Goal: Communication & Community: Answer question/provide support

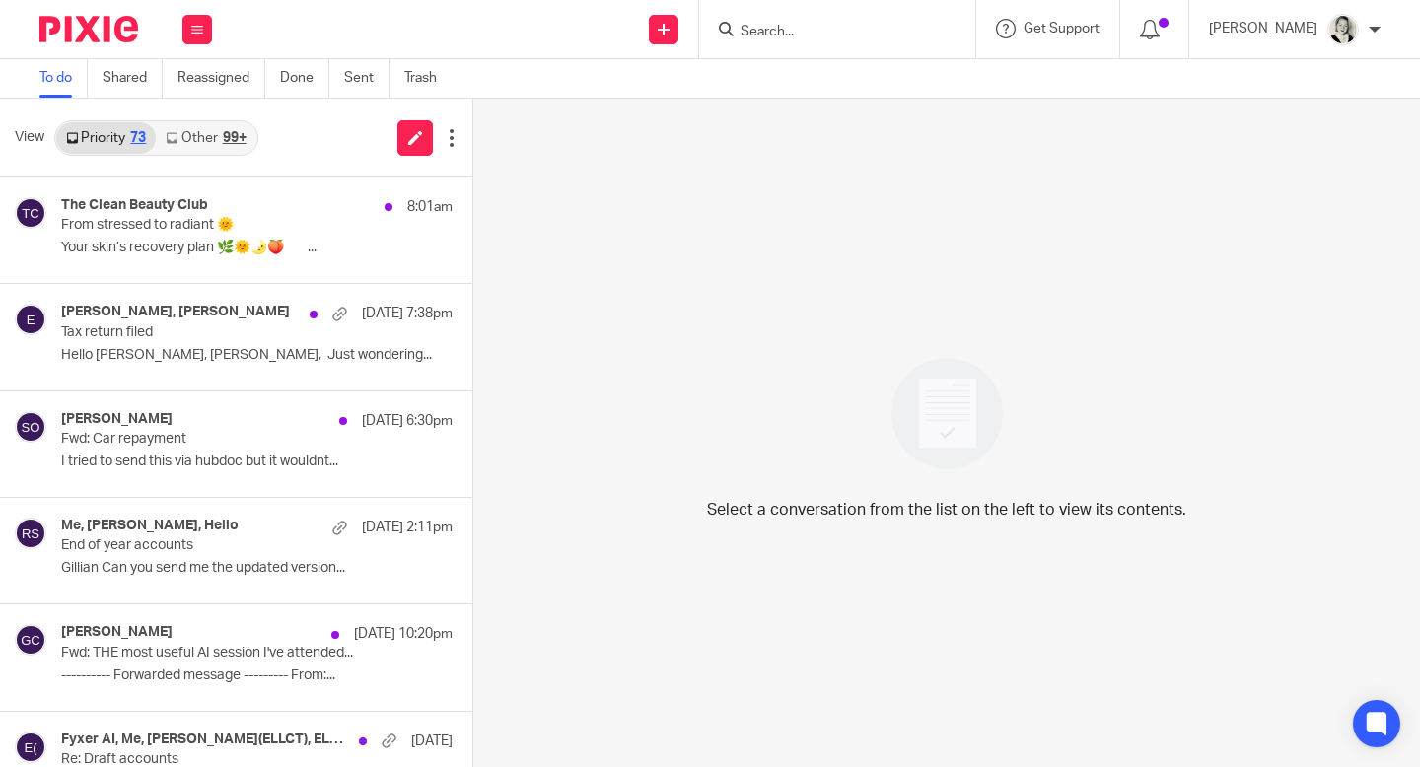
click at [205, 140] on link "Other 99+" at bounding box center [206, 138] width 100 height 32
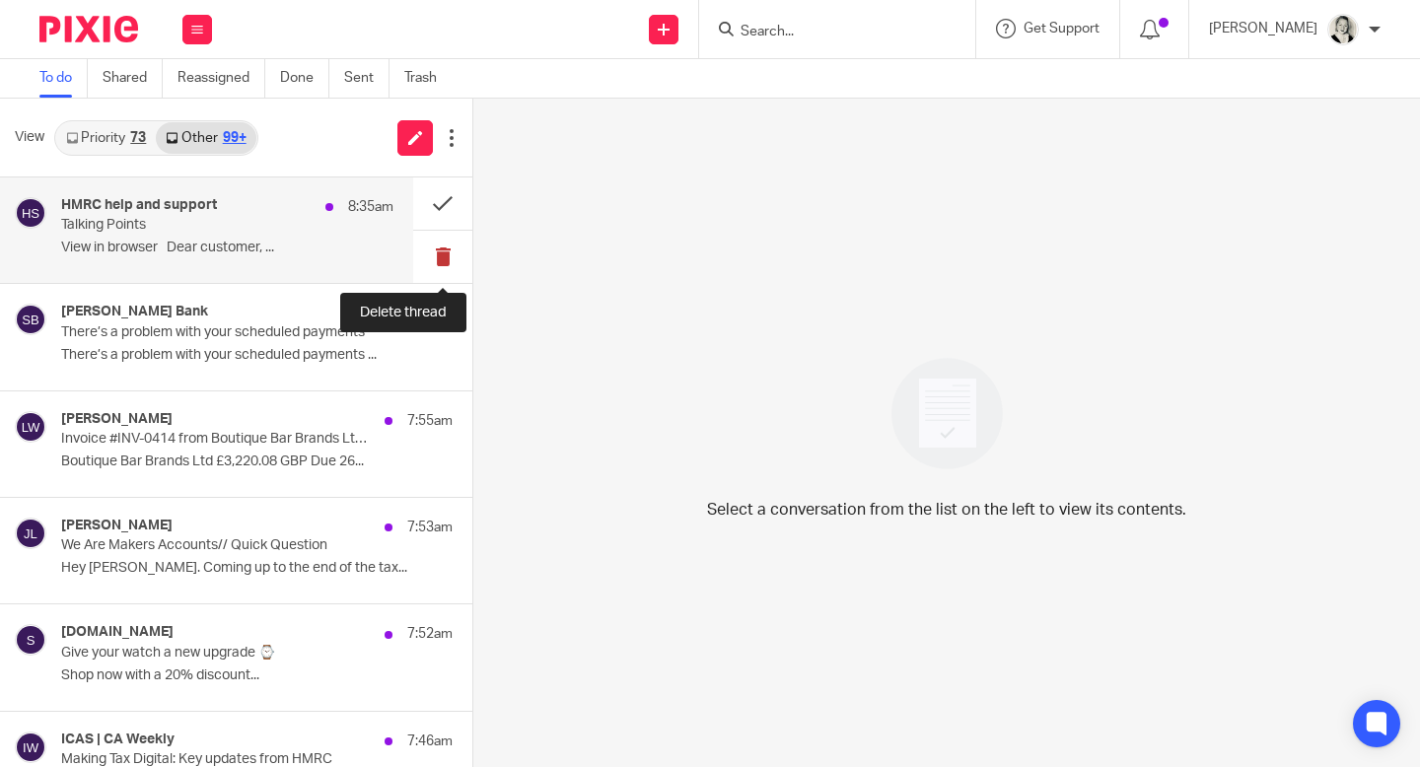
click at [444, 259] on button at bounding box center [442, 257] width 59 height 52
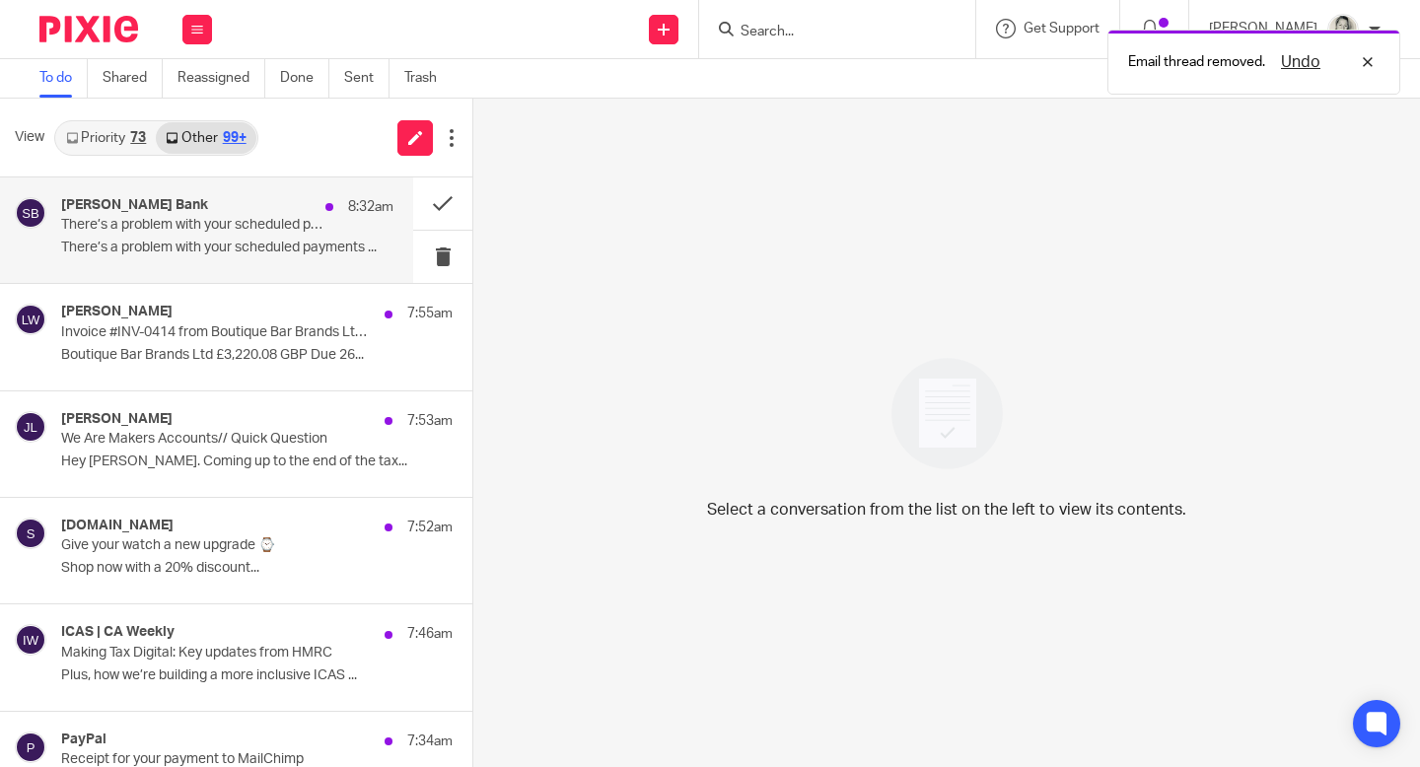
click at [271, 264] on div "[PERSON_NAME] Bank 8:32am There’s a problem with your scheduled payments There’…" at bounding box center [206, 231] width 413 height 106
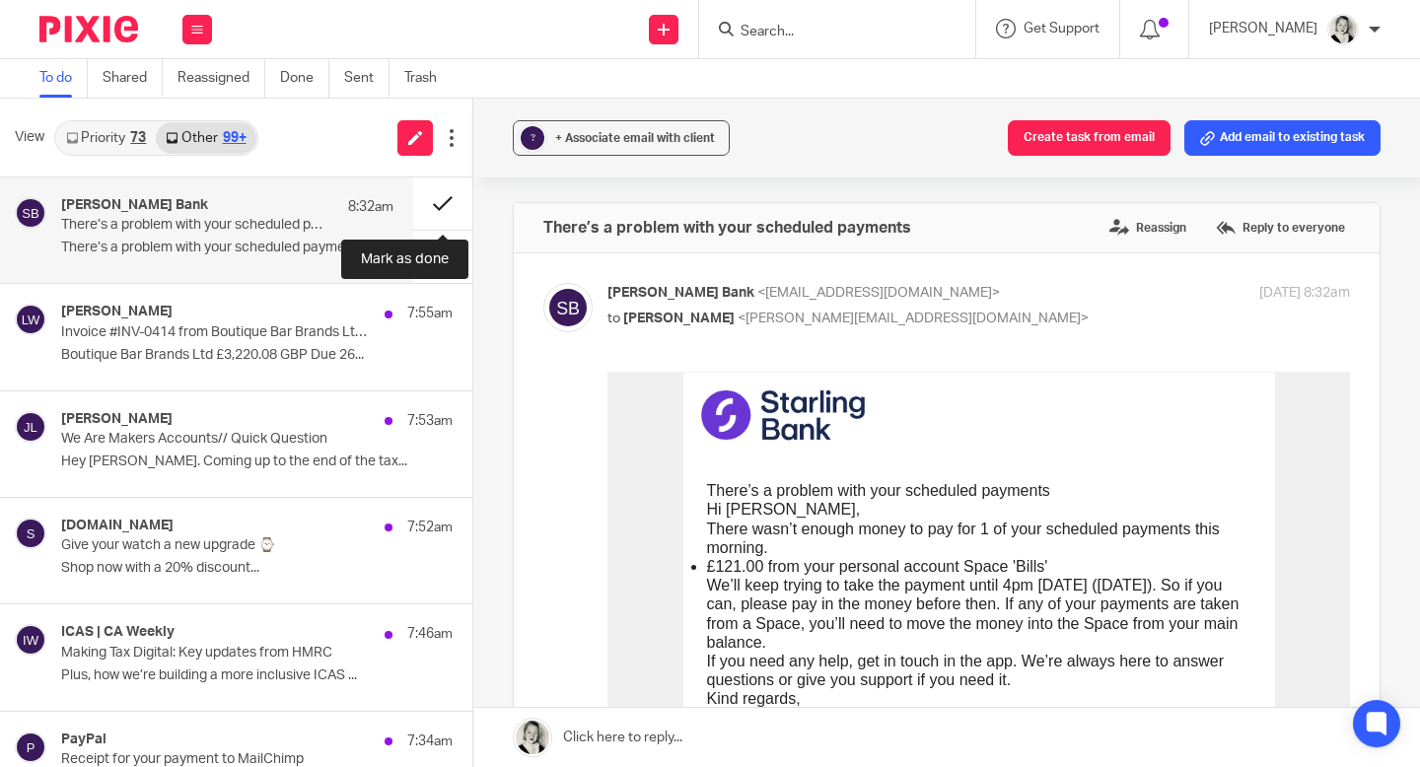
click at [437, 198] on button at bounding box center [442, 204] width 59 height 52
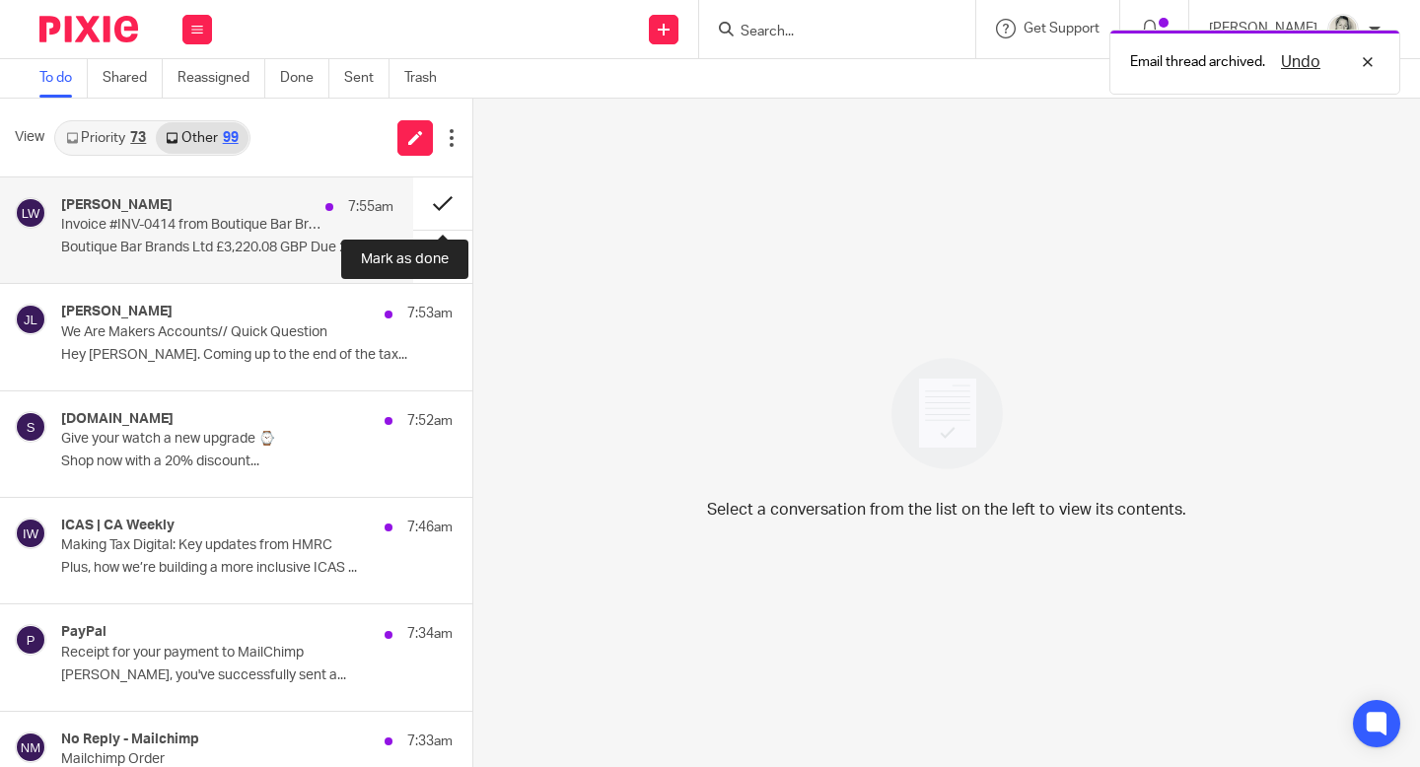
click at [439, 206] on button at bounding box center [442, 204] width 59 height 52
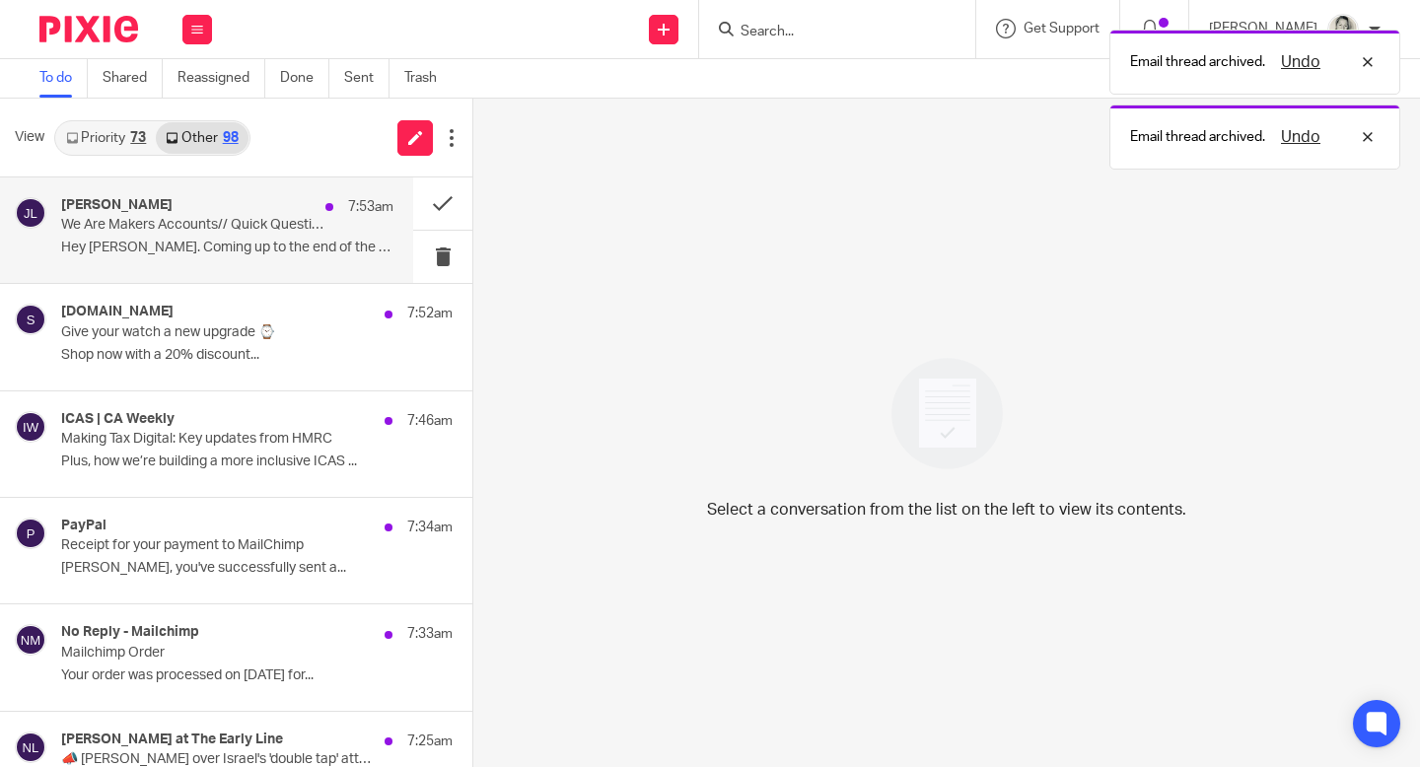
click at [300, 252] on p "Hey [PERSON_NAME]. Coming up to the end of the tax..." at bounding box center [227, 248] width 332 height 17
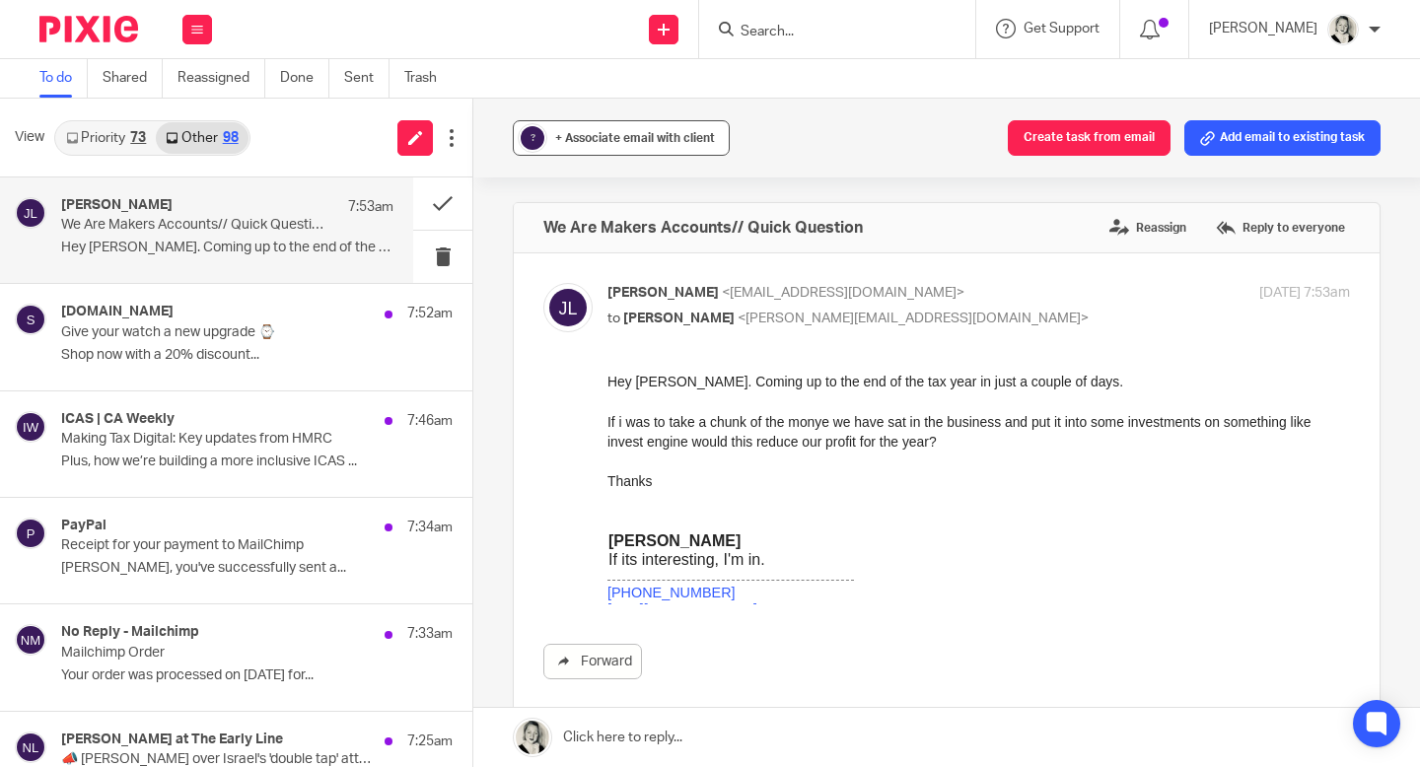
click at [689, 145] on div "+ Associate email with client" at bounding box center [635, 138] width 160 height 20
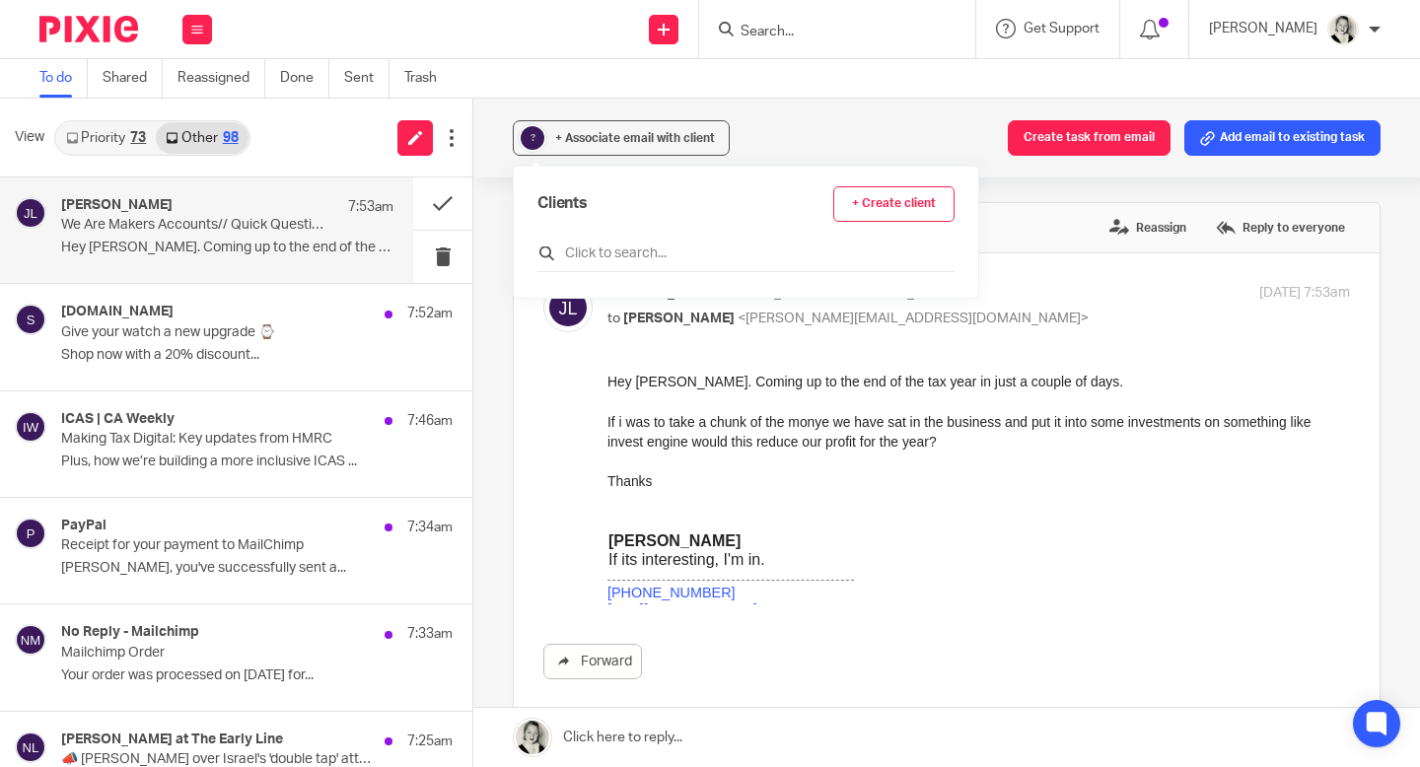
click at [660, 261] on input "text" at bounding box center [746, 254] width 417 height 20
type input "j"
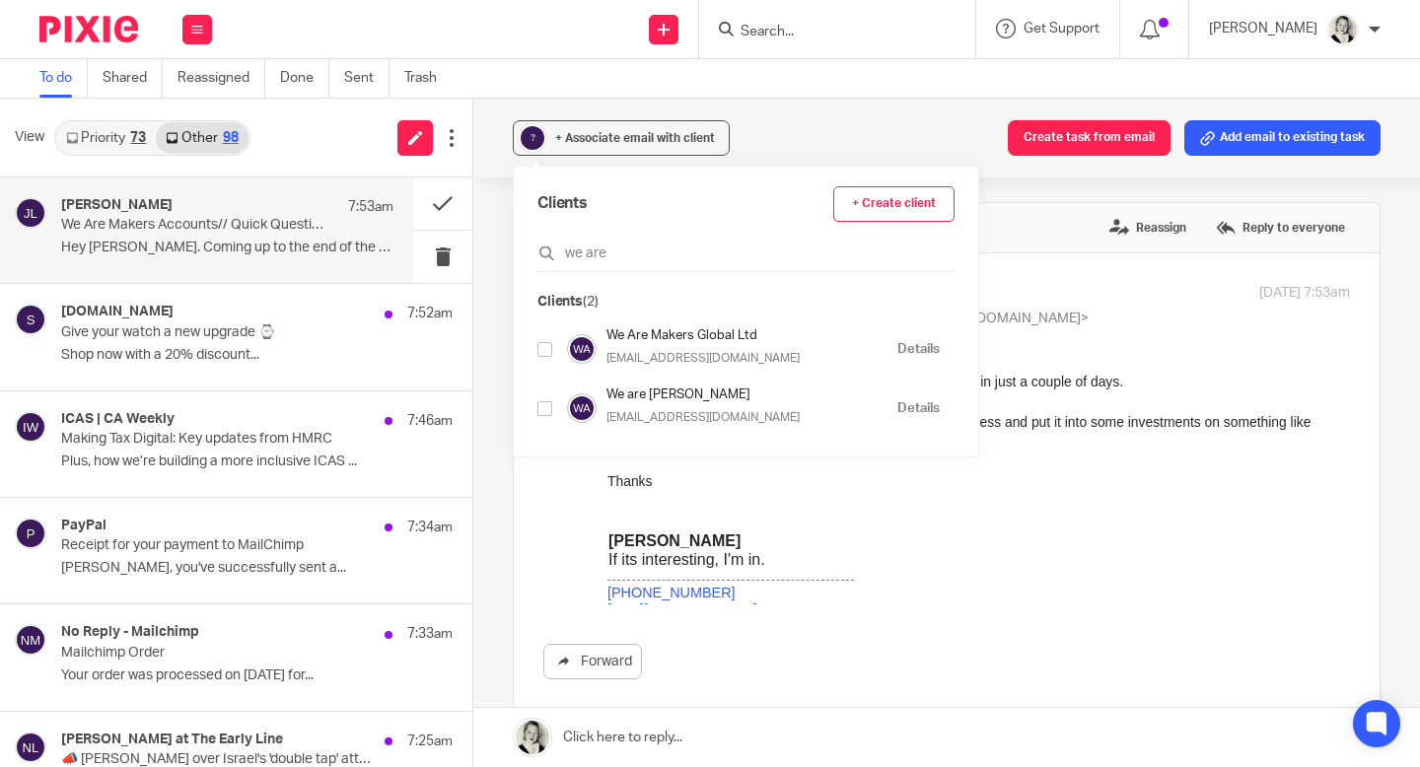
type input "we are"
click at [546, 346] on input "checkbox" at bounding box center [545, 349] width 15 height 15
checkbox input "true"
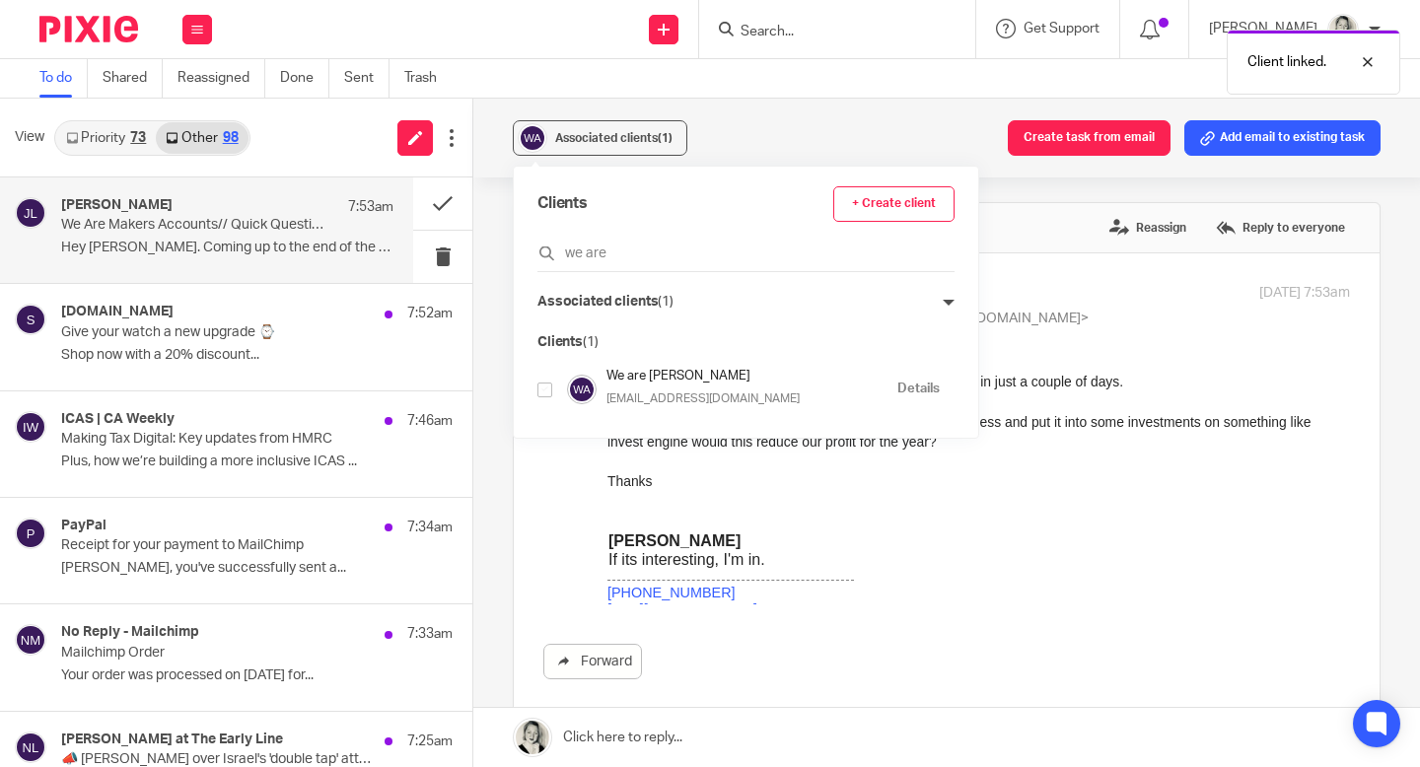
click at [485, 280] on div "Associated clients (1) Create task from email Add email to existing task We Are…" at bounding box center [946, 433] width 947 height 669
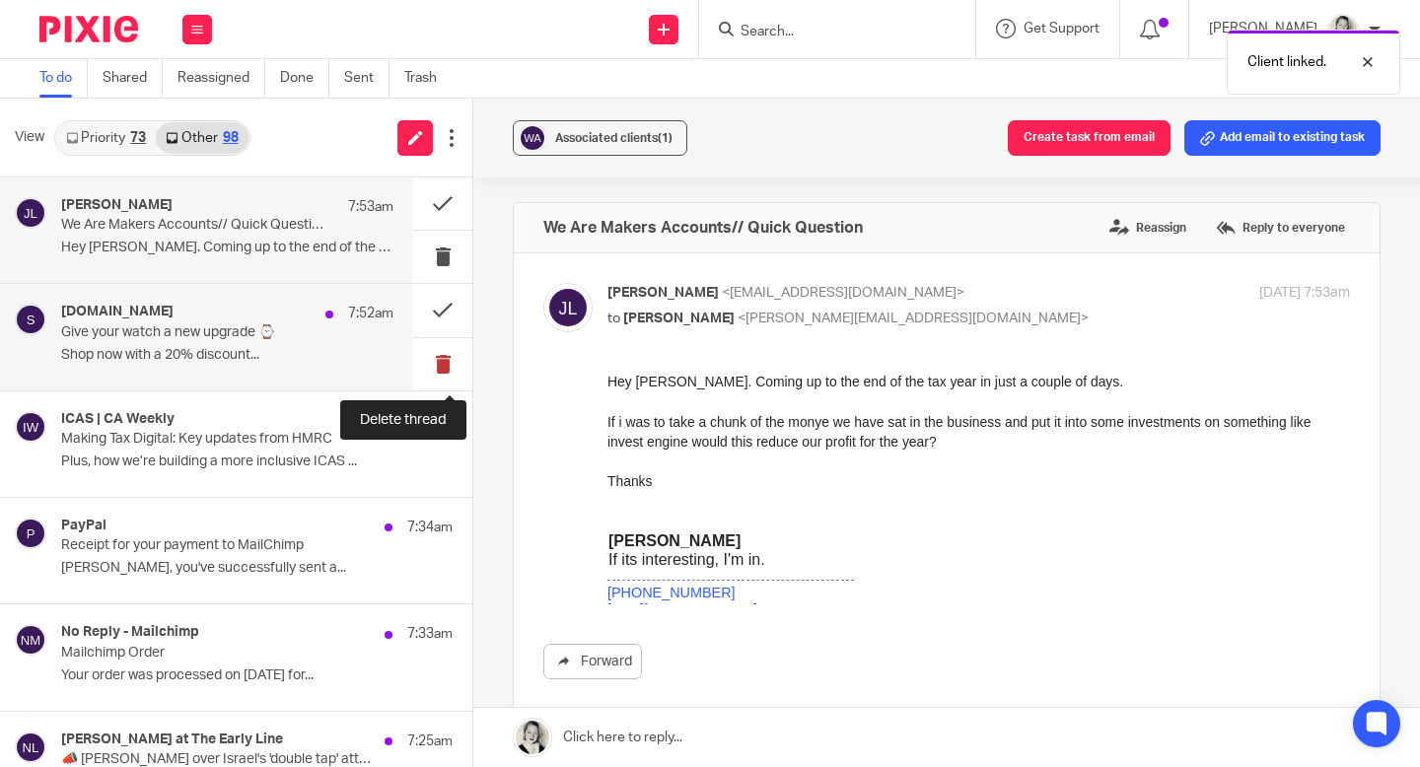
click at [449, 357] on button at bounding box center [442, 364] width 59 height 52
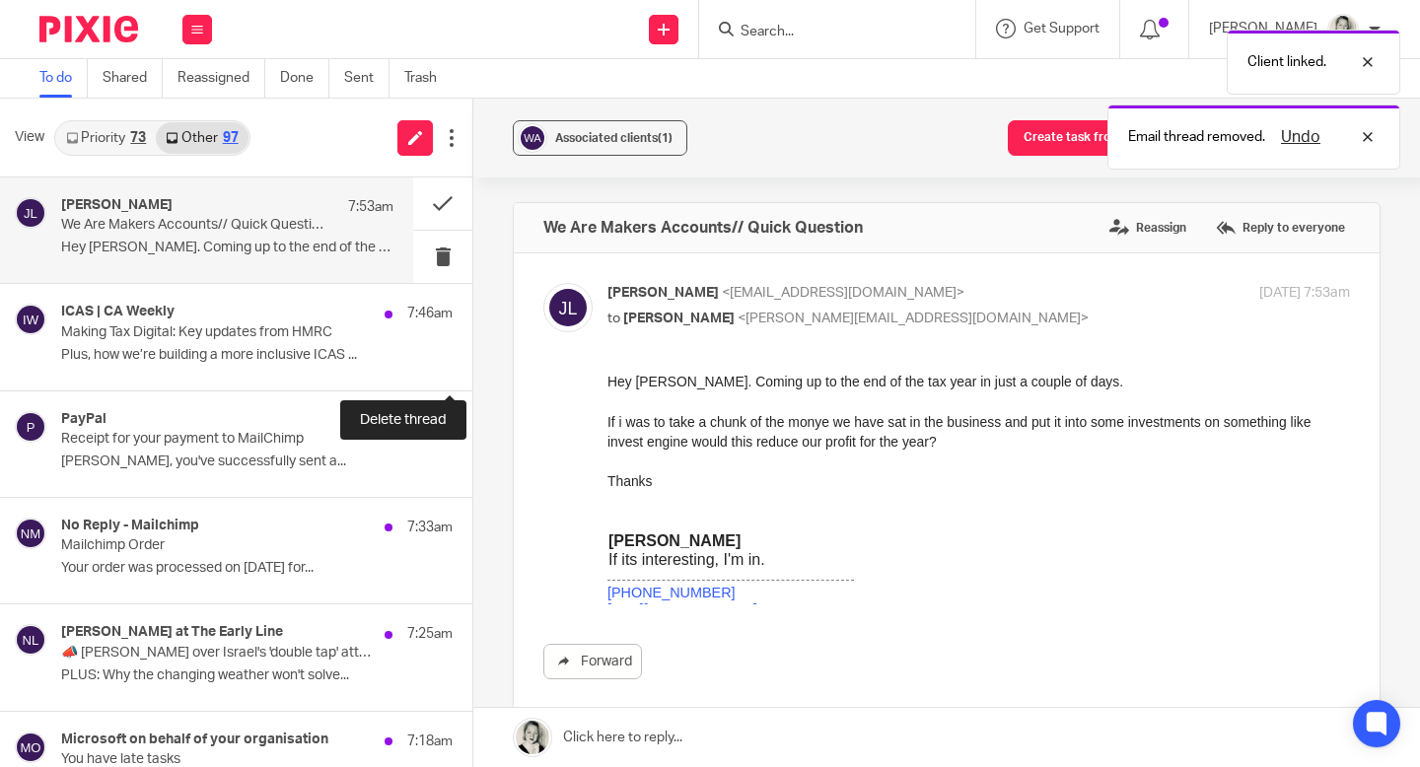
click at [473, 363] on button at bounding box center [481, 364] width 16 height 52
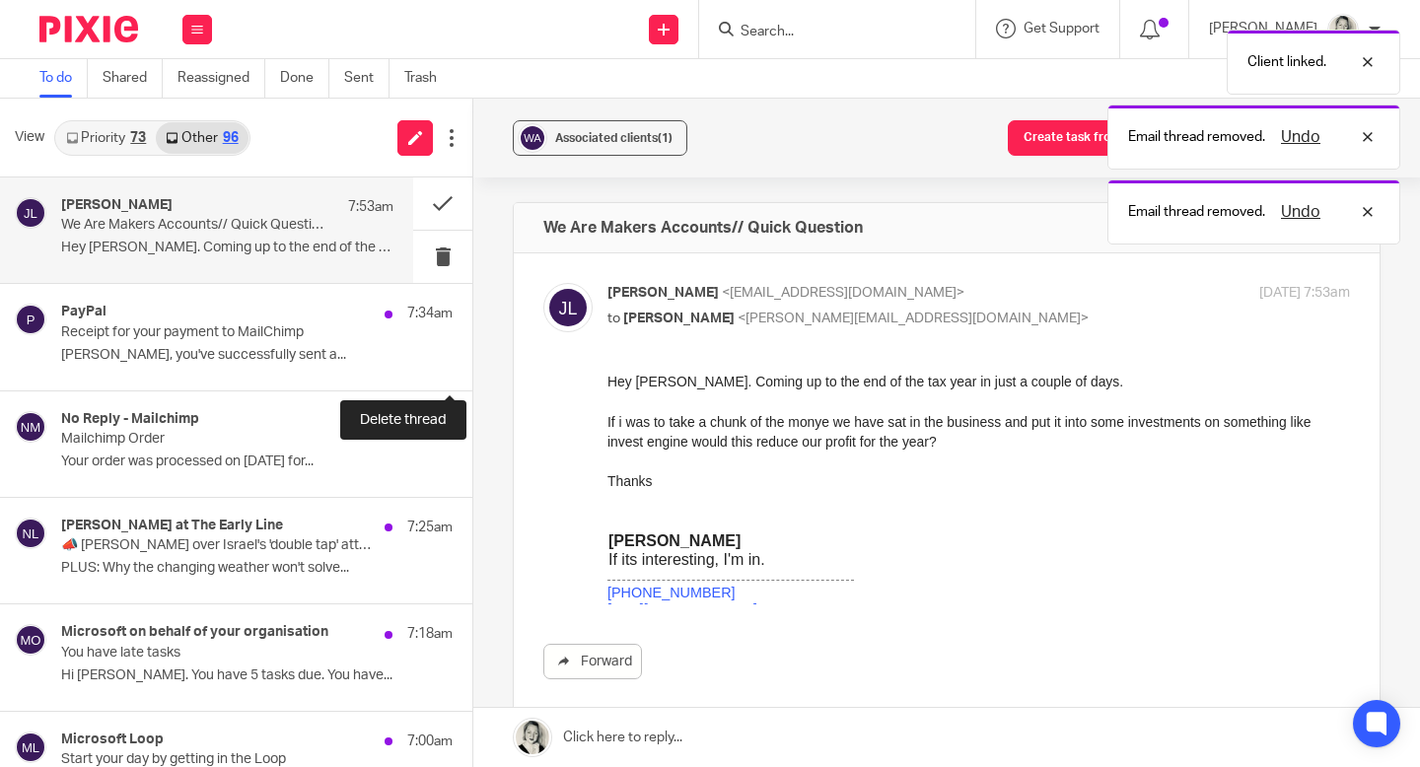
click at [473, 363] on button at bounding box center [481, 364] width 16 height 52
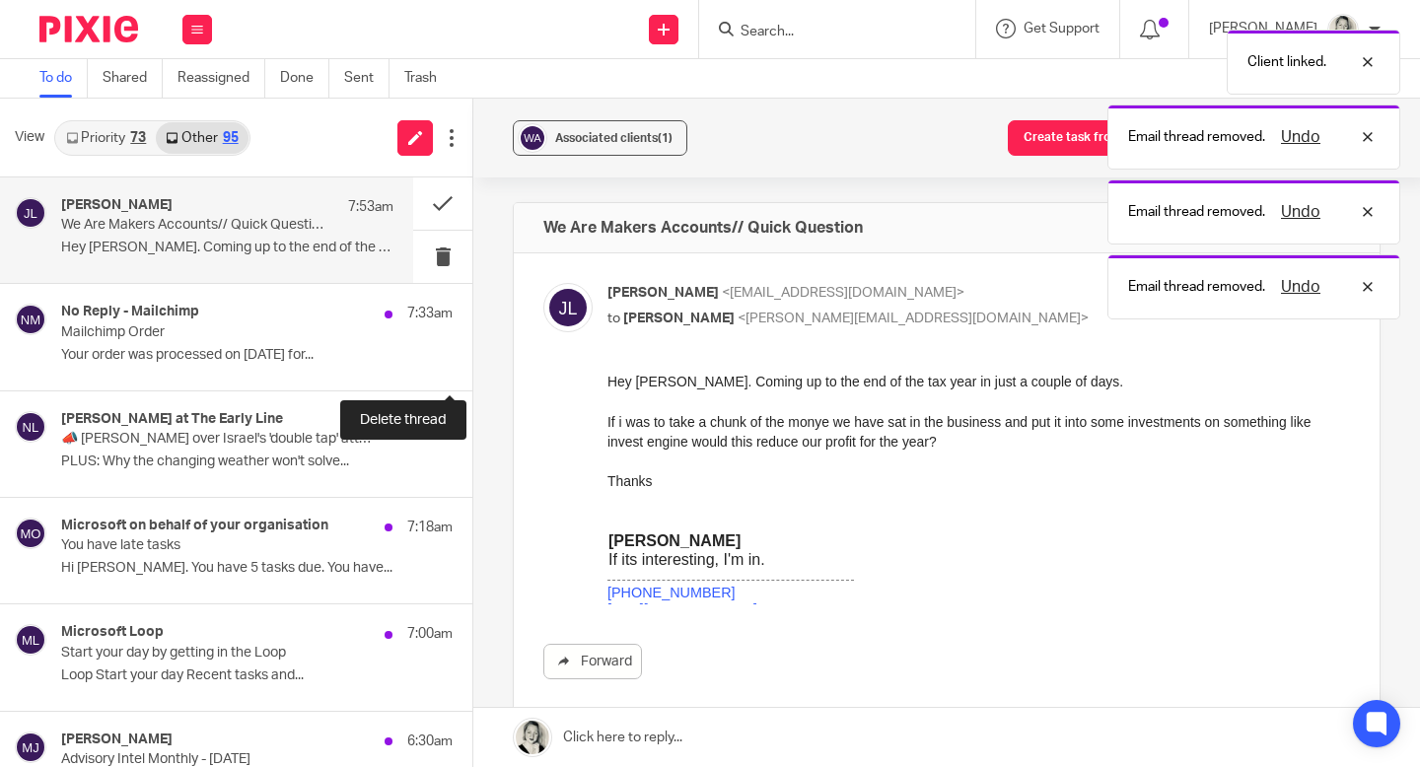
click at [473, 363] on button at bounding box center [481, 364] width 16 height 52
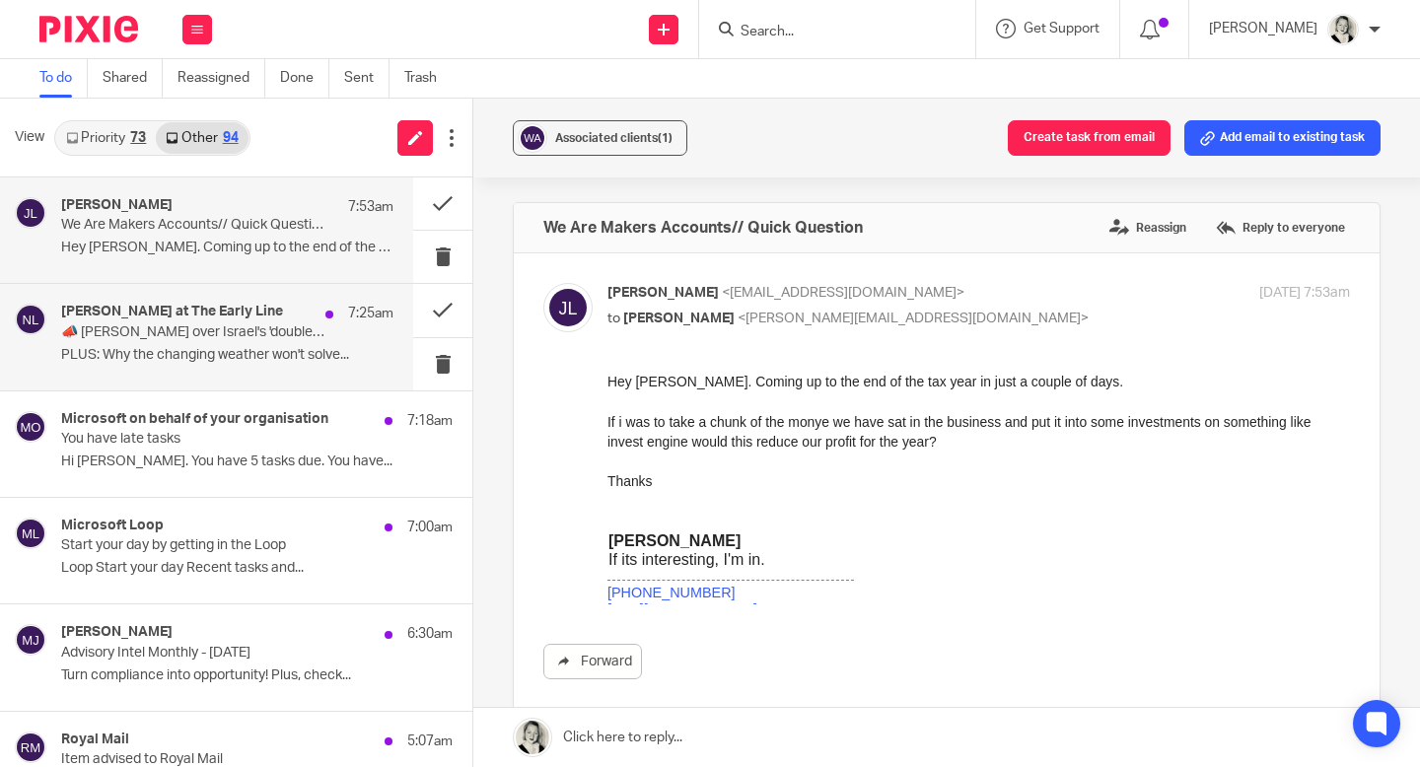
click at [324, 343] on div "[PERSON_NAME] at The Early Line 7:25am 📣 Anger over Israel's 'double tap' attac…" at bounding box center [227, 337] width 332 height 66
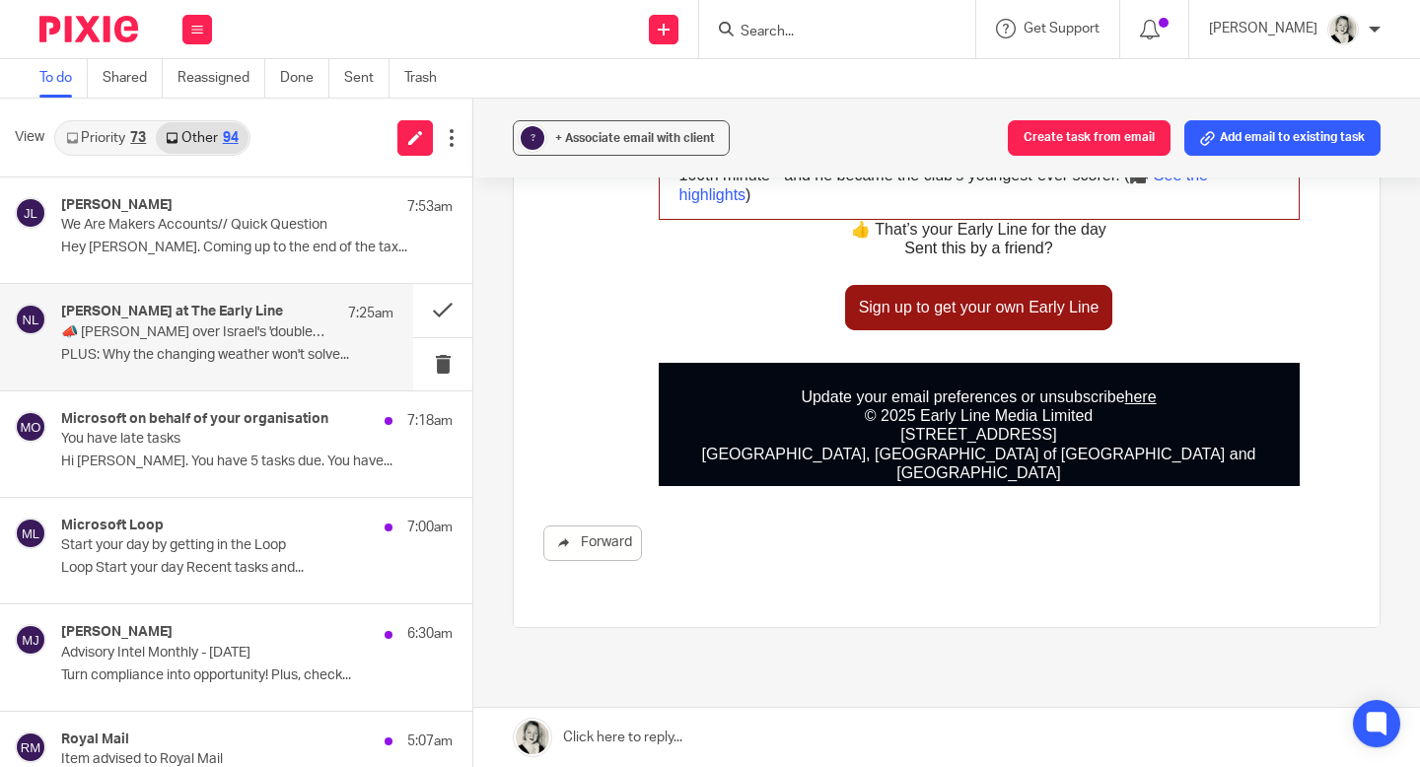
scroll to position [4648, 0]
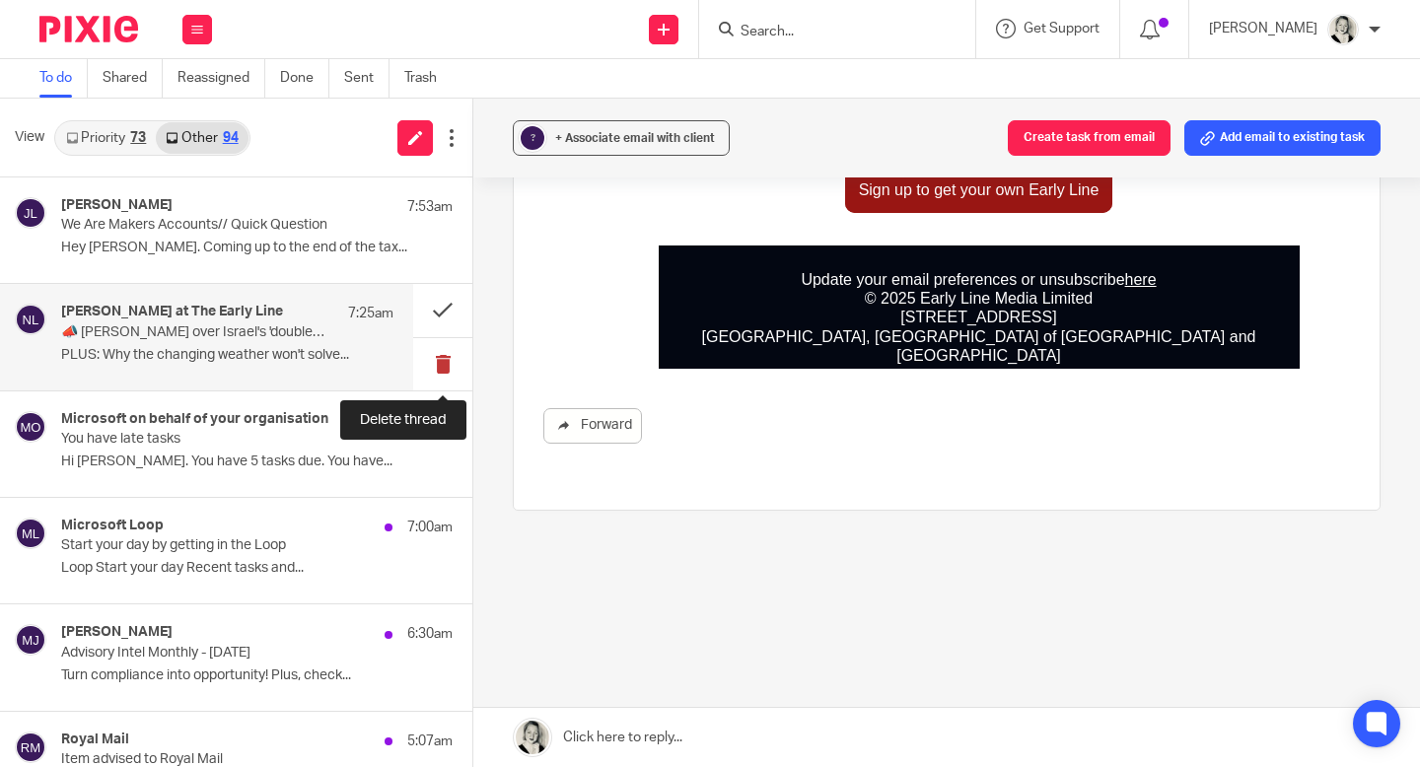
click at [450, 354] on button at bounding box center [442, 364] width 59 height 52
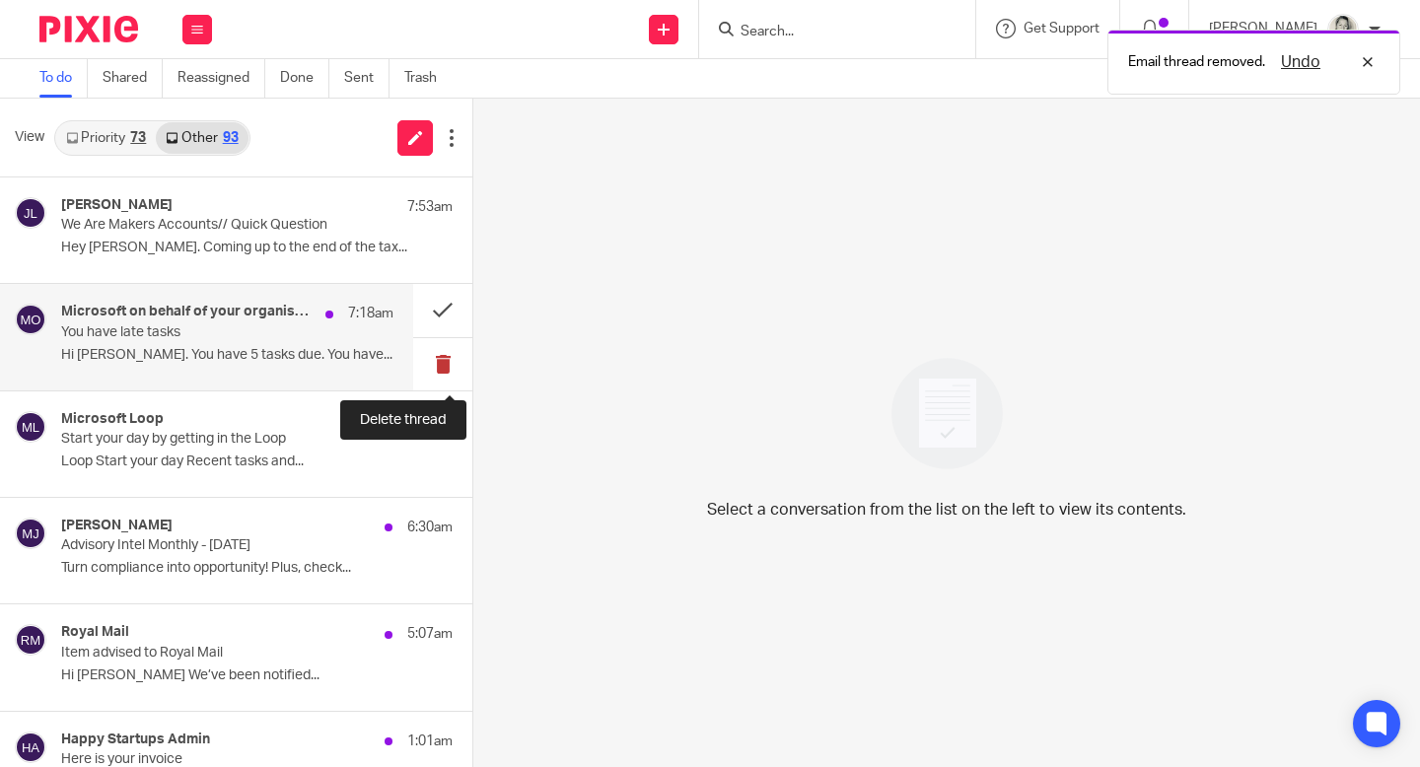
click at [437, 365] on button at bounding box center [442, 364] width 59 height 52
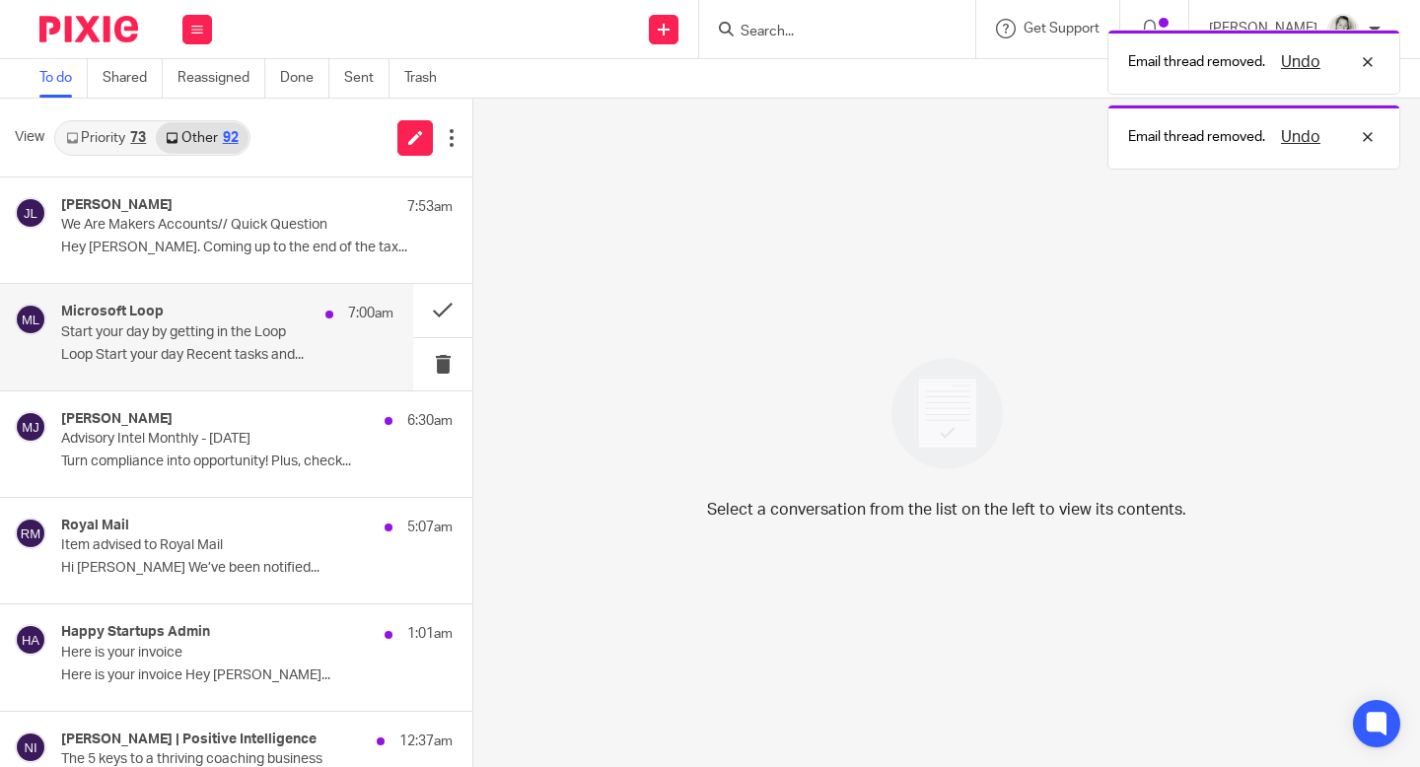
click at [230, 373] on div "Microsoft Loop 7:00am Start your day by getting in the [GEOGRAPHIC_DATA] Start …" at bounding box center [206, 337] width 413 height 106
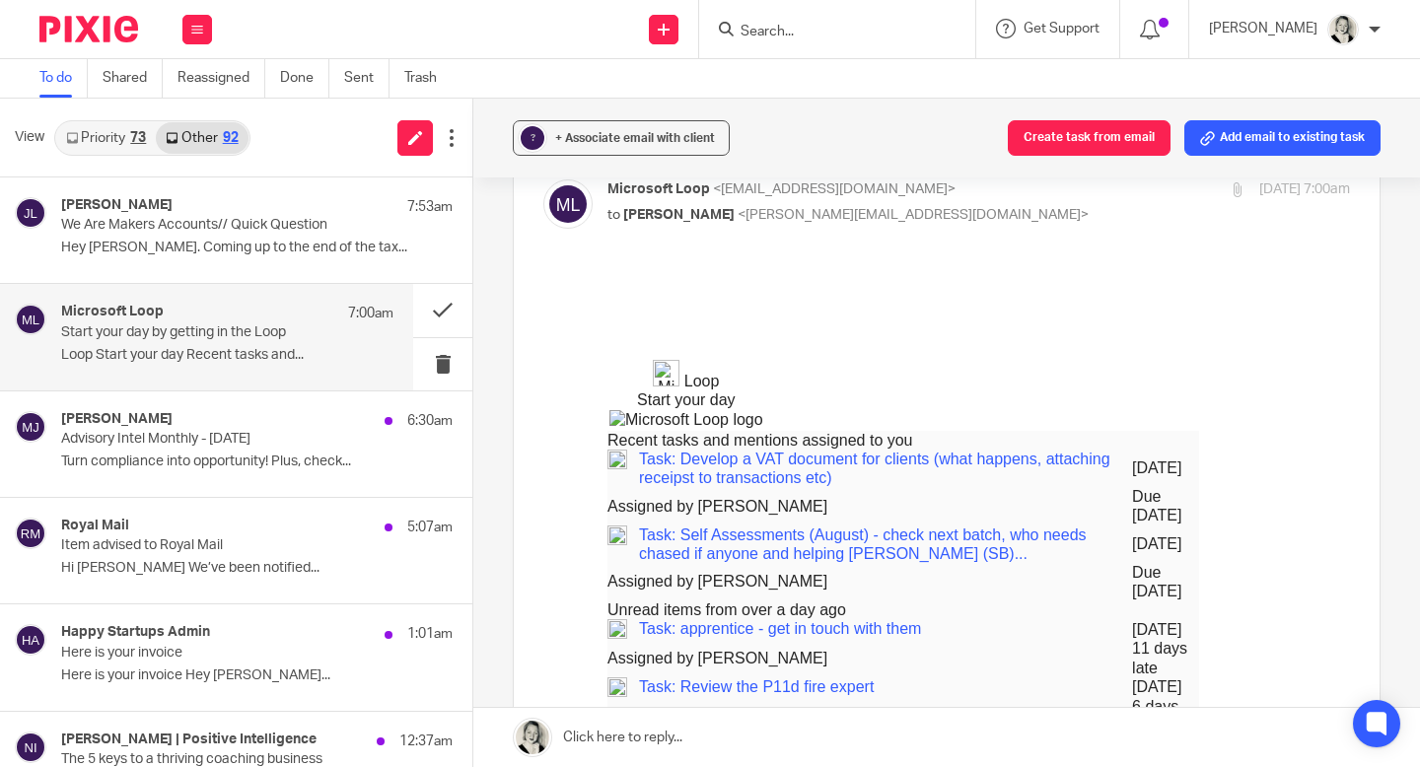
scroll to position [0, 0]
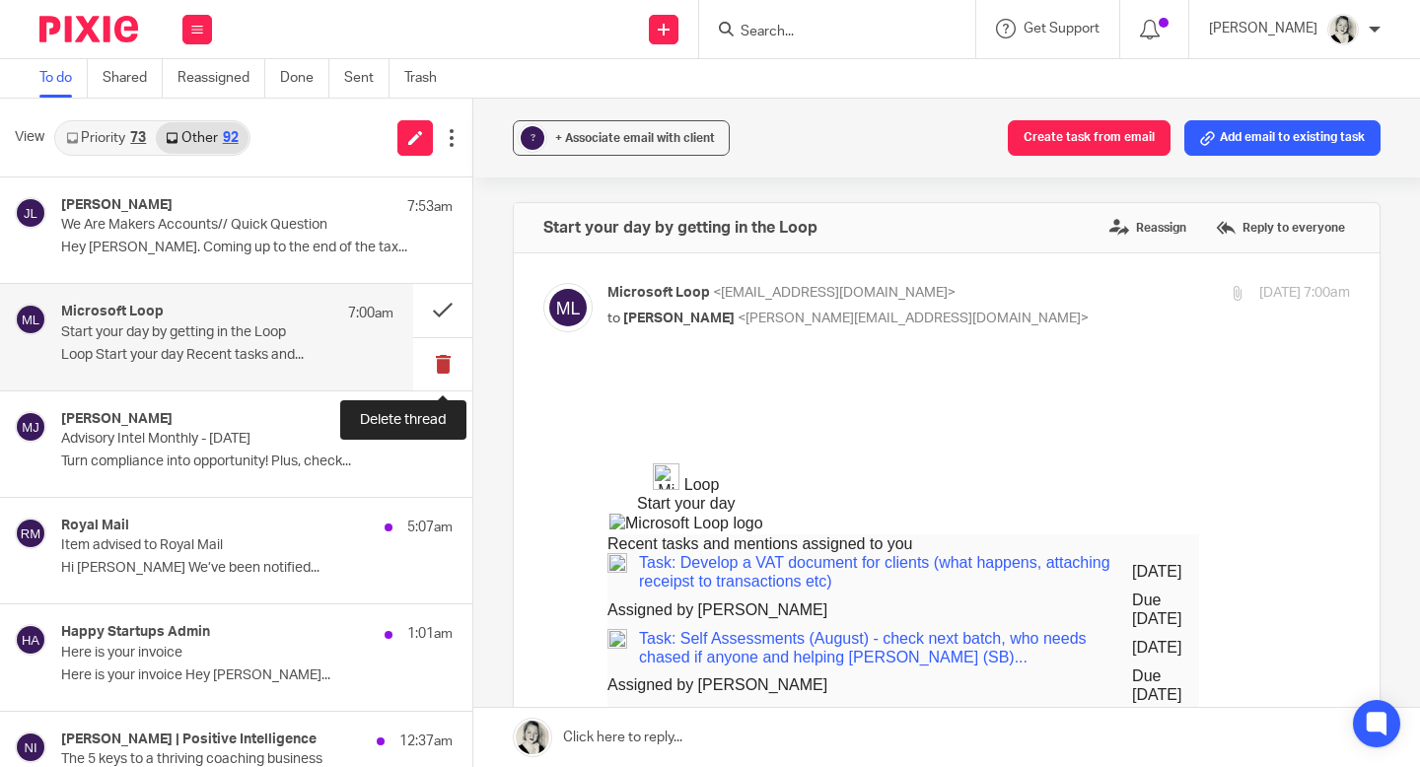
click at [446, 353] on button at bounding box center [442, 364] width 59 height 52
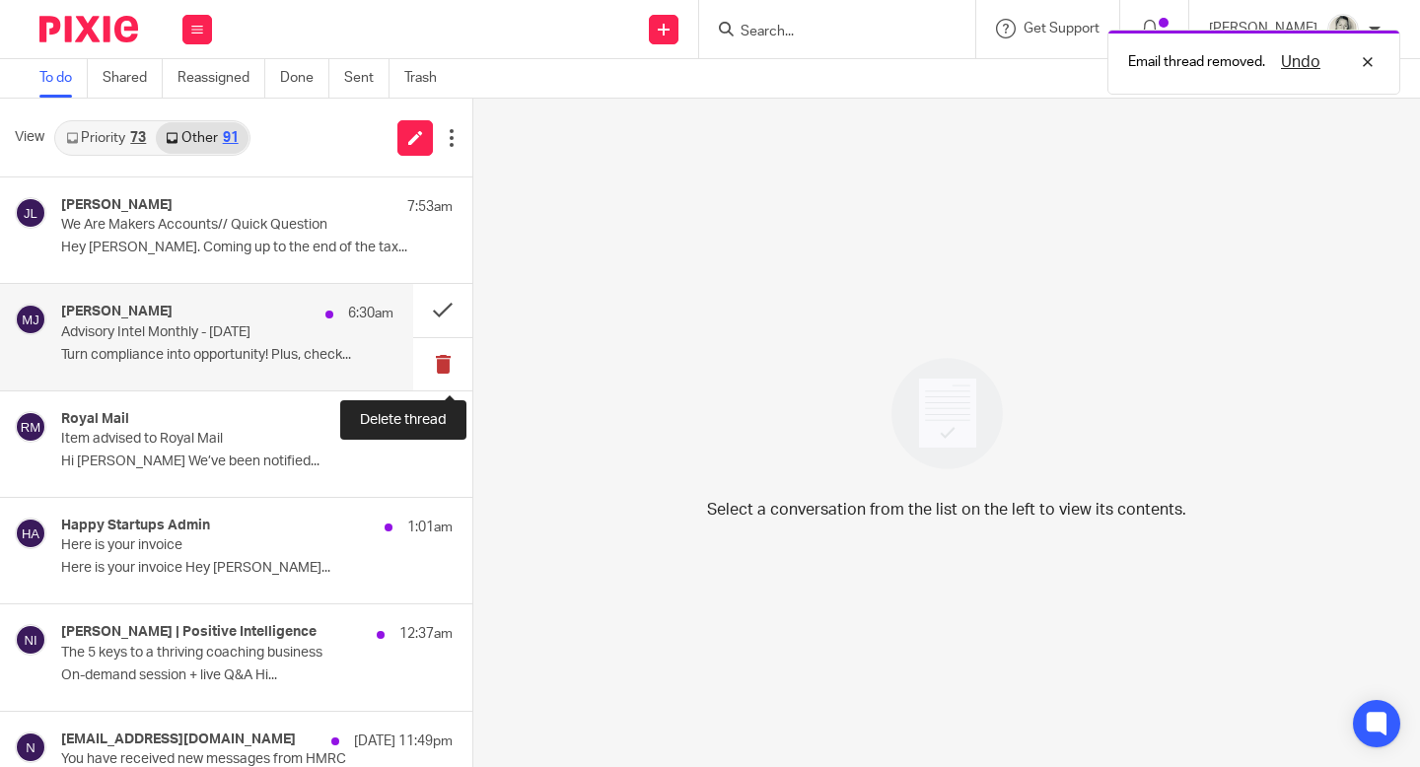
click at [444, 356] on button at bounding box center [442, 364] width 59 height 52
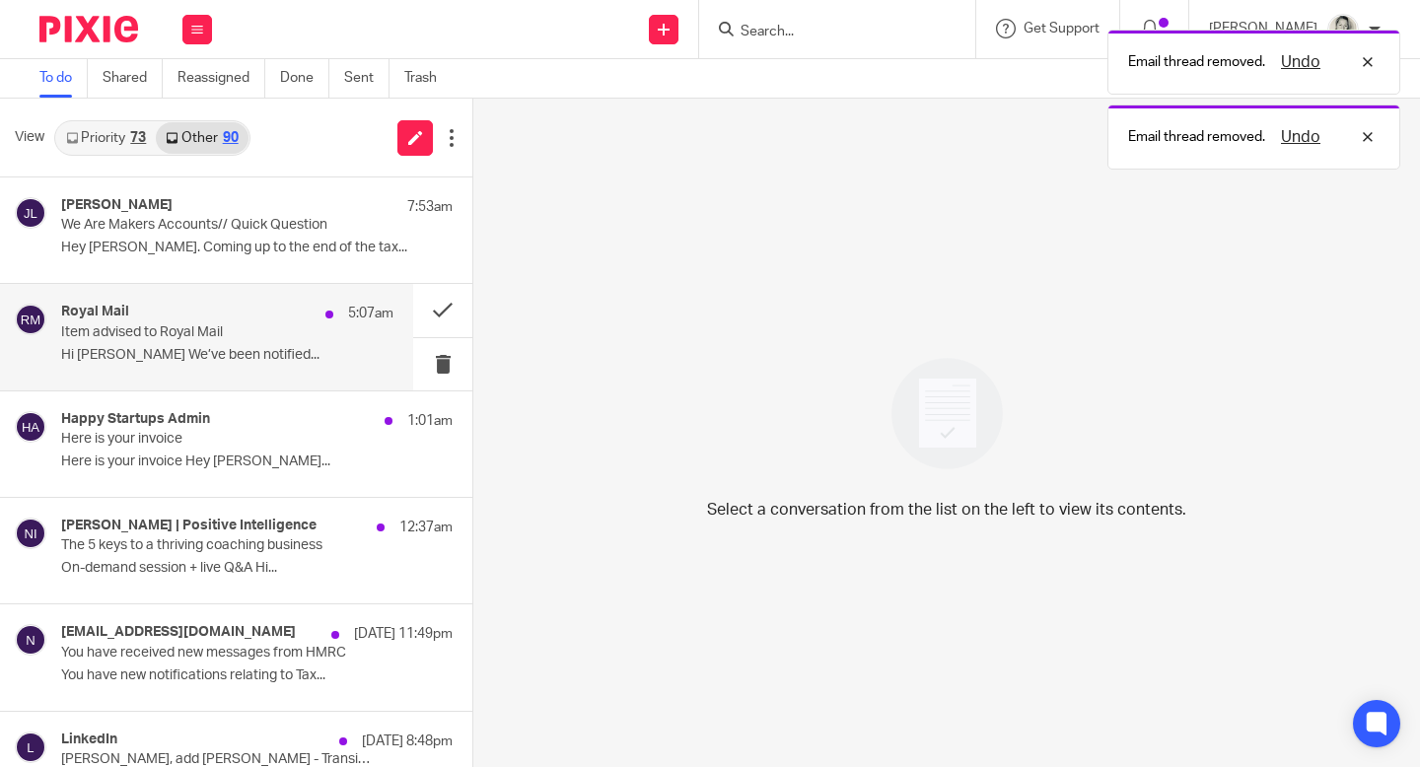
click at [255, 363] on p "Hi [PERSON_NAME] We’ve been notified..." at bounding box center [227, 355] width 332 height 17
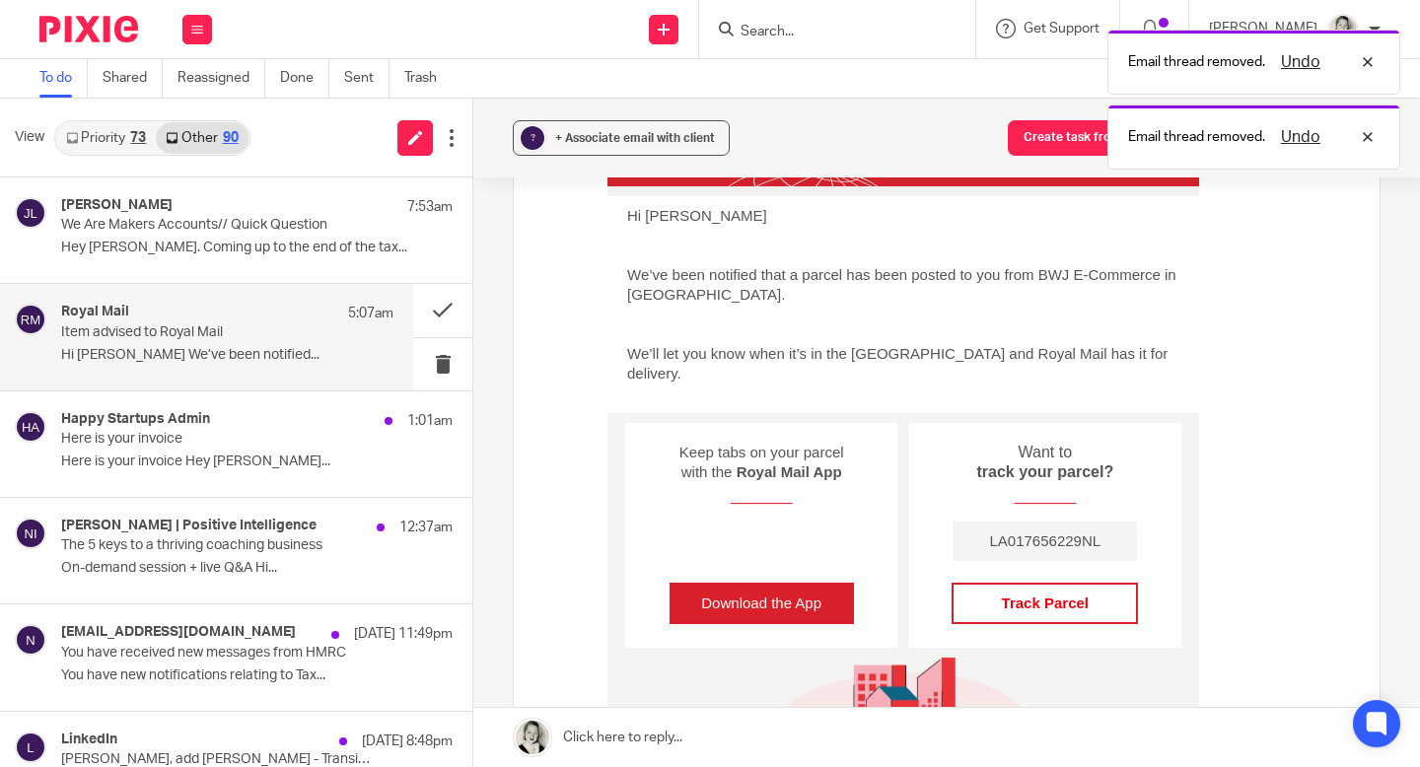
scroll to position [289, 0]
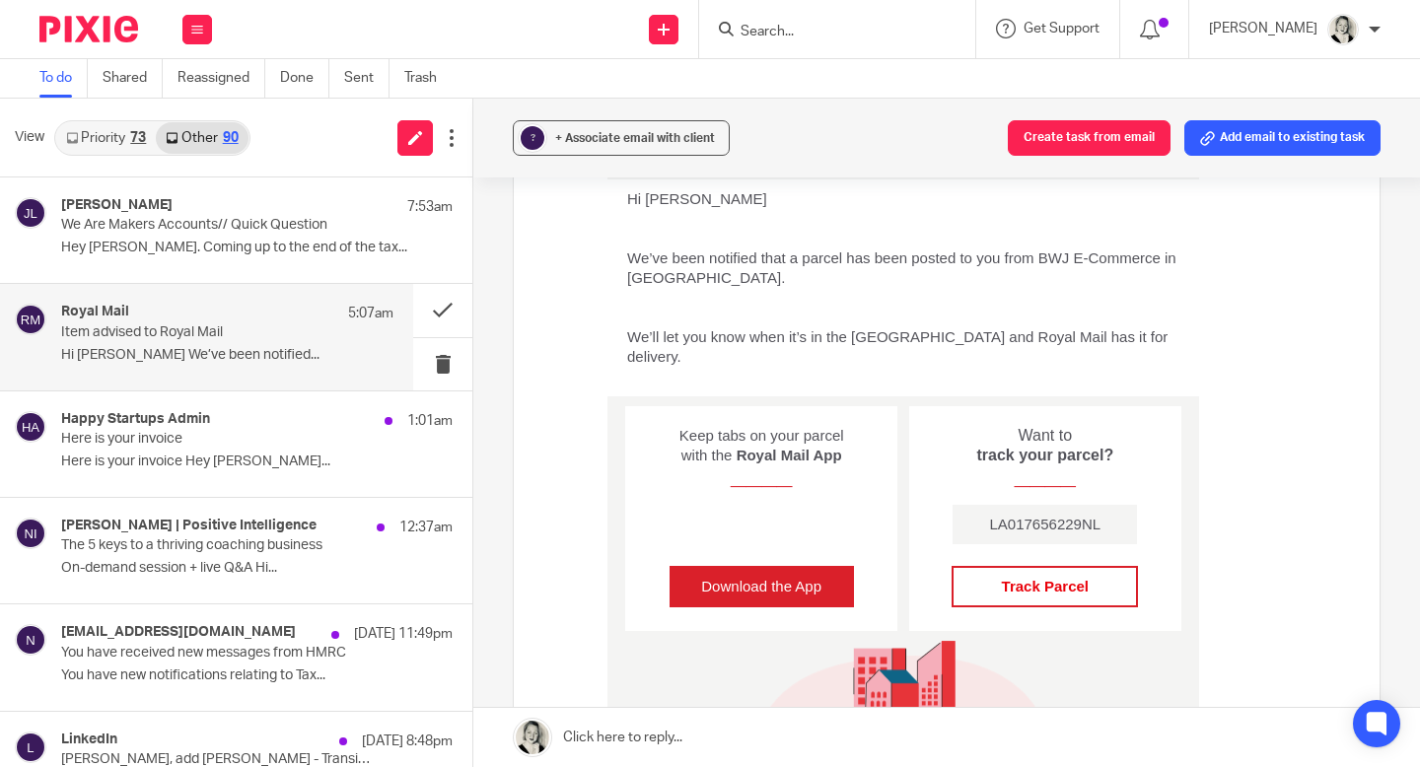
click at [1096, 568] on td "Track Parcel﻿" at bounding box center [1045, 586] width 184 height 39
click at [1056, 578] on span "Track Parcel﻿" at bounding box center [1045, 586] width 87 height 17
click at [442, 314] on button at bounding box center [442, 310] width 59 height 52
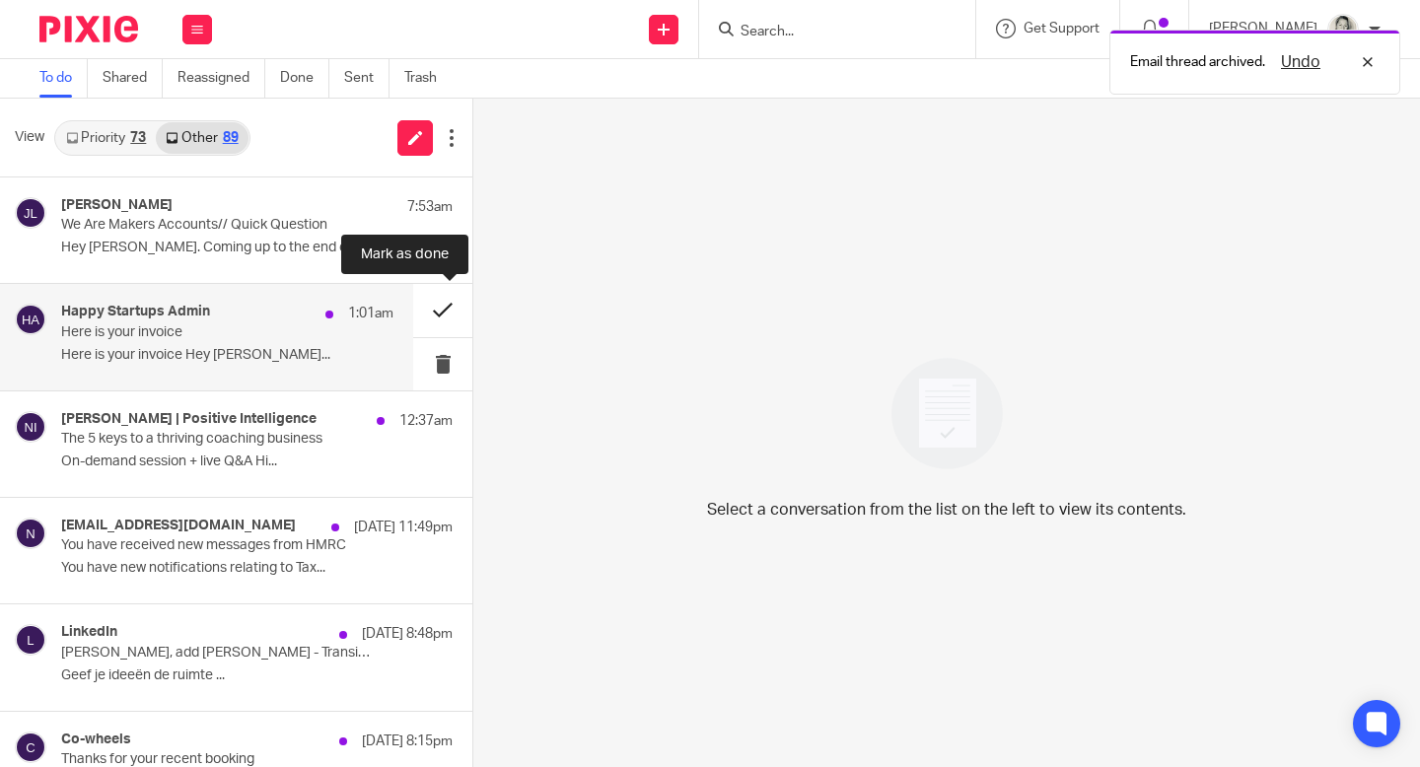
click at [437, 315] on button at bounding box center [442, 310] width 59 height 52
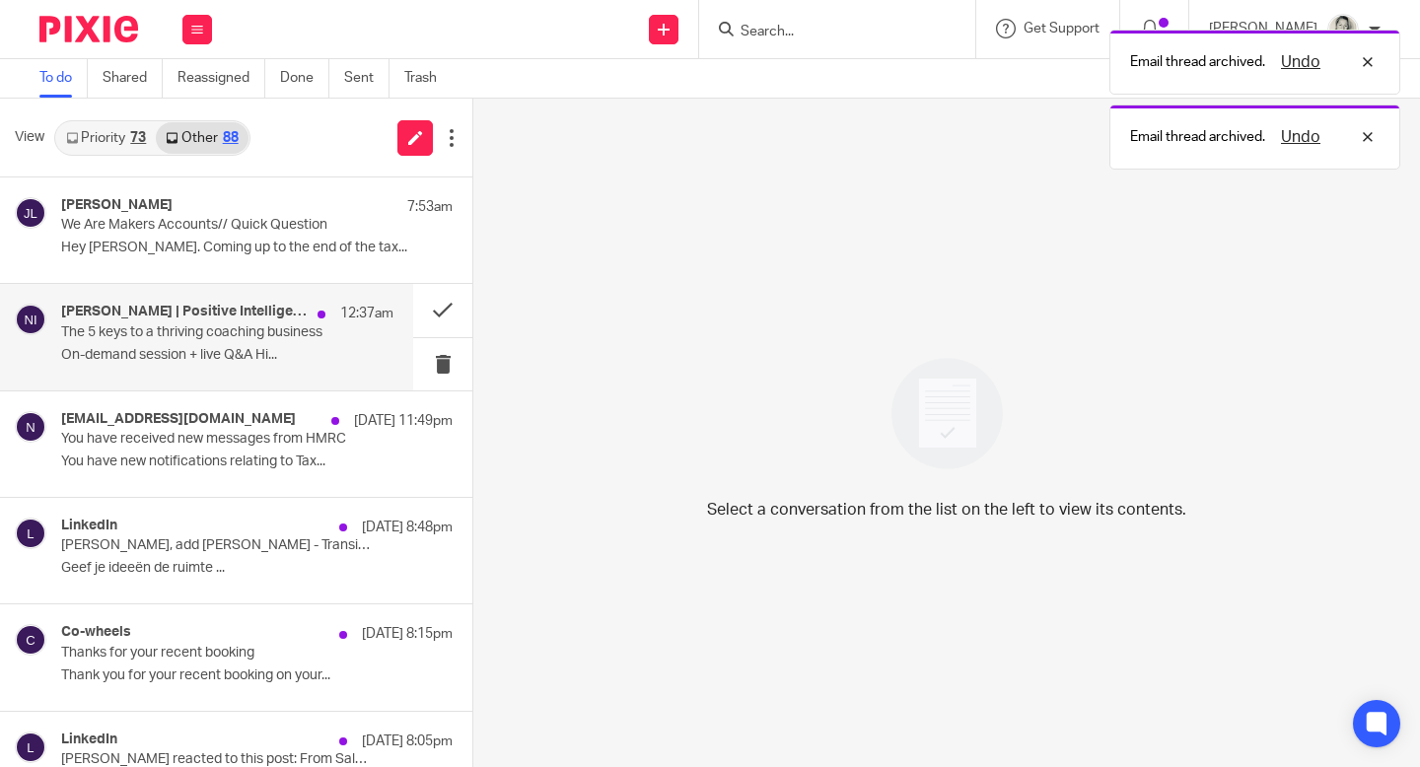
click at [259, 336] on p "The 5 keys to a thriving coaching business" at bounding box center [194, 333] width 266 height 17
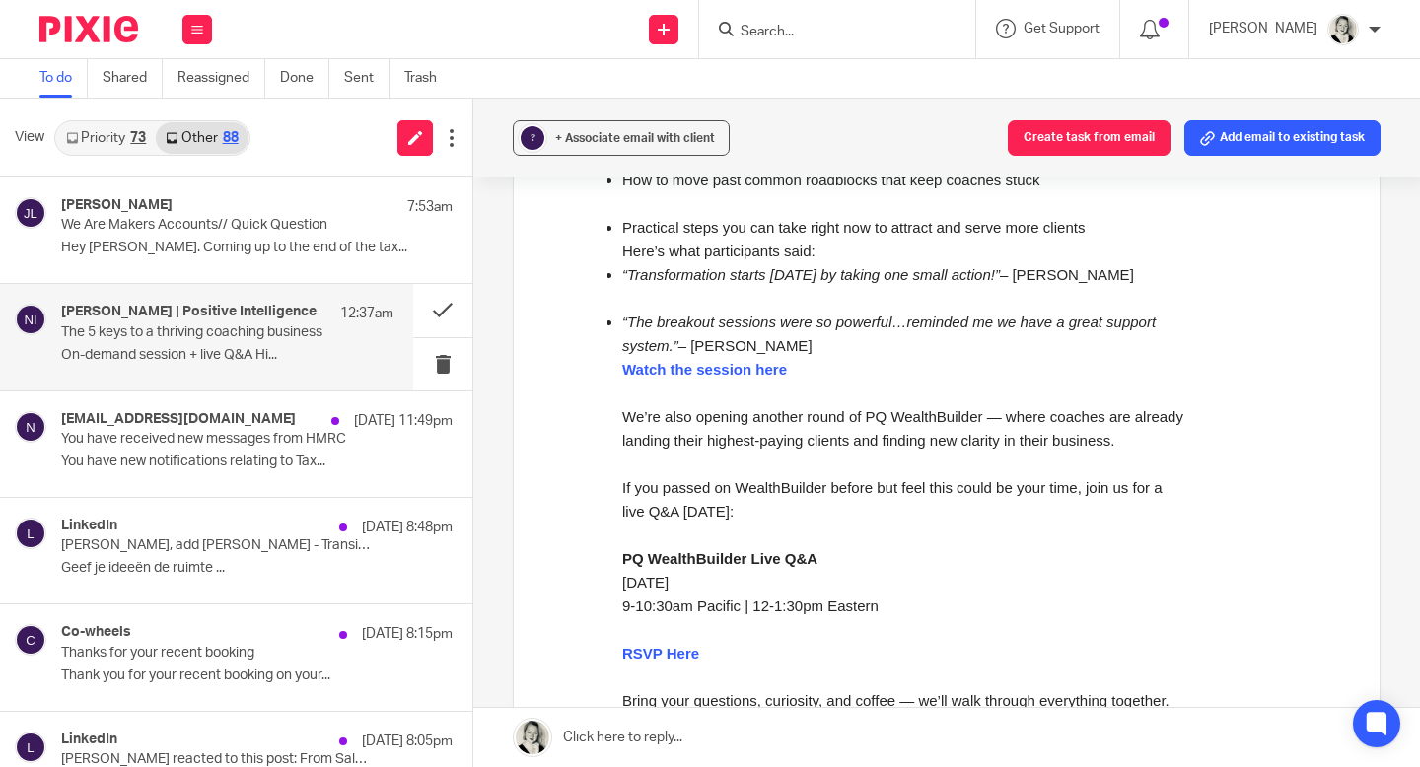
scroll to position [460, 0]
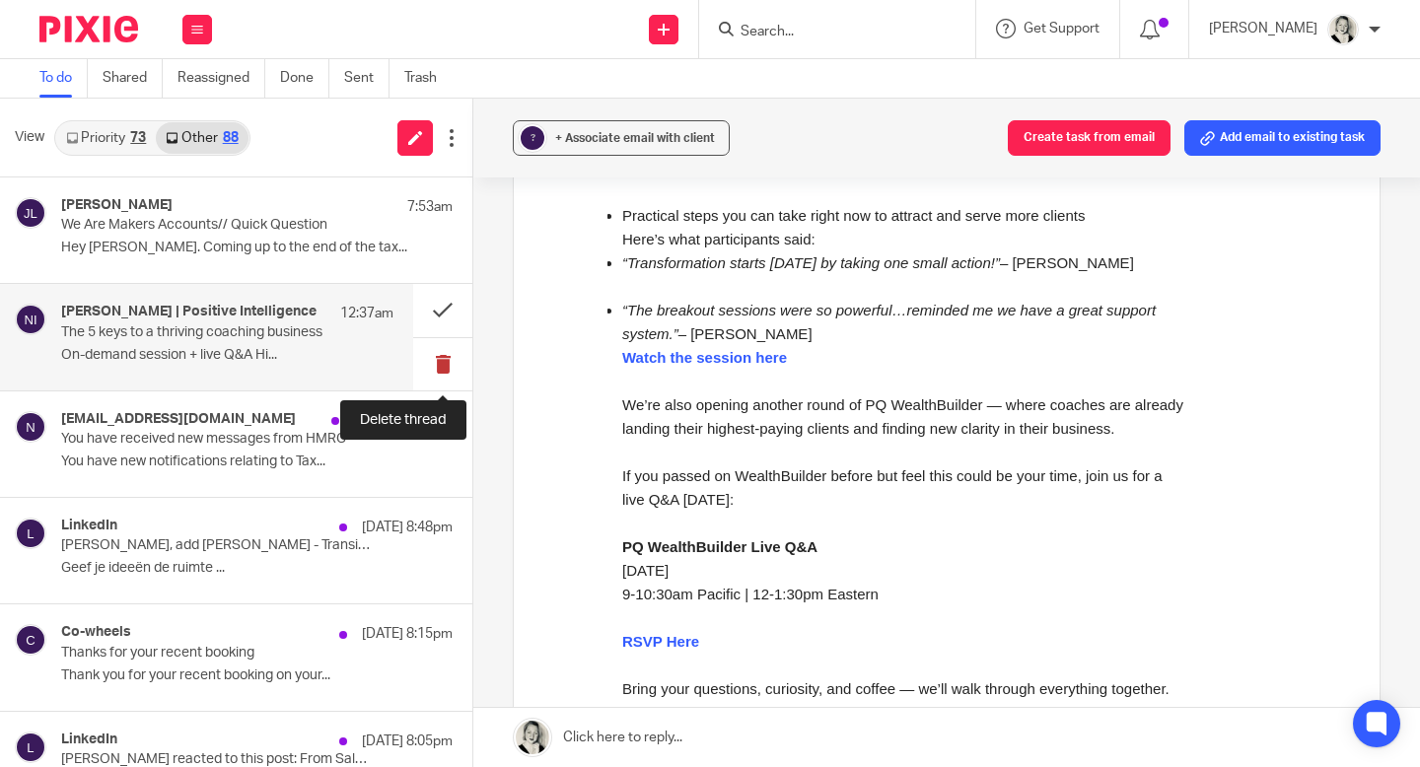
click at [450, 358] on button at bounding box center [442, 364] width 59 height 52
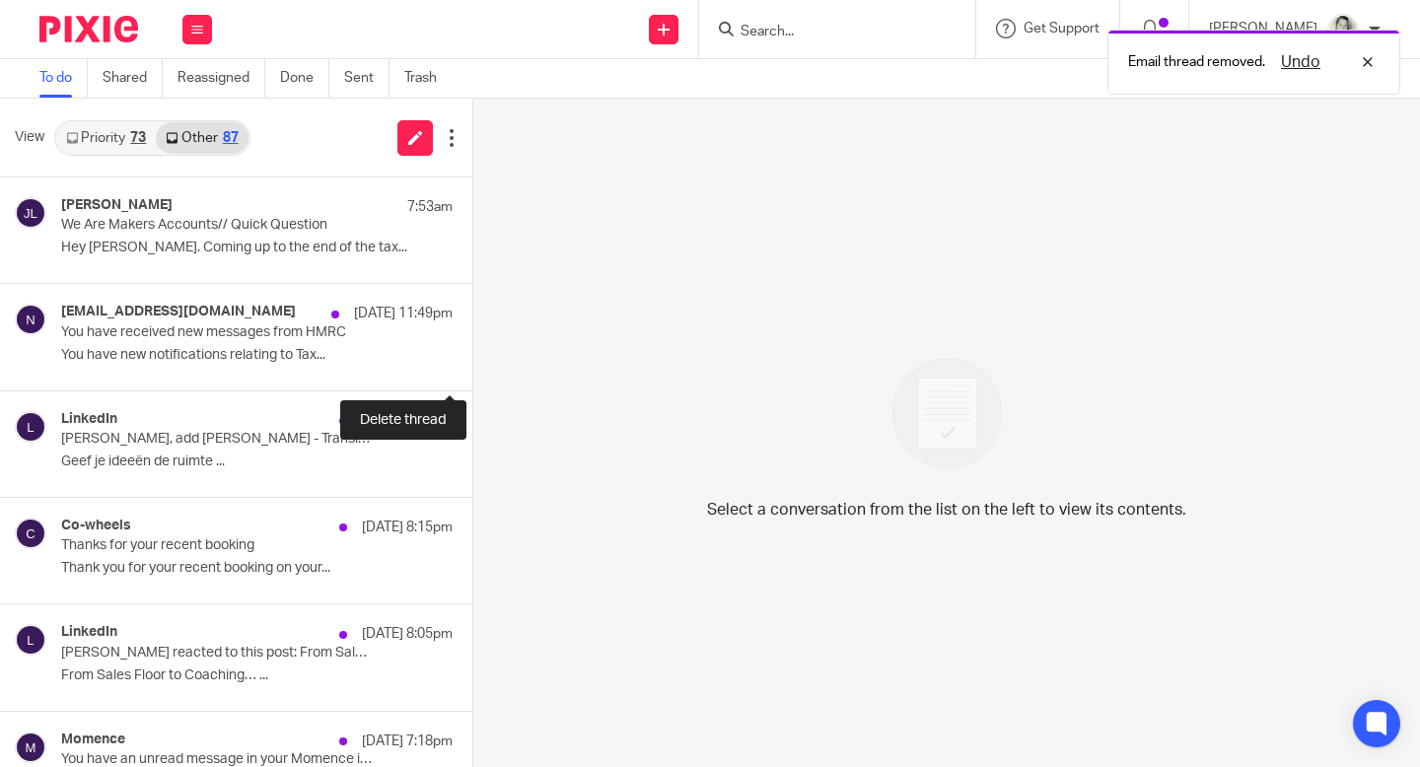
click at [473, 358] on button at bounding box center [481, 364] width 16 height 52
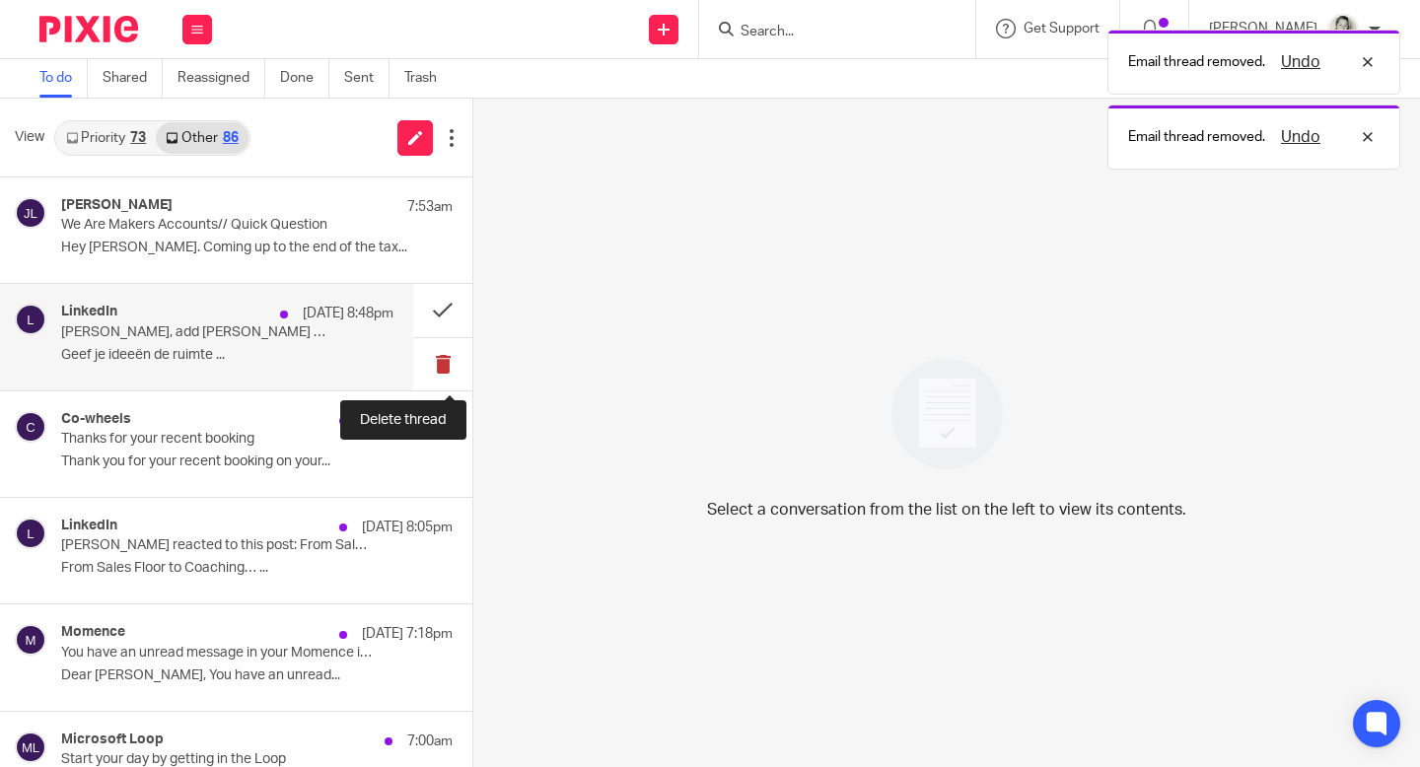
click at [450, 358] on button at bounding box center [442, 364] width 59 height 52
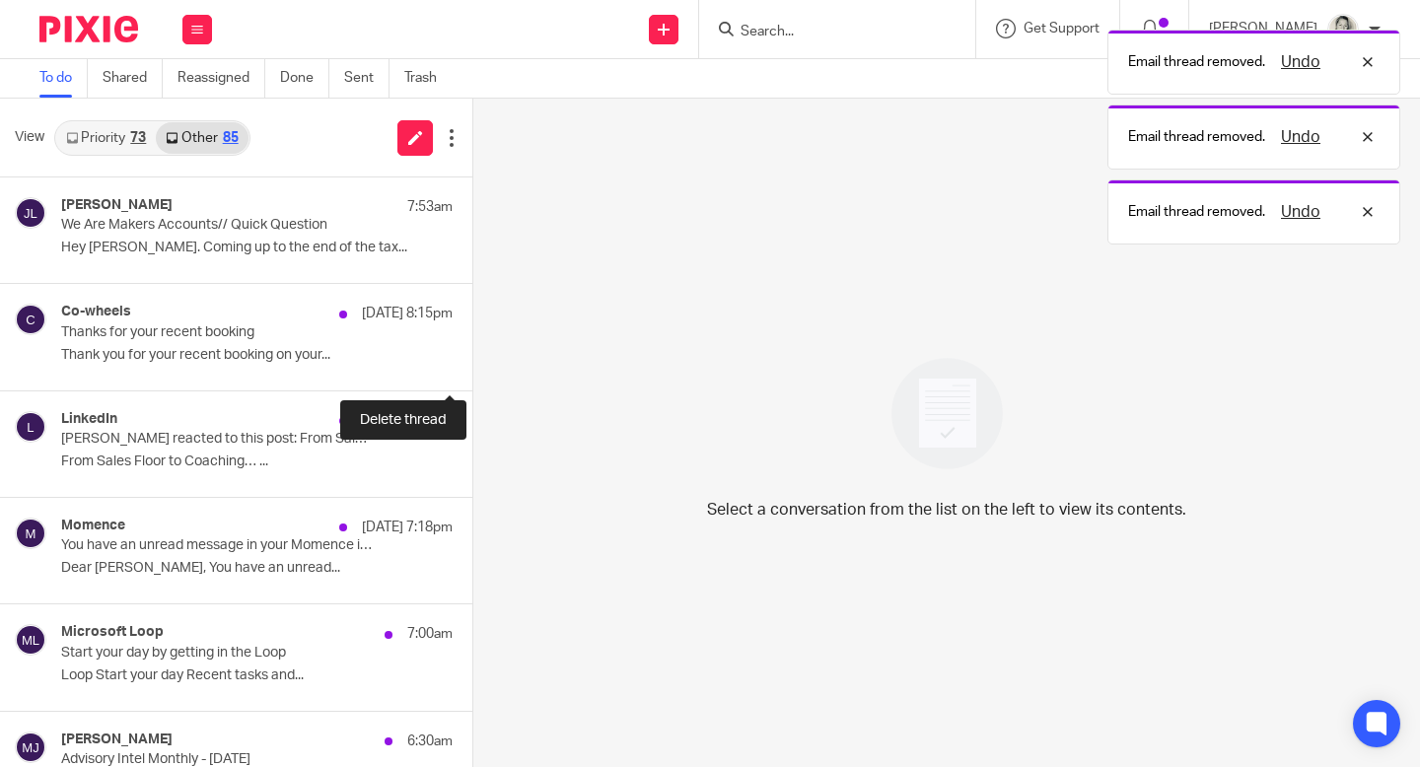
click at [473, 358] on button at bounding box center [481, 364] width 16 height 52
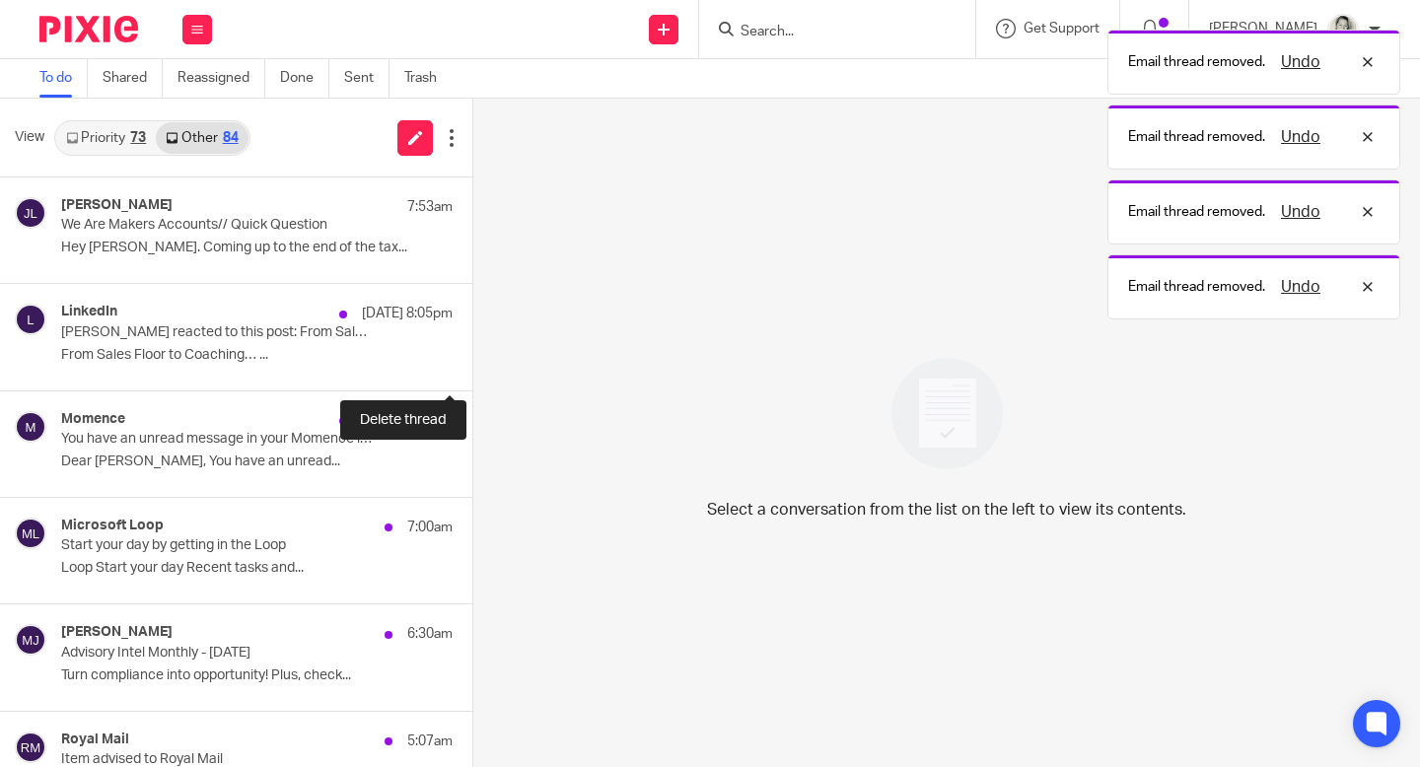
click at [473, 358] on button at bounding box center [481, 364] width 16 height 52
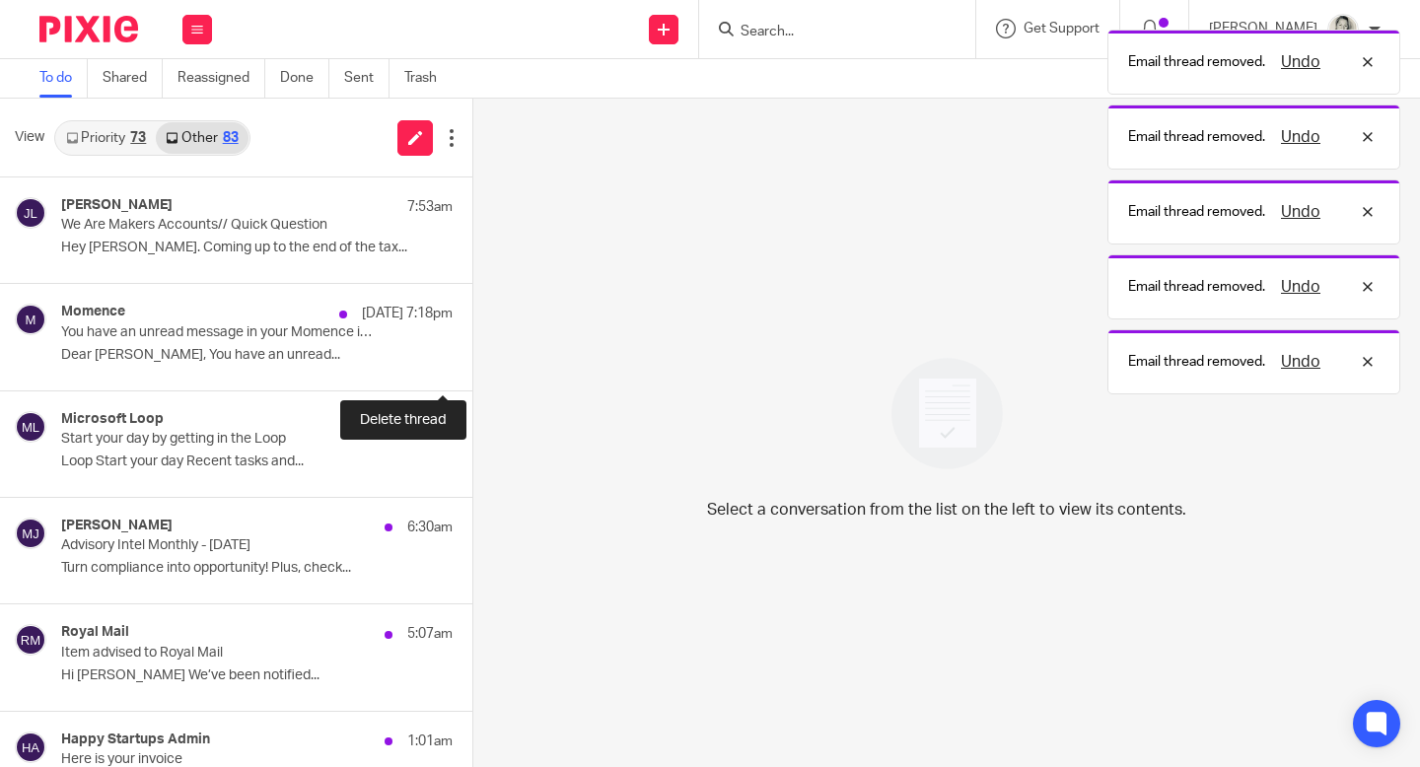
click at [473, 358] on button at bounding box center [481, 364] width 16 height 52
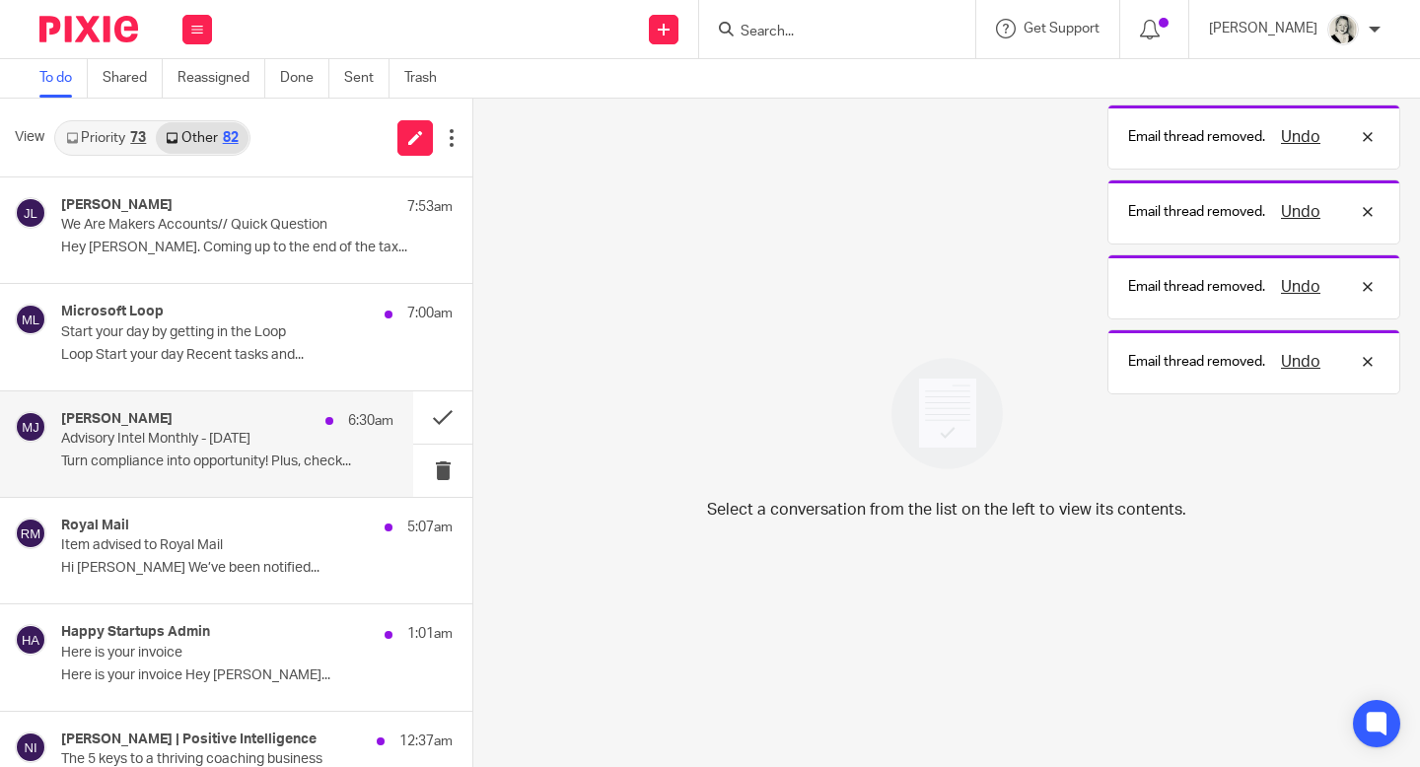
click at [232, 446] on p "Advisory Intel Monthly - [DATE]" at bounding box center [194, 439] width 266 height 17
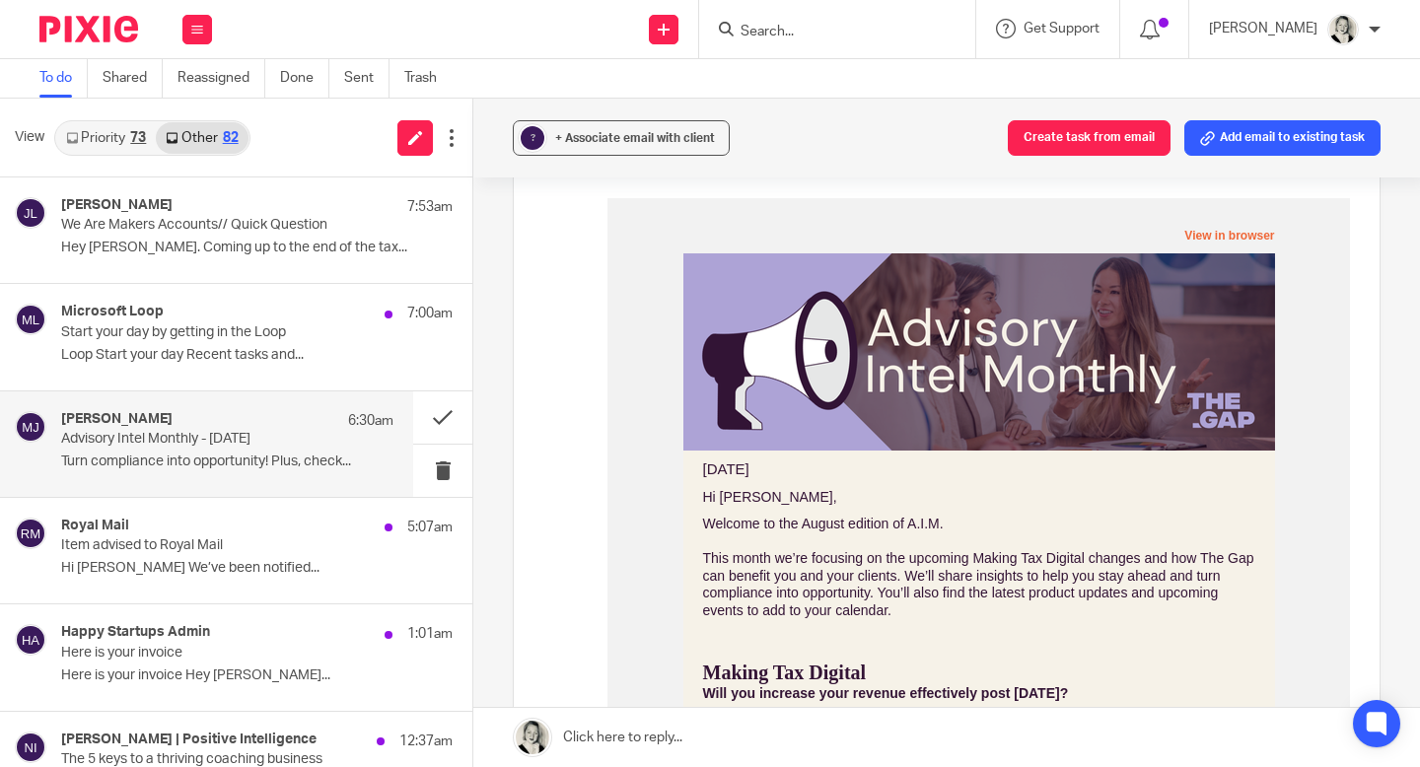
scroll to position [287, 0]
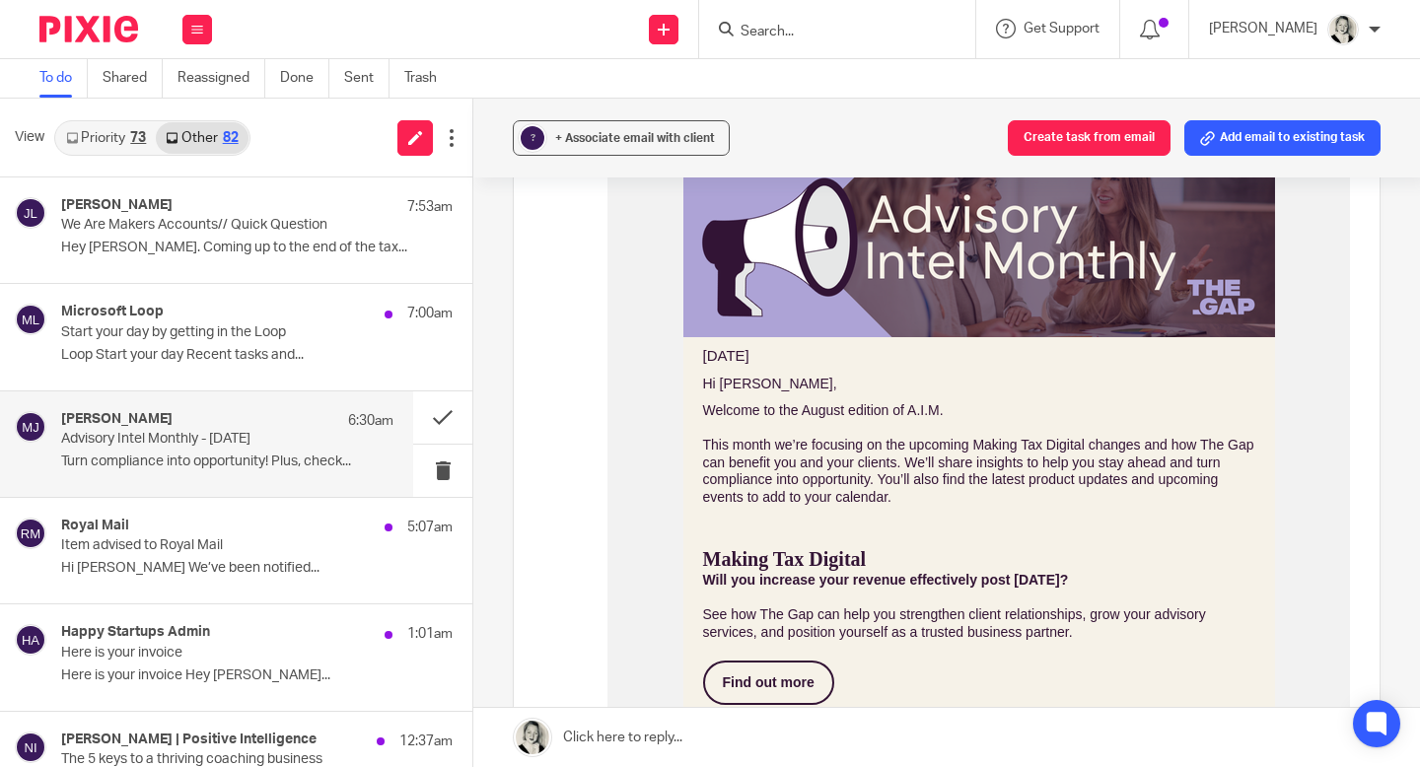
click at [768, 661] on td "Find out more" at bounding box center [768, 683] width 131 height 44
click at [767, 678] on strong "Find out more" at bounding box center [769, 683] width 92 height 16
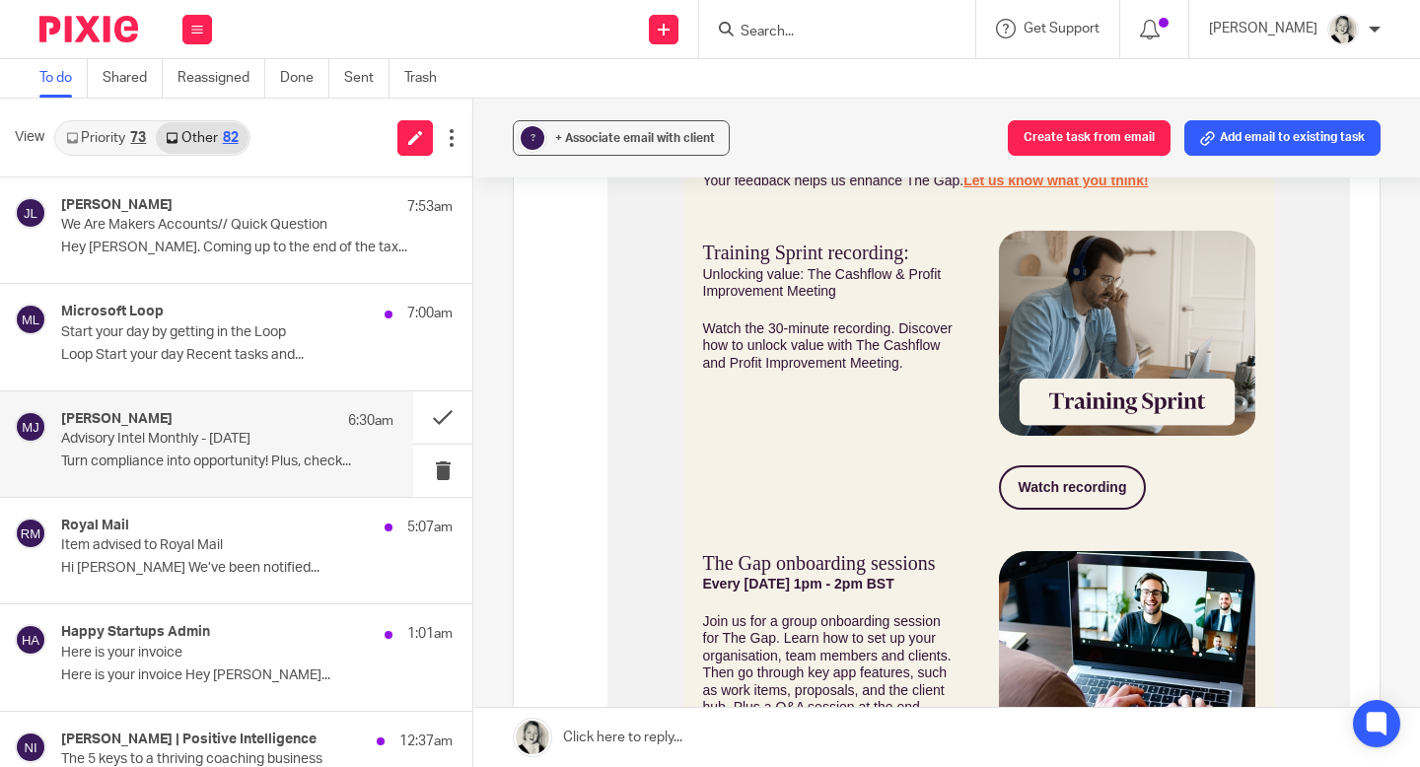
scroll to position [1411, 0]
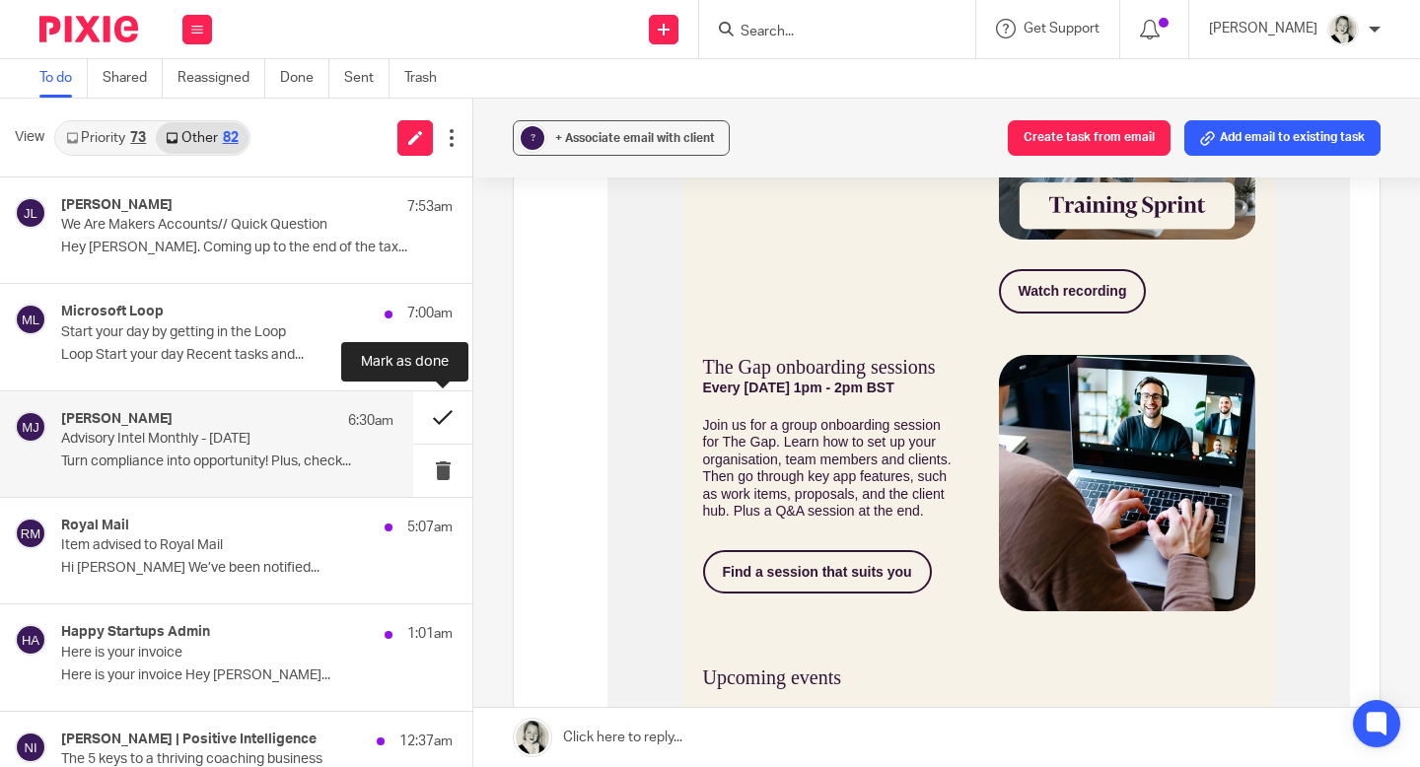
click at [447, 416] on button at bounding box center [442, 418] width 59 height 52
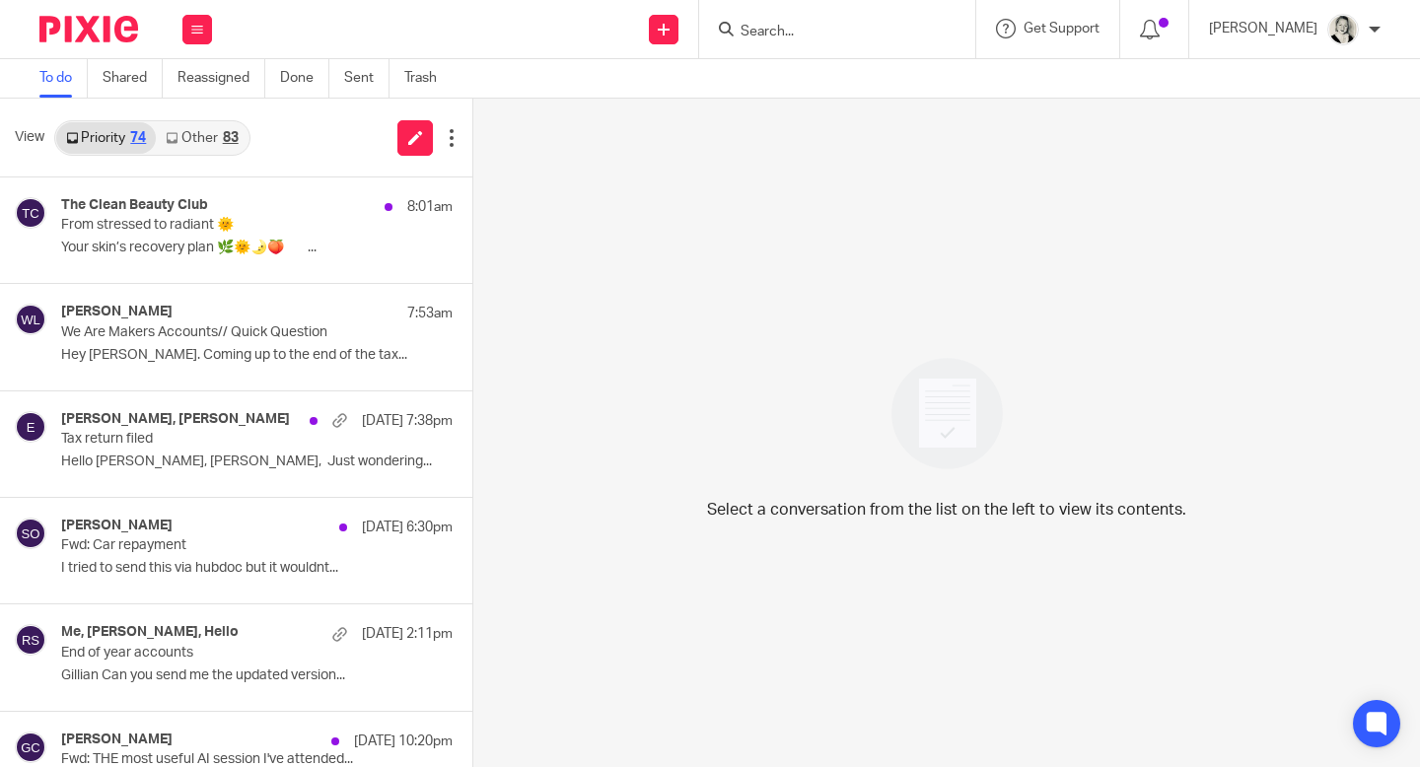
click at [217, 131] on link "Other 83" at bounding box center [202, 138] width 92 height 32
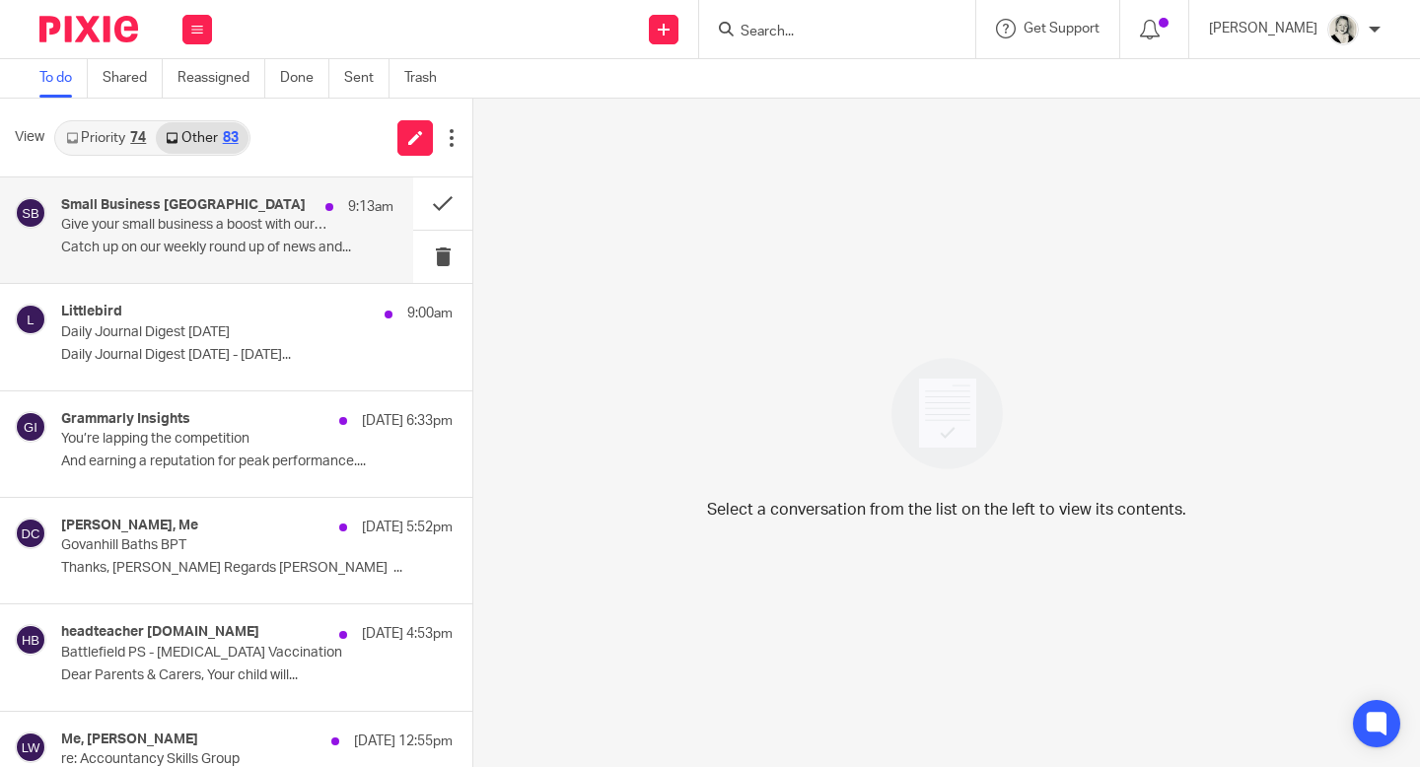
click at [358, 237] on div "Small Business [GEOGRAPHIC_DATA] 9:13am Give your small business a boost with o…" at bounding box center [227, 230] width 332 height 66
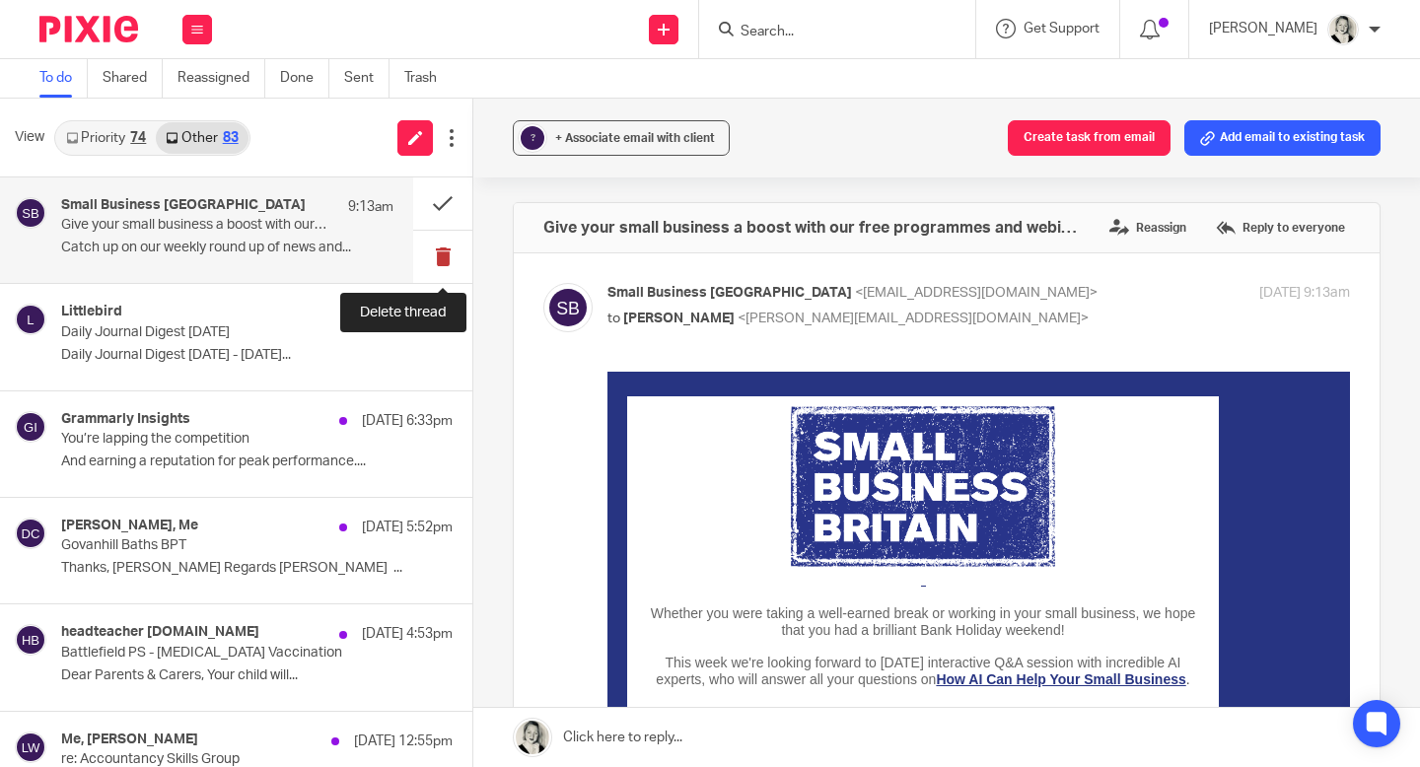
click at [440, 257] on button at bounding box center [442, 257] width 59 height 52
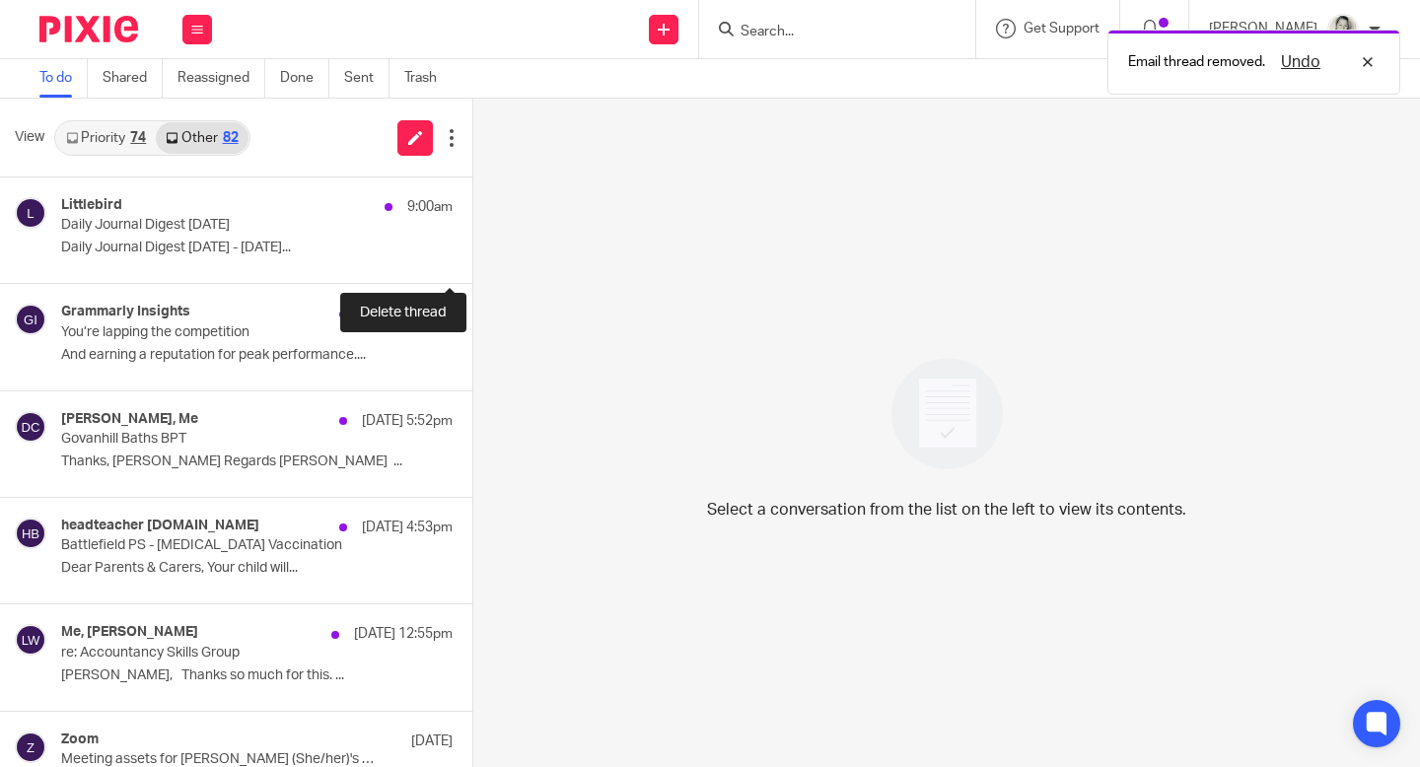
click at [473, 257] on button at bounding box center [481, 257] width 16 height 52
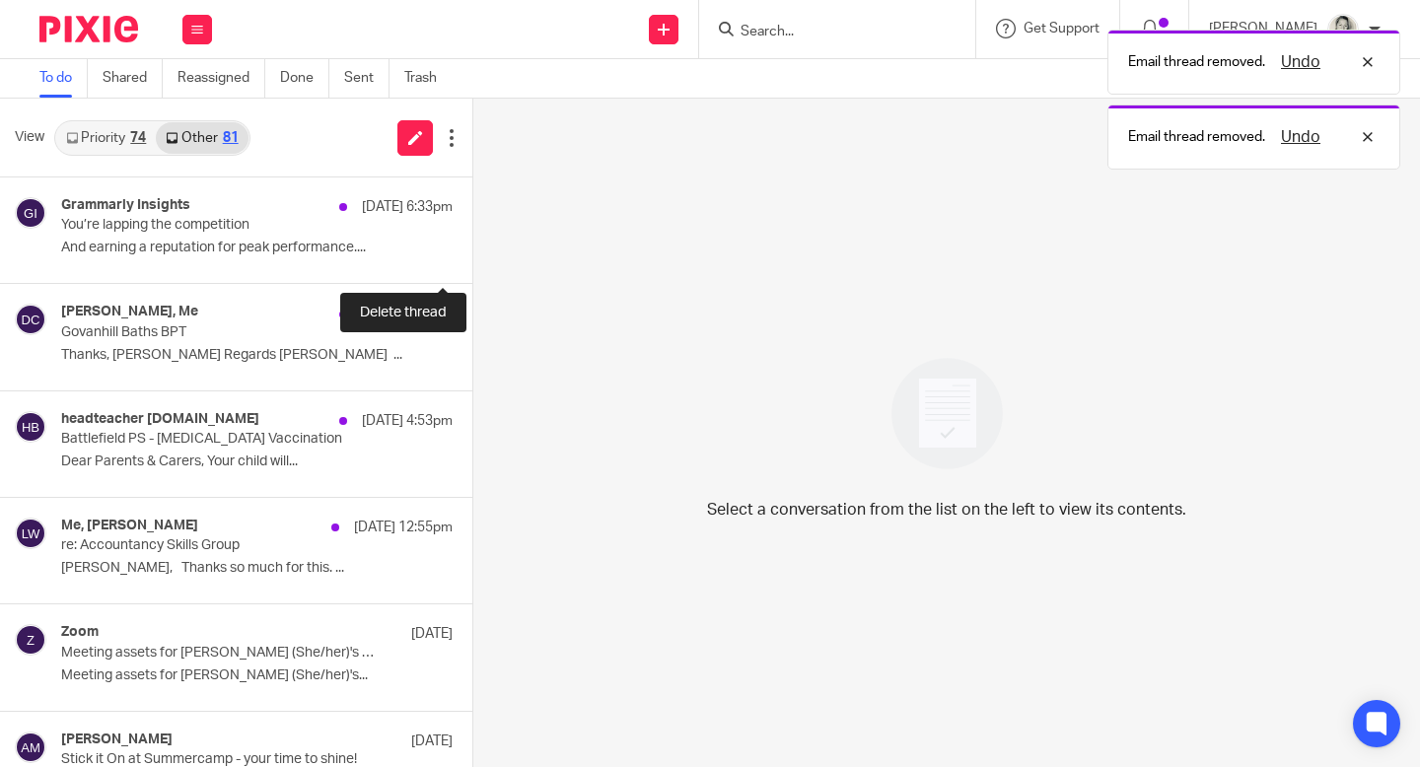
click at [473, 257] on button at bounding box center [481, 257] width 16 height 52
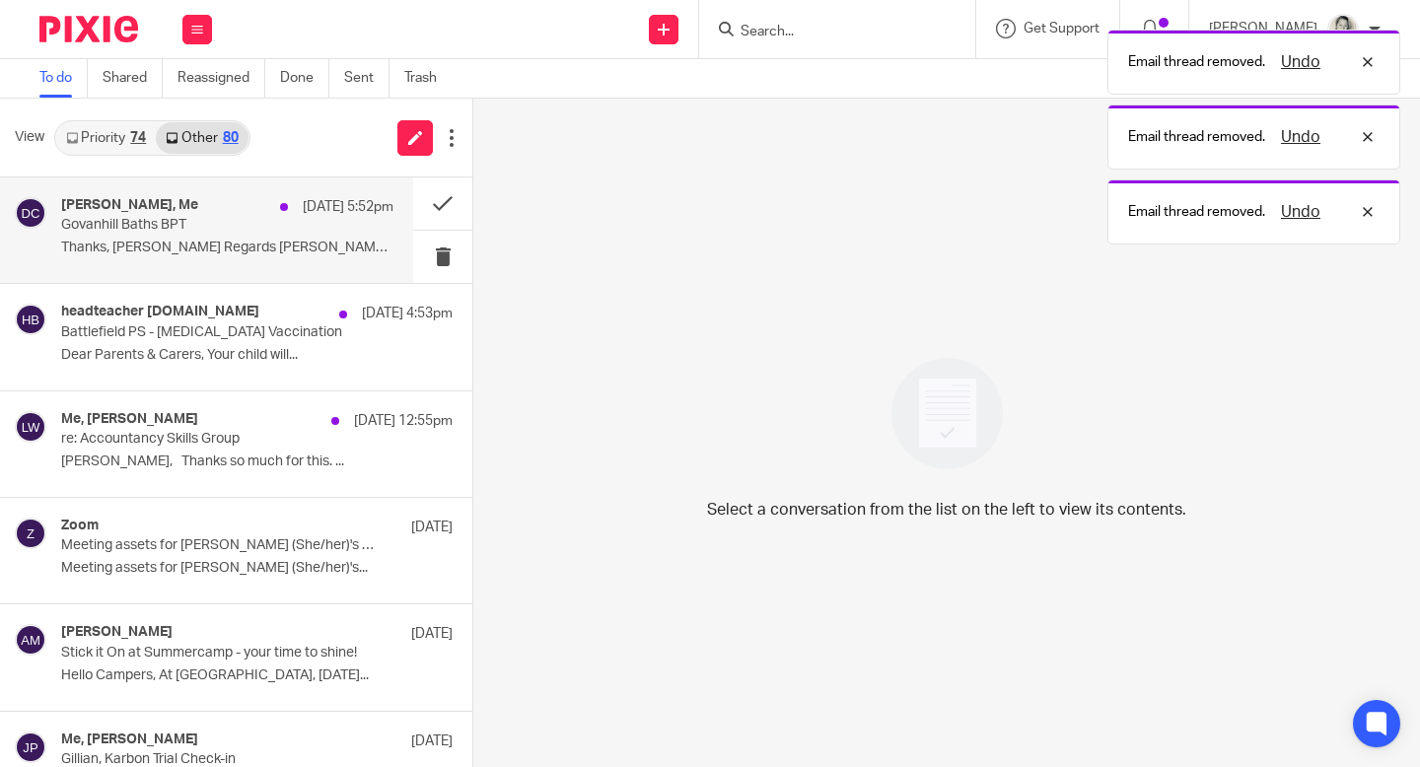
click at [258, 231] on p "Govanhill Baths BPT" at bounding box center [194, 225] width 266 height 17
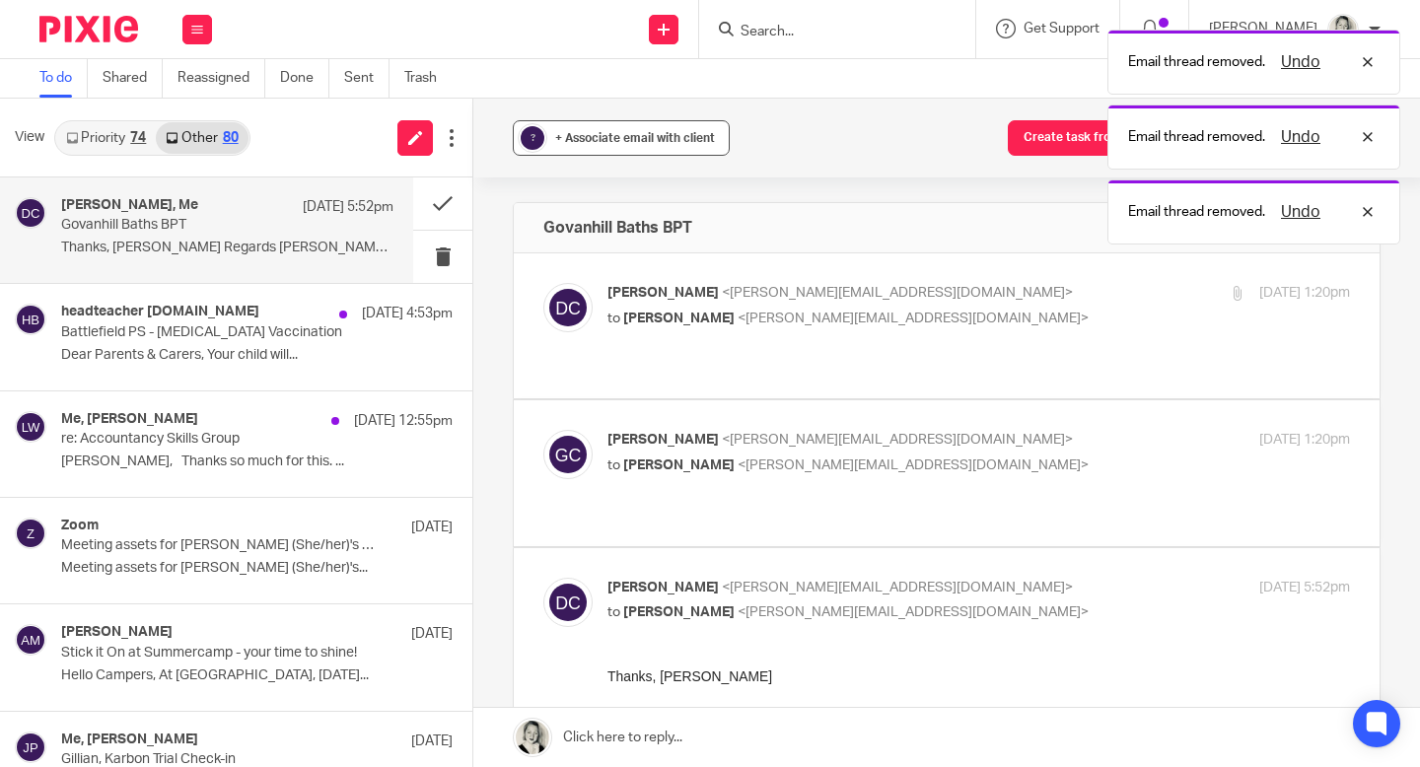
click at [628, 136] on span "+ Associate email with client" at bounding box center [635, 138] width 160 height 12
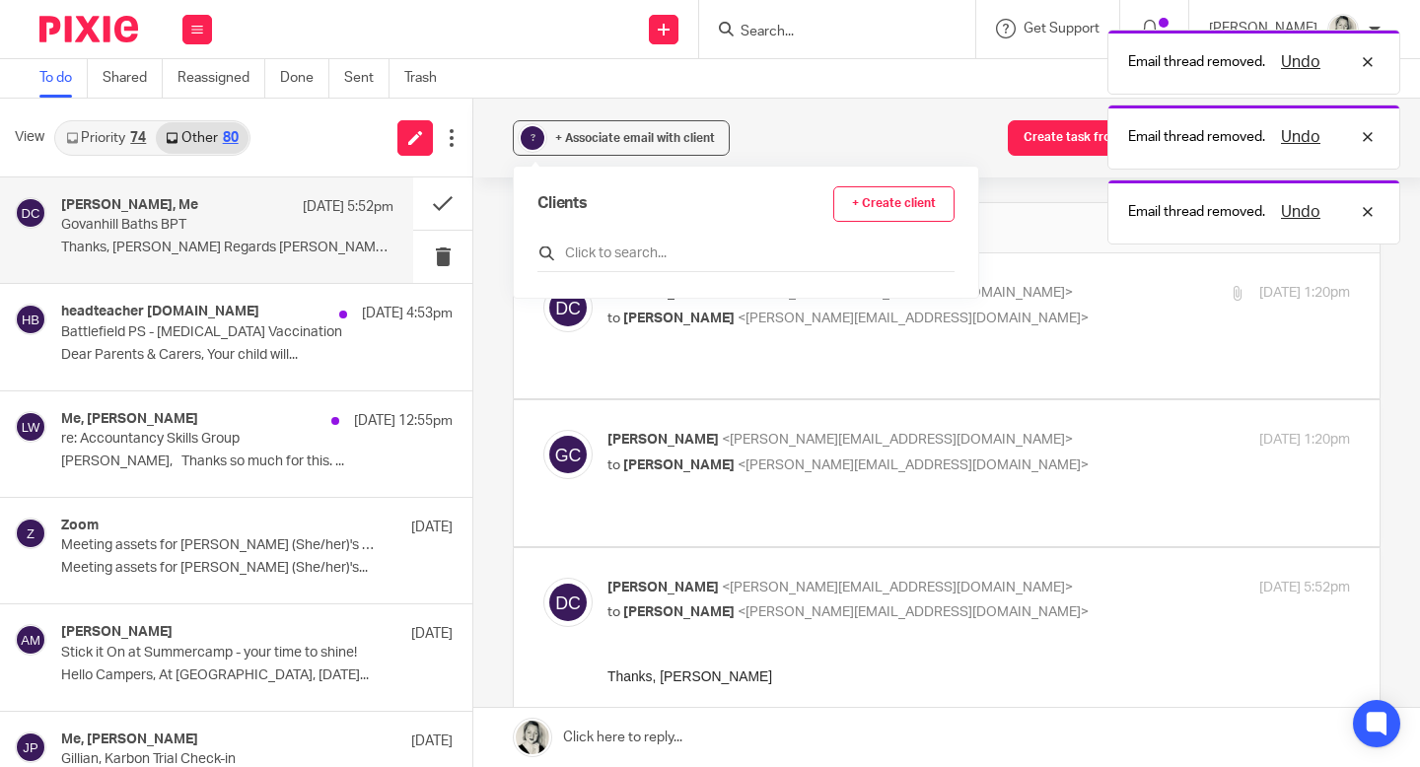
click at [593, 250] on input "text" at bounding box center [746, 254] width 417 height 20
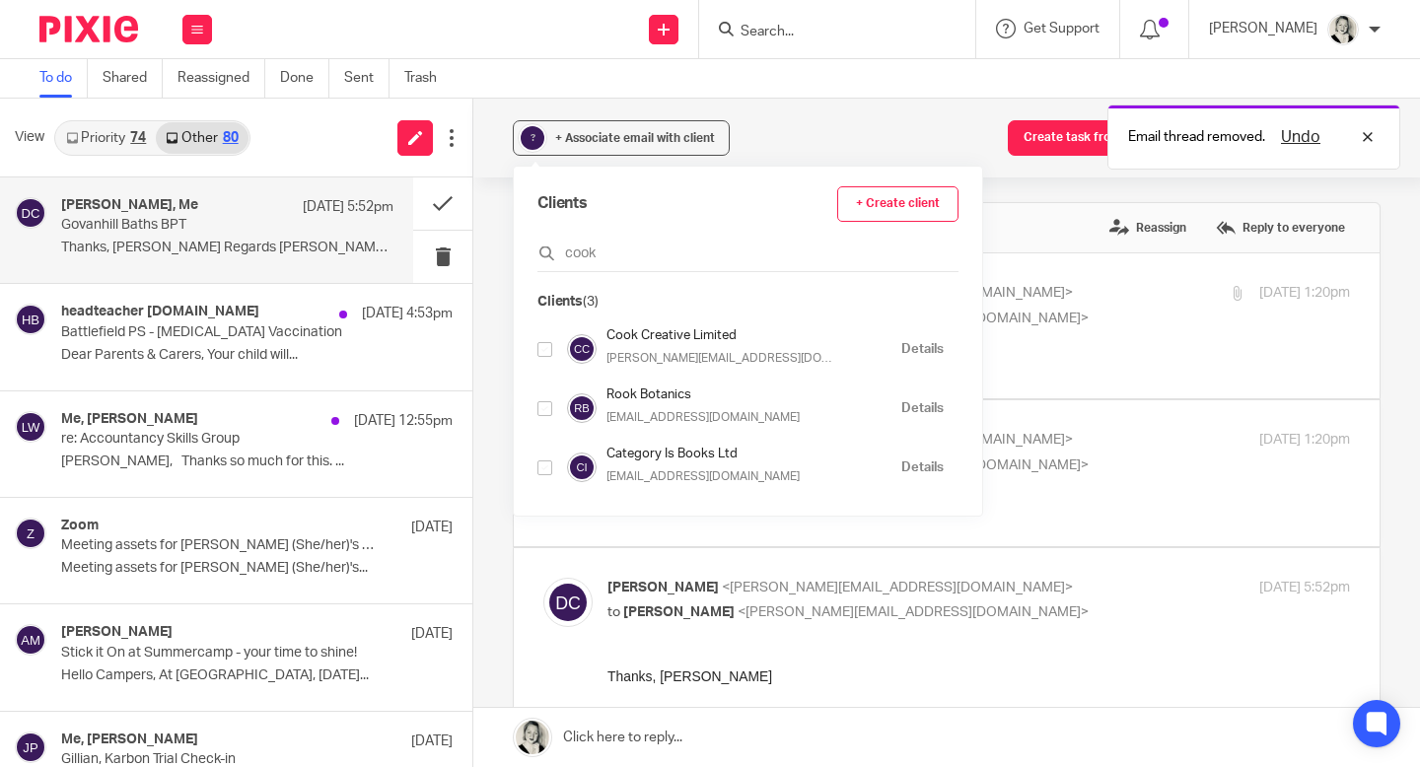
type input "cook"
click at [539, 348] on input "checkbox" at bounding box center [545, 349] width 15 height 15
checkbox input "true"
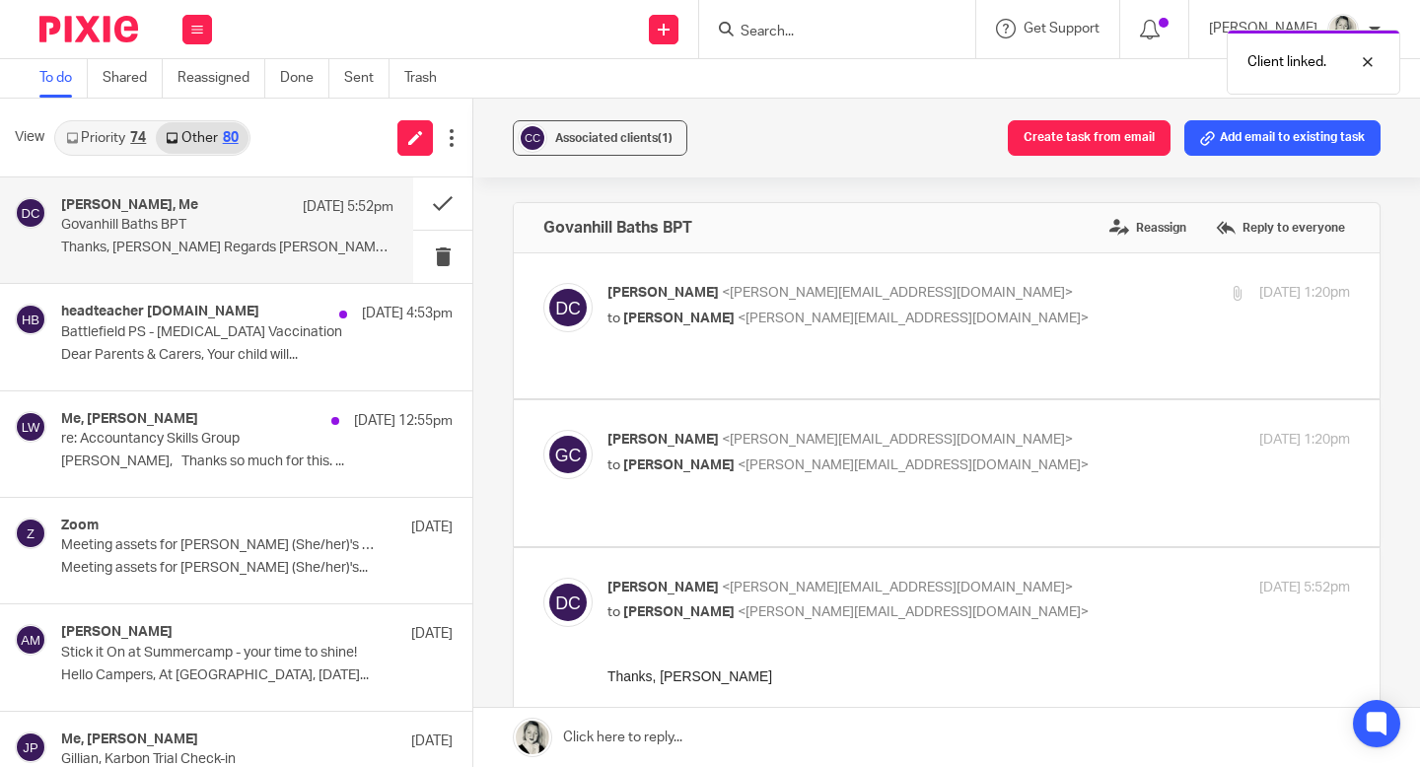
click at [487, 307] on div "Associated clients (1) Create task from email Add email to existing task Govanh…" at bounding box center [946, 433] width 947 height 669
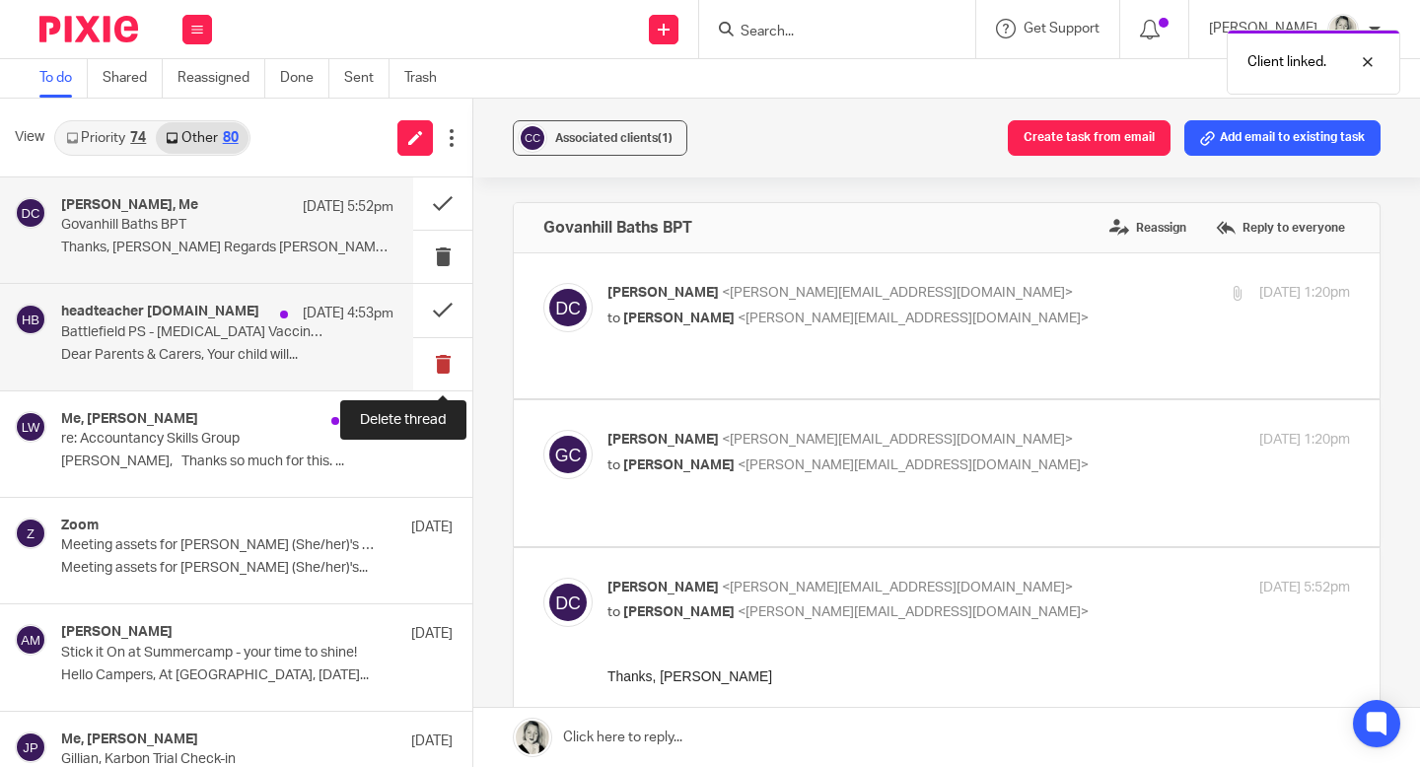
click at [444, 368] on button at bounding box center [442, 364] width 59 height 52
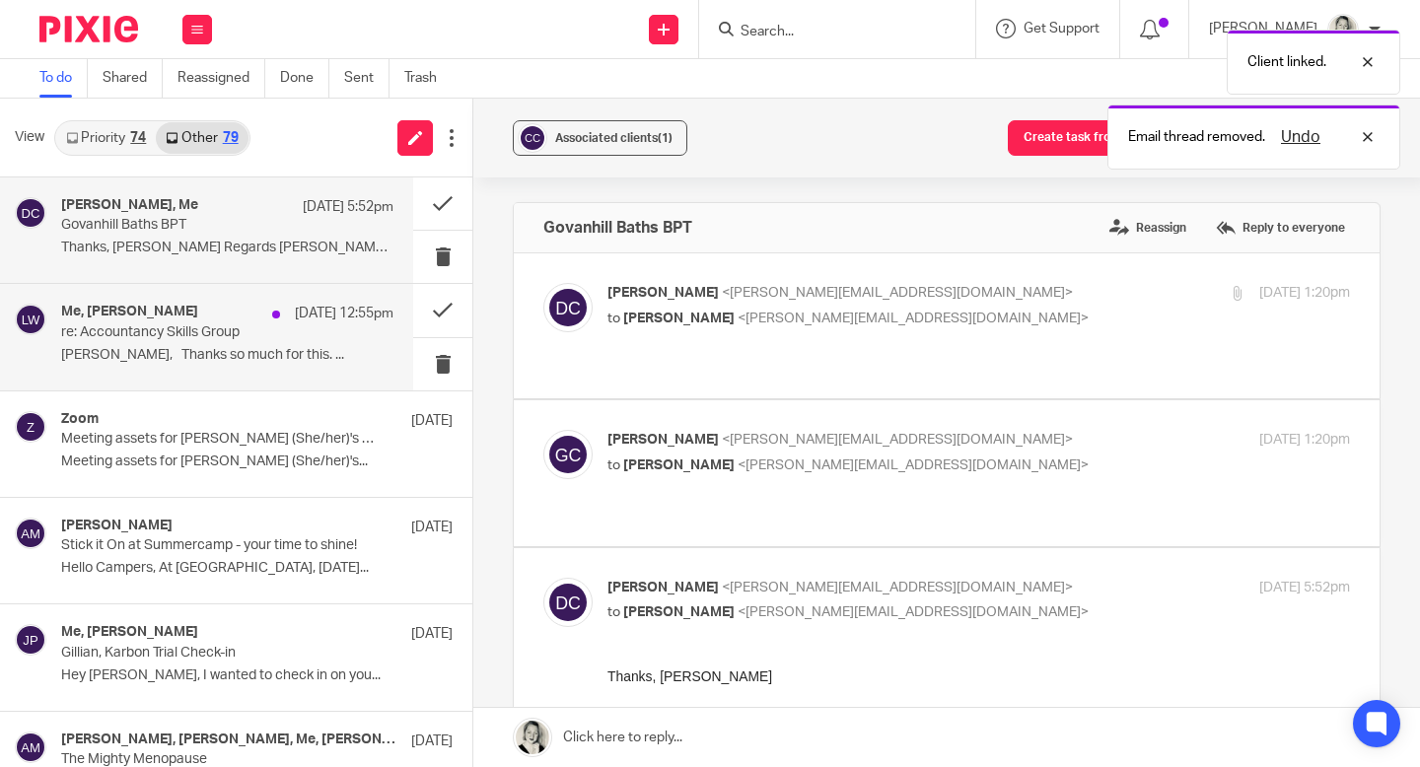
click at [292, 377] on div "Me, Laura Wilson 25 Aug 12:55pm re: Accountancy Skills Group Gillian, Thanks so…" at bounding box center [206, 337] width 413 height 106
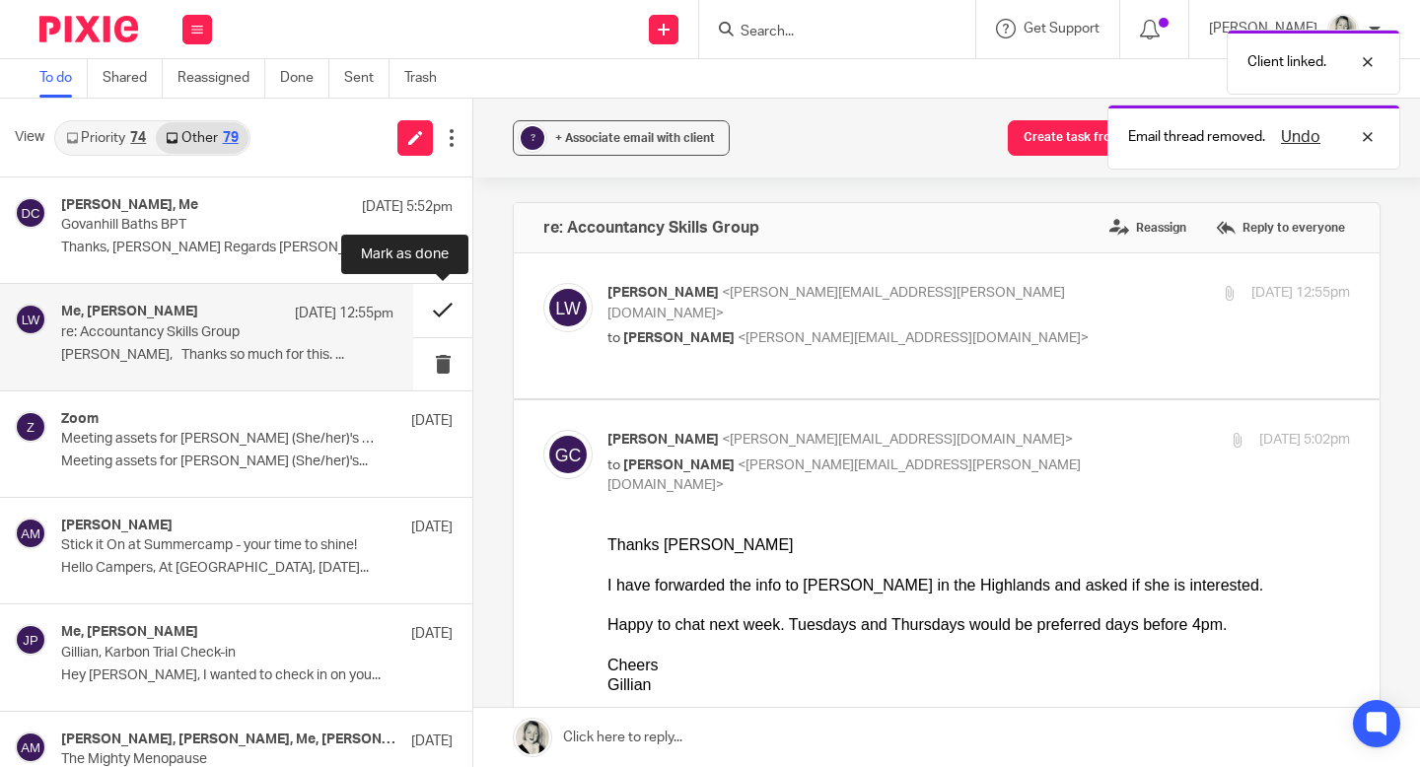
click at [441, 306] on button at bounding box center [442, 310] width 59 height 52
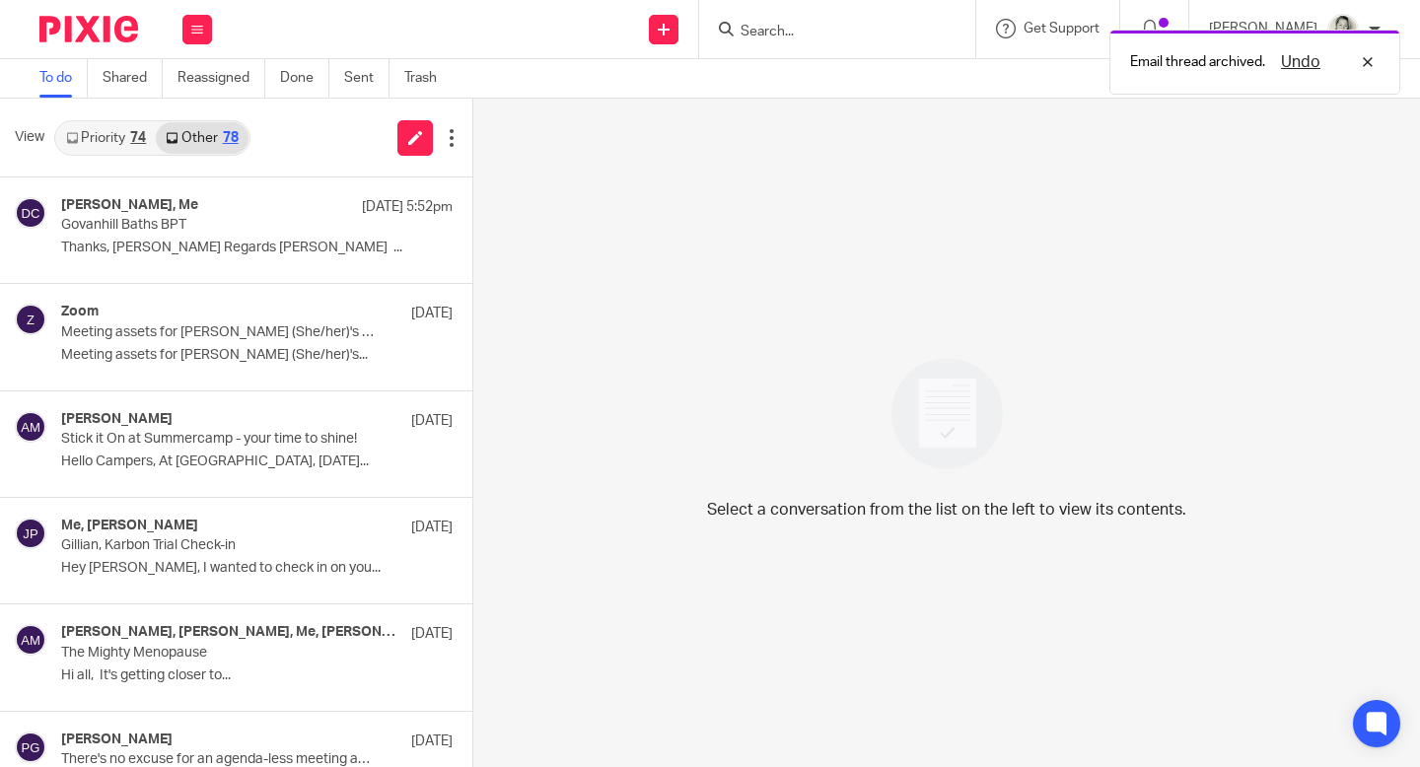
click at [99, 139] on link "Priority 74" at bounding box center [106, 138] width 100 height 32
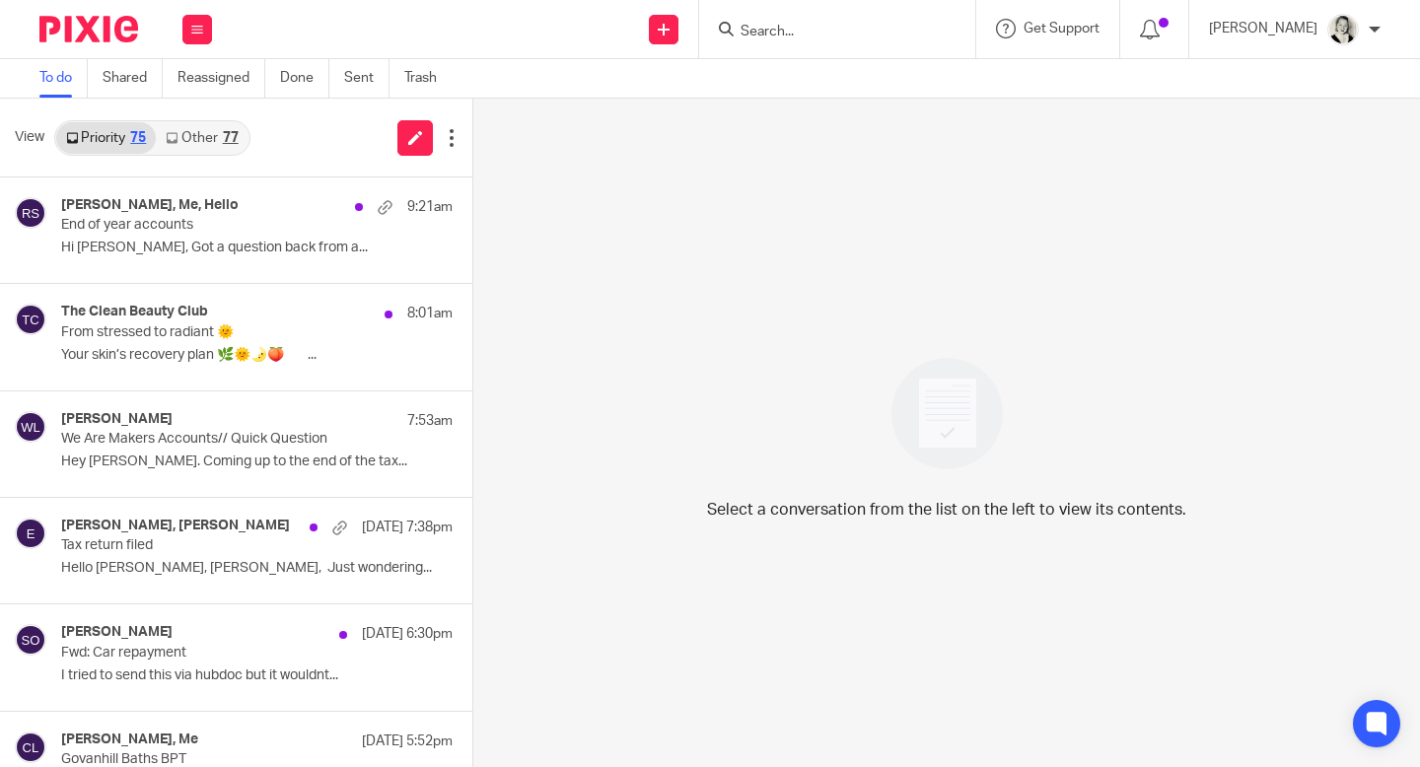
click at [195, 130] on link "Other 77" at bounding box center [202, 138] width 92 height 32
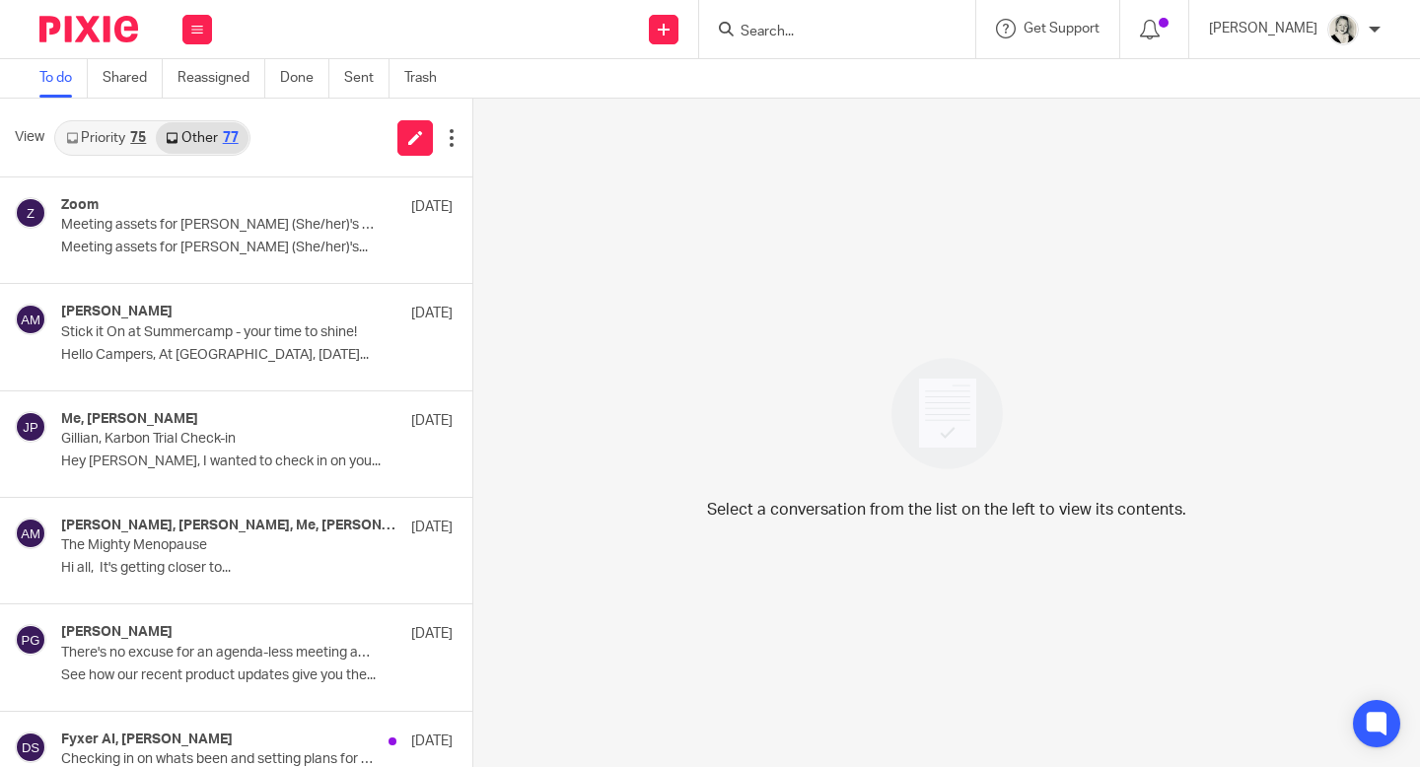
click at [126, 138] on link "Priority 75" at bounding box center [106, 138] width 100 height 32
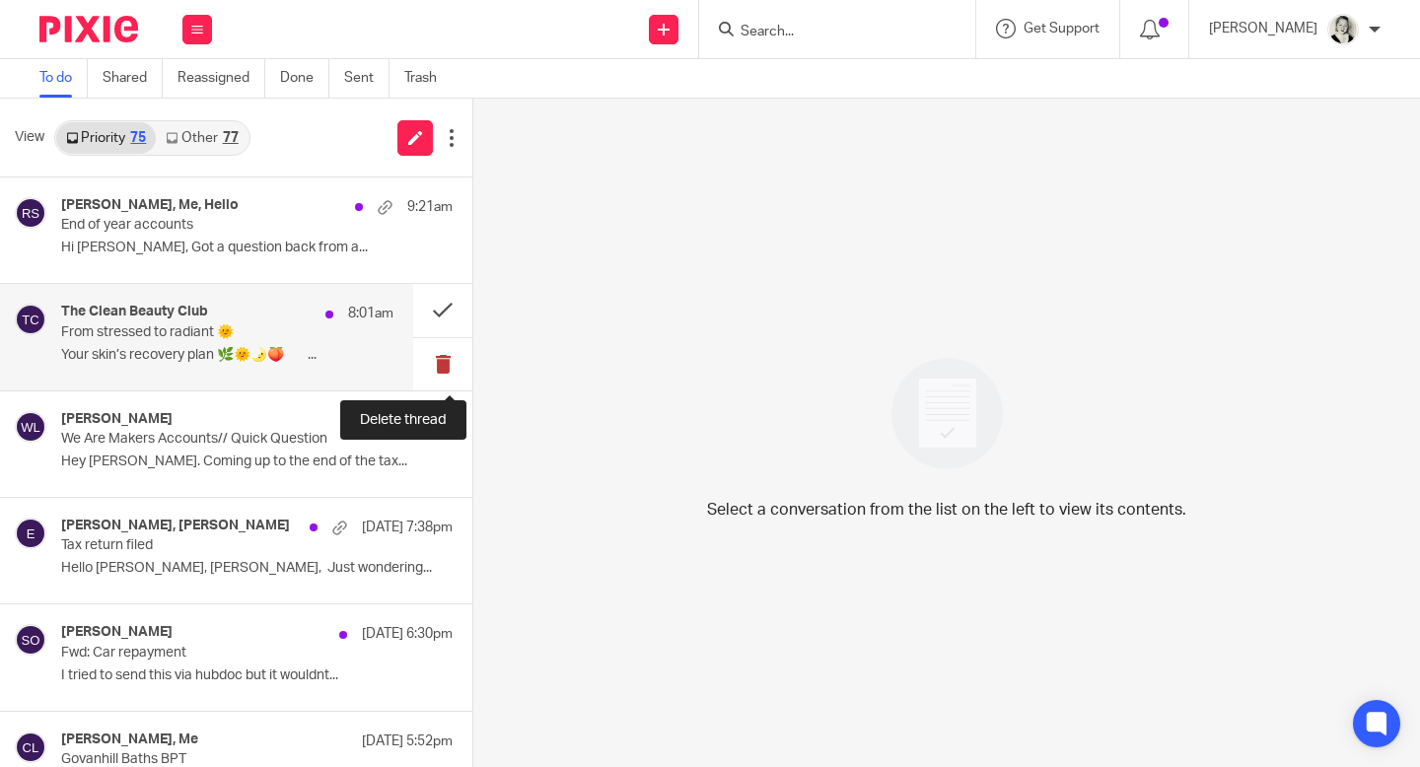
click at [437, 362] on button at bounding box center [442, 364] width 59 height 52
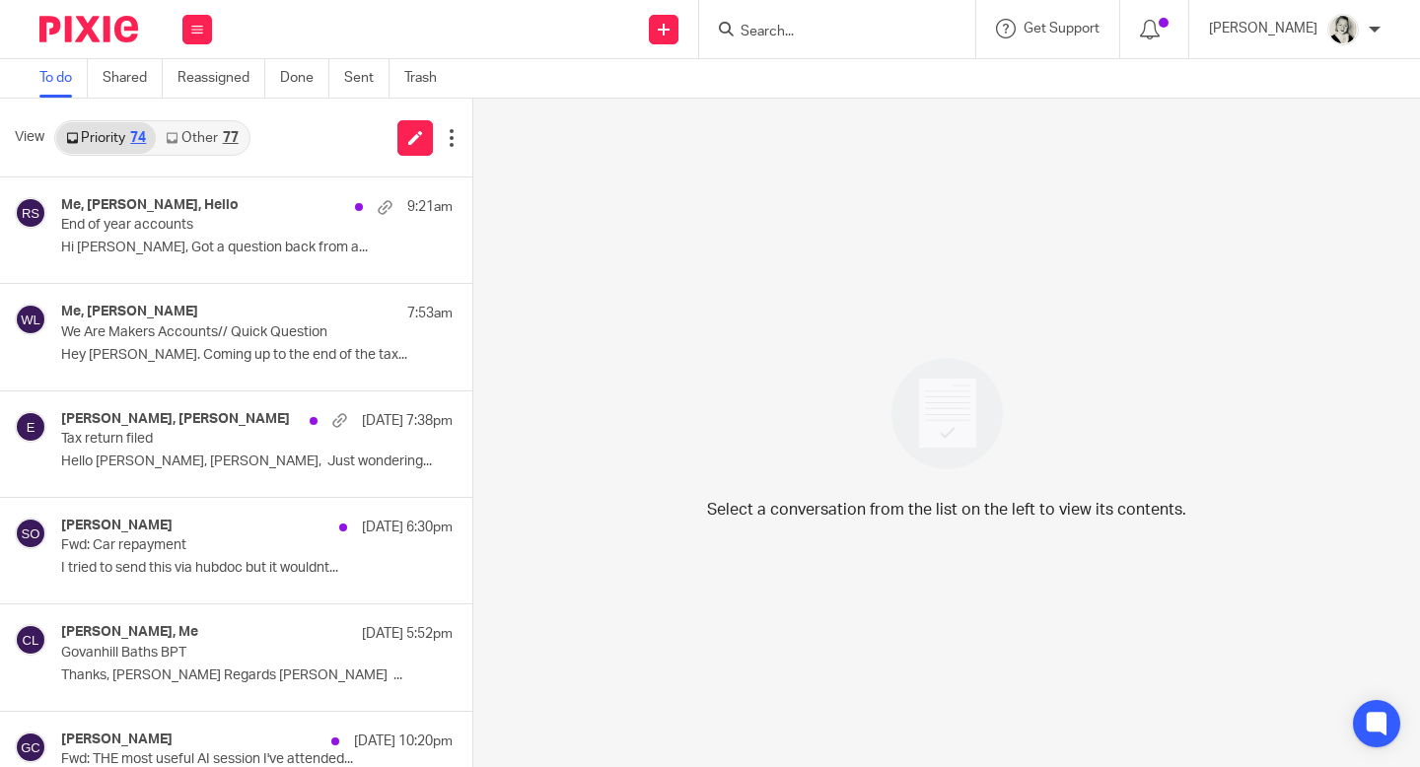
click at [219, 133] on link "Other 77" at bounding box center [202, 138] width 92 height 32
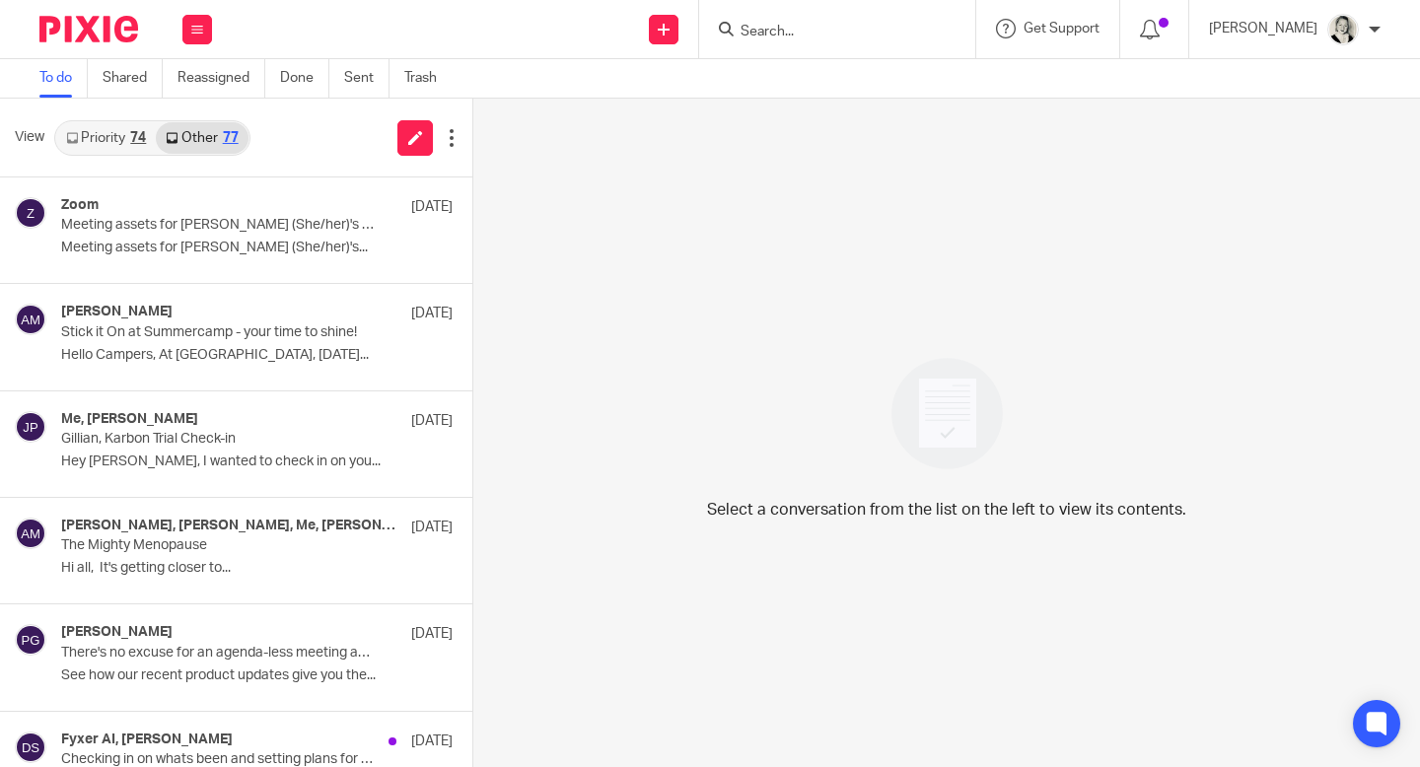
click at [125, 125] on link "Priority 74" at bounding box center [106, 138] width 100 height 32
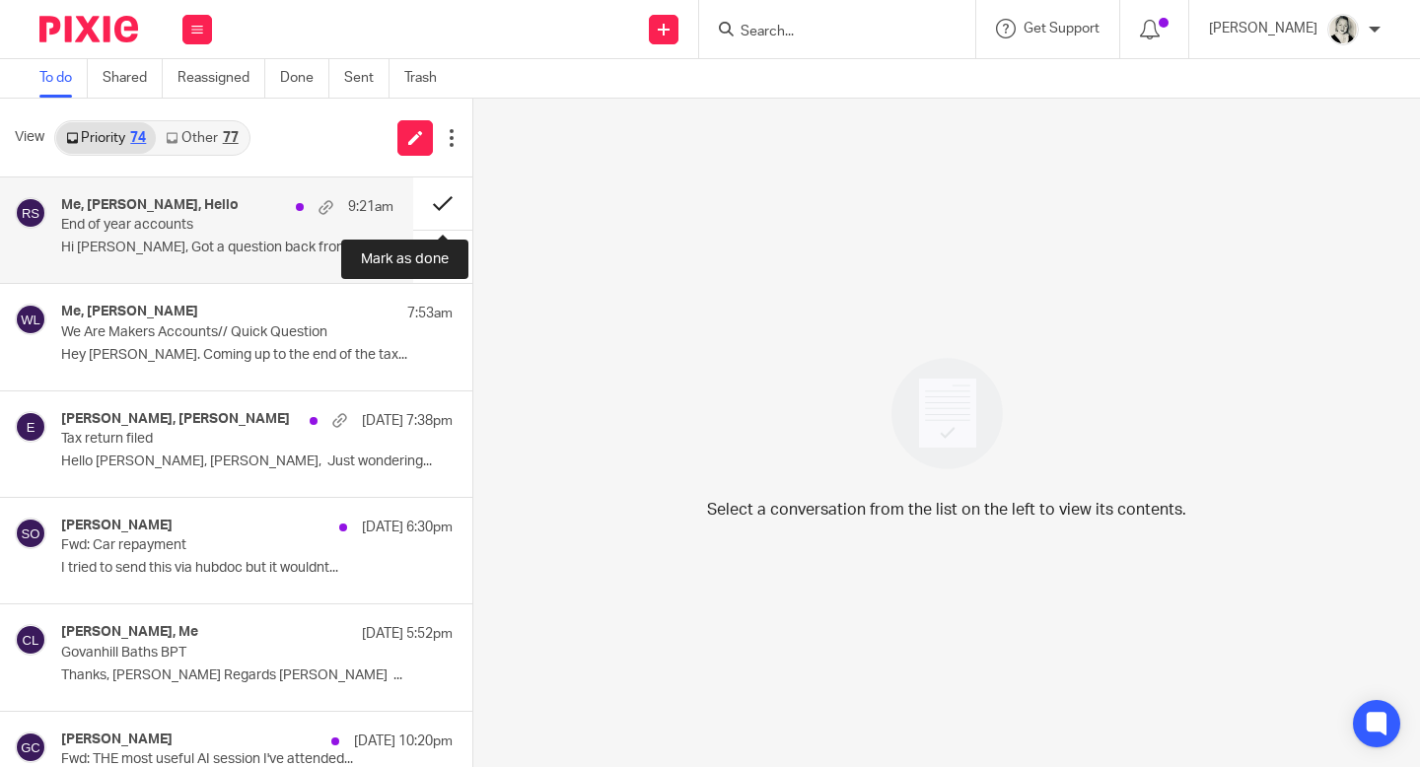
click at [444, 202] on button at bounding box center [442, 204] width 59 height 52
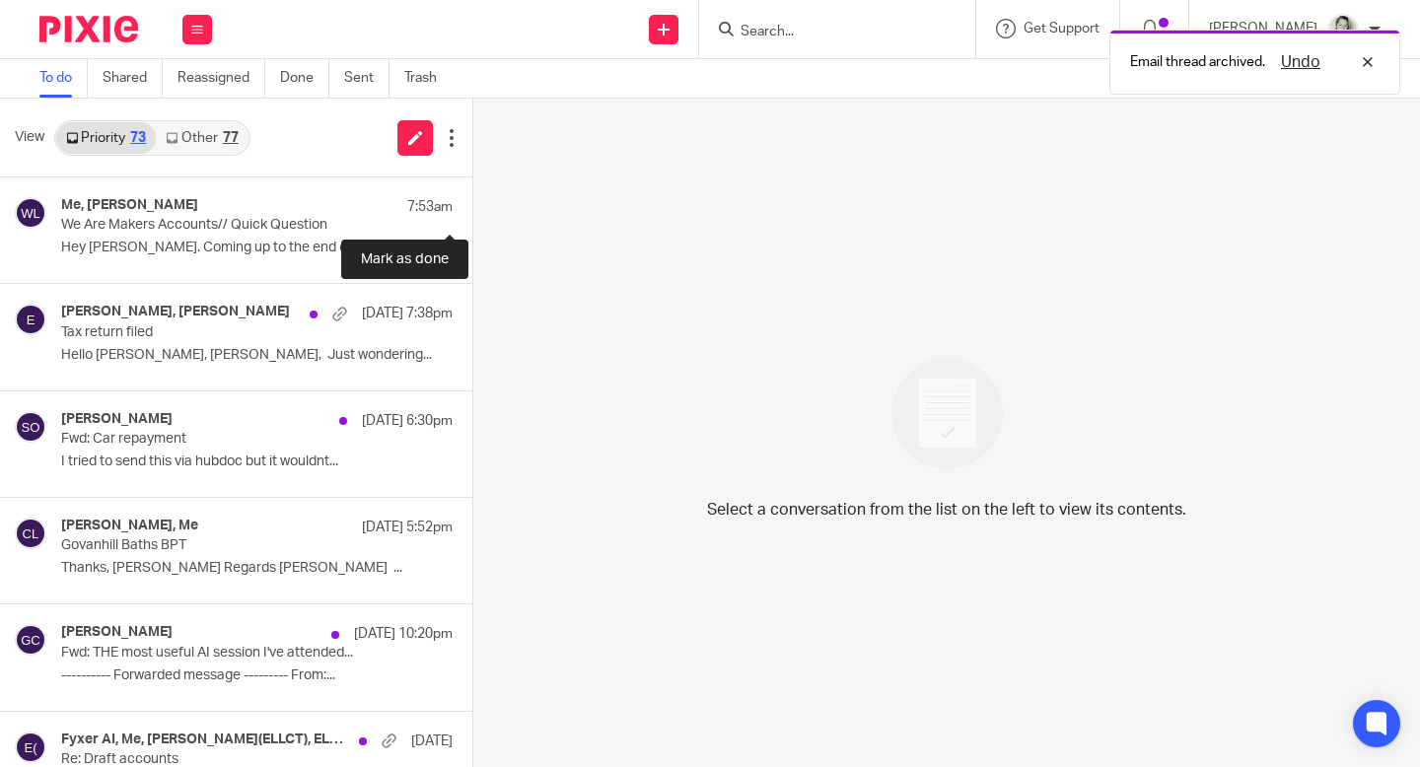
click at [473, 202] on button at bounding box center [481, 204] width 16 height 52
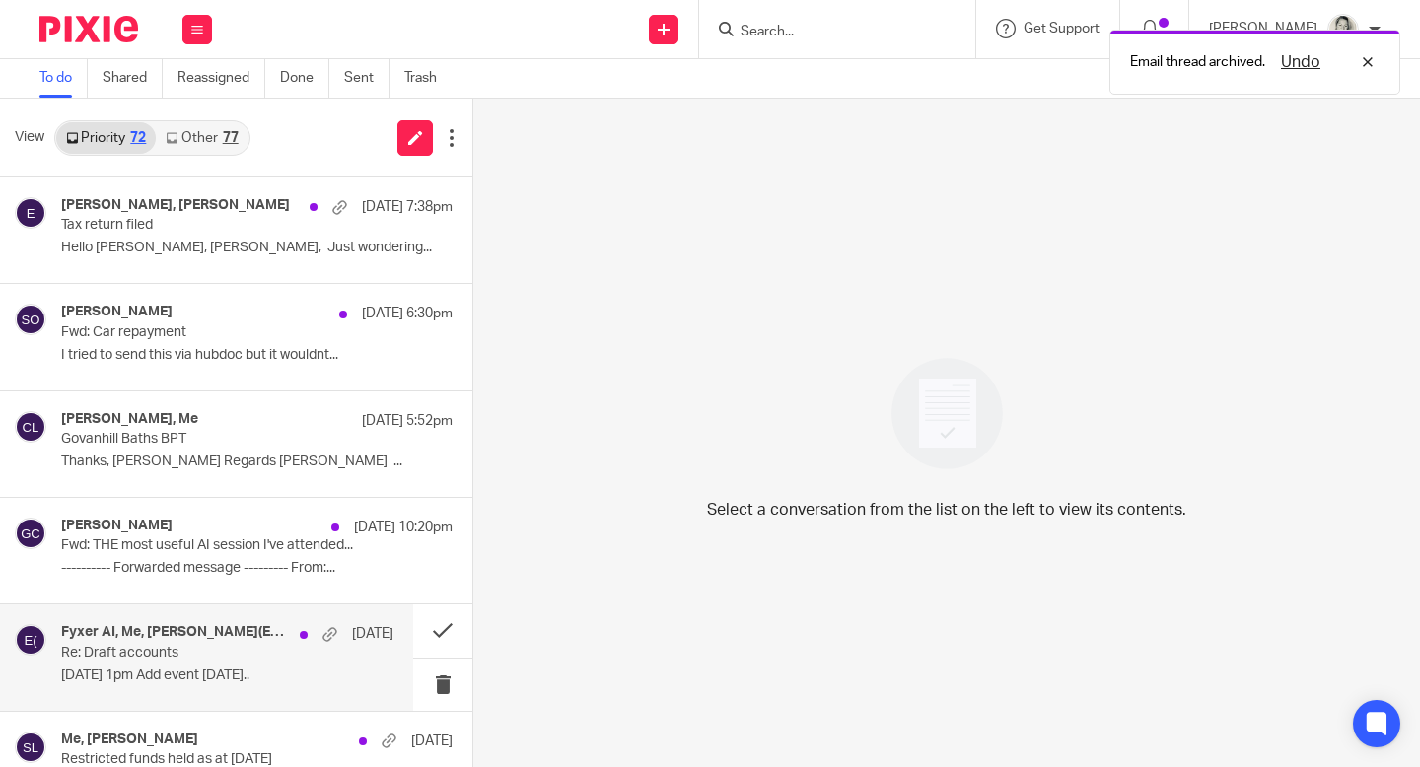
click at [211, 647] on p "Re: Draft accounts" at bounding box center [194, 653] width 266 height 17
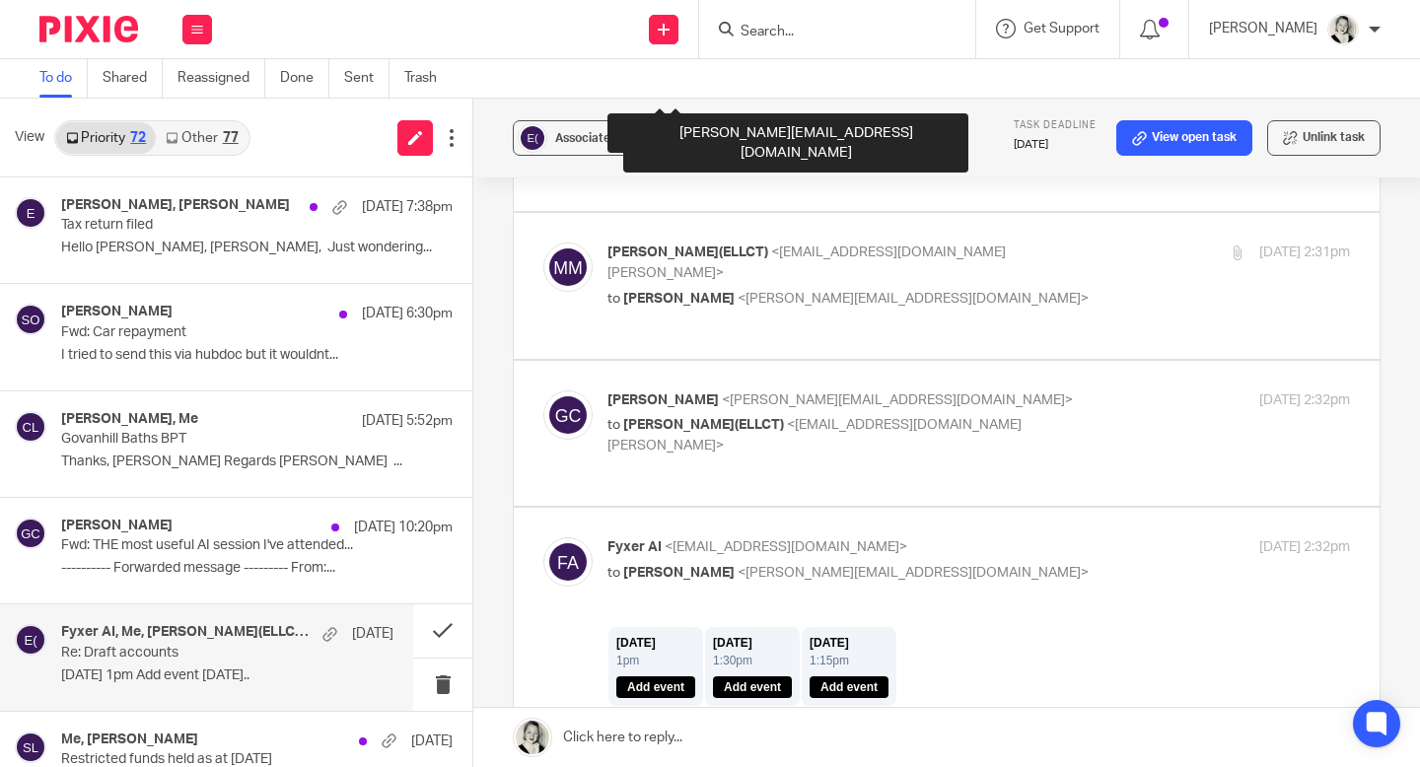
scroll to position [1560, 0]
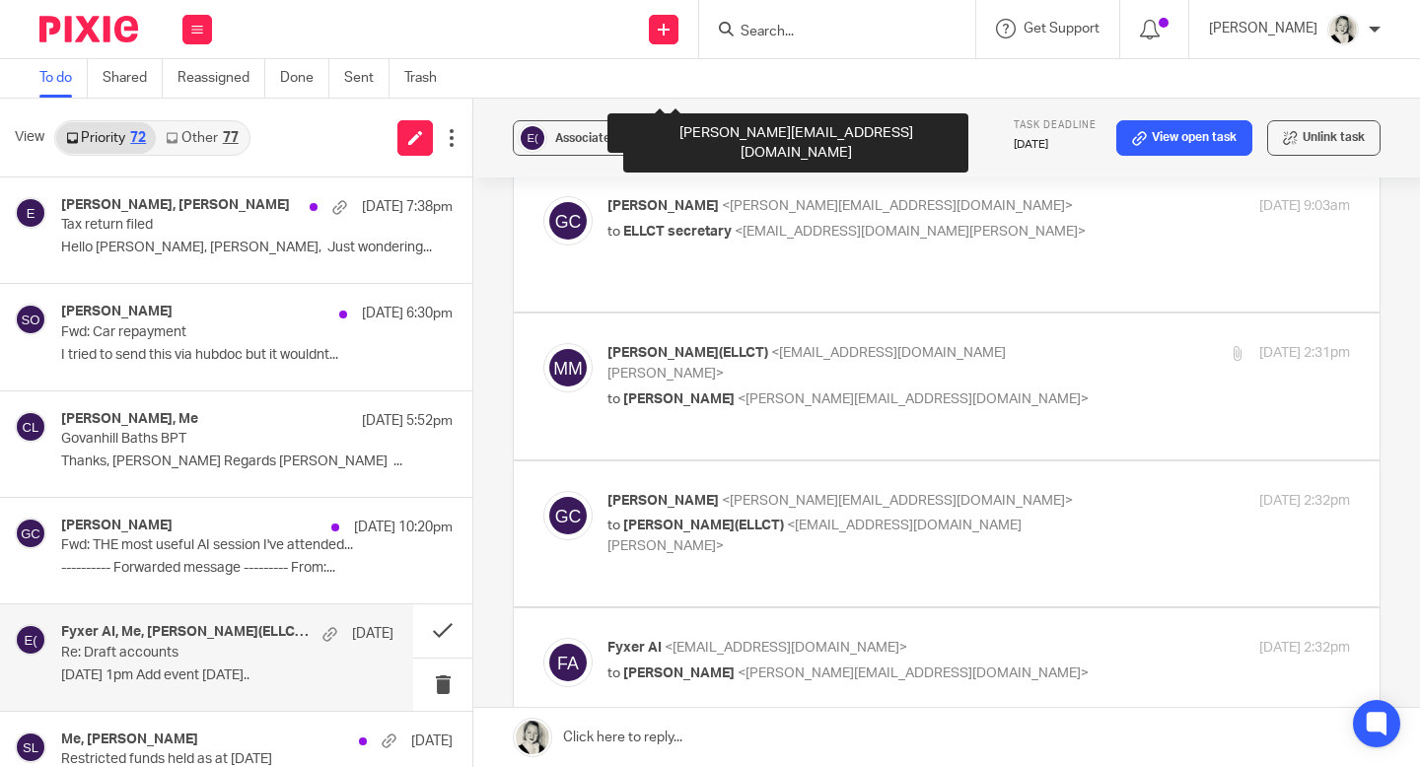
click at [688, 519] on span "Margaret McDonald(ELLCT)" at bounding box center [703, 526] width 161 height 14
checkbox input "true"
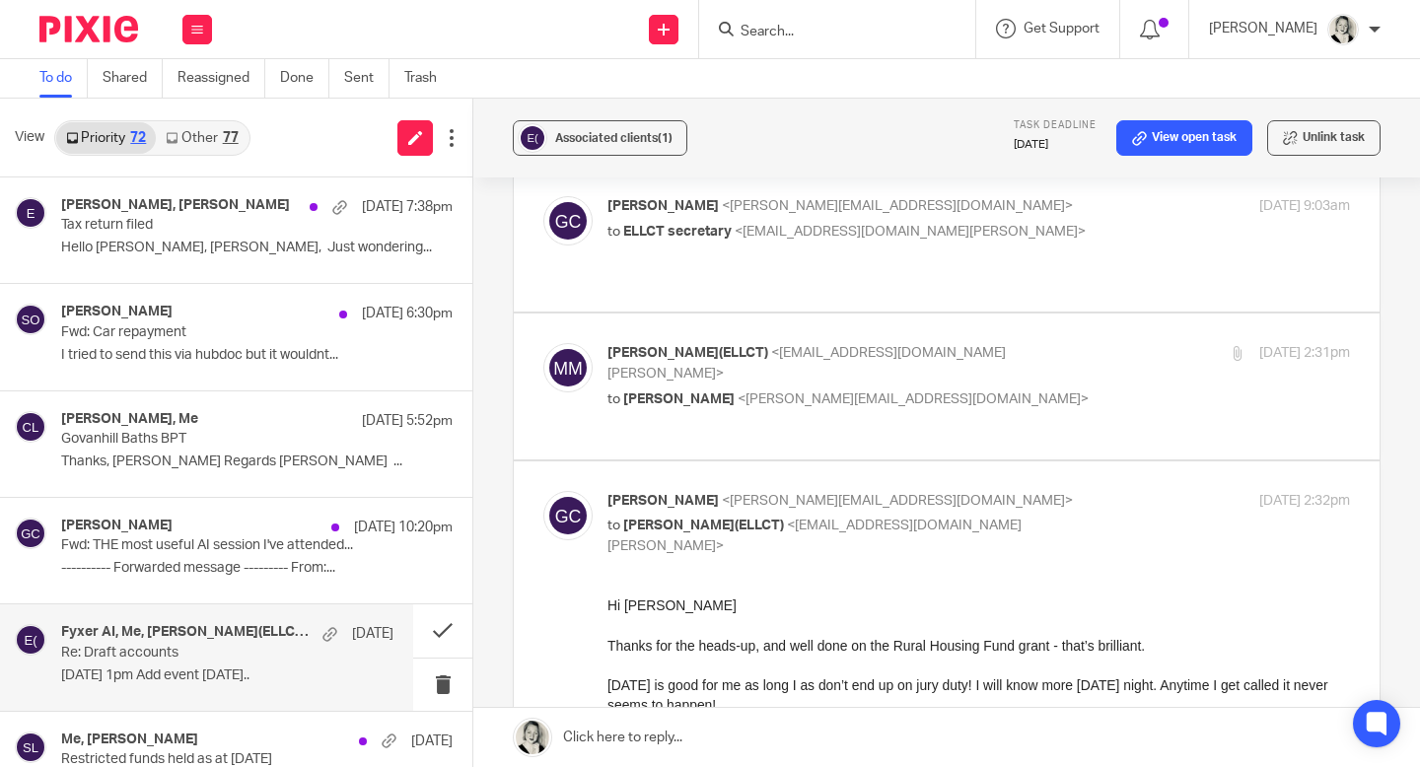
scroll to position [0, 0]
click at [668, 742] on link at bounding box center [946, 737] width 947 height 59
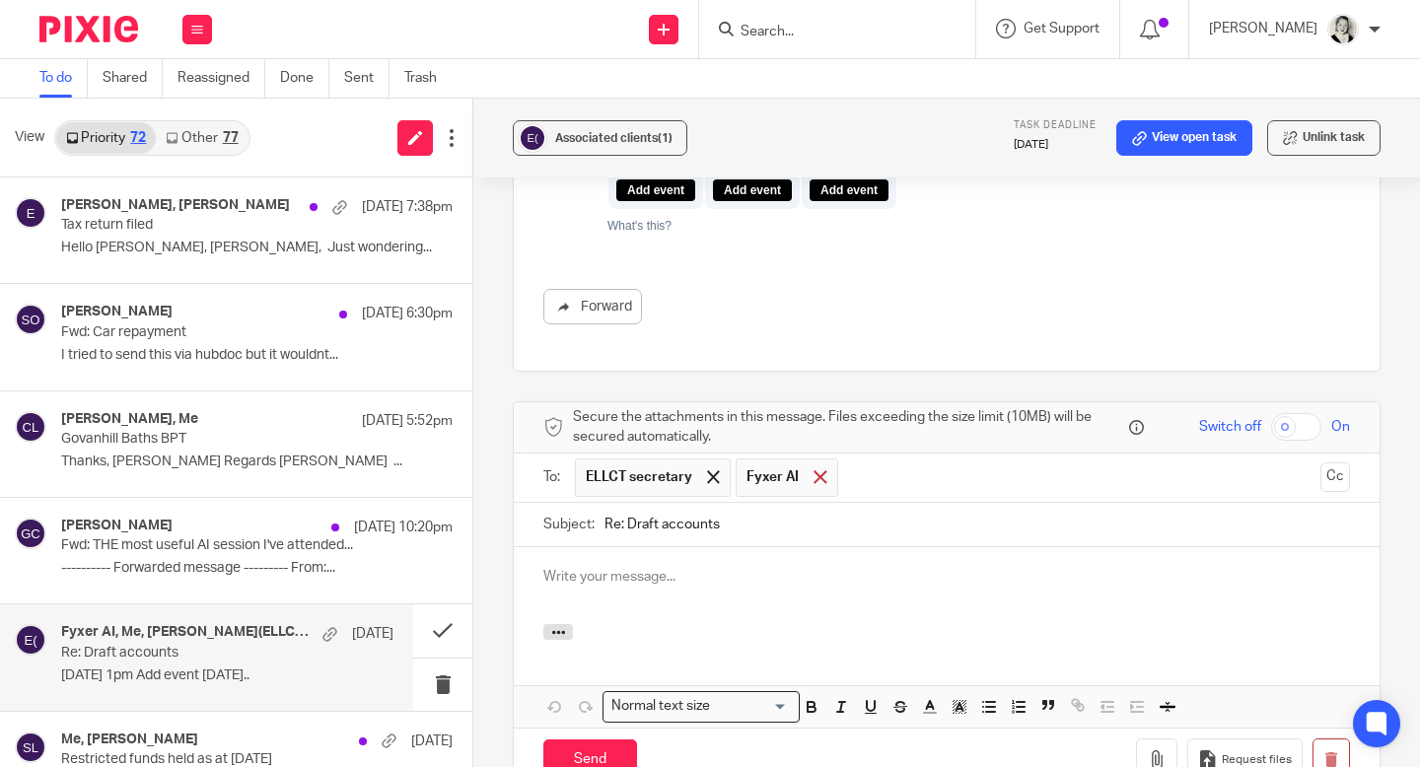
click at [818, 463] on div at bounding box center [820, 478] width 23 height 30
click at [780, 567] on p at bounding box center [947, 577] width 807 height 20
click at [565, 625] on icon "button" at bounding box center [558, 632] width 15 height 15
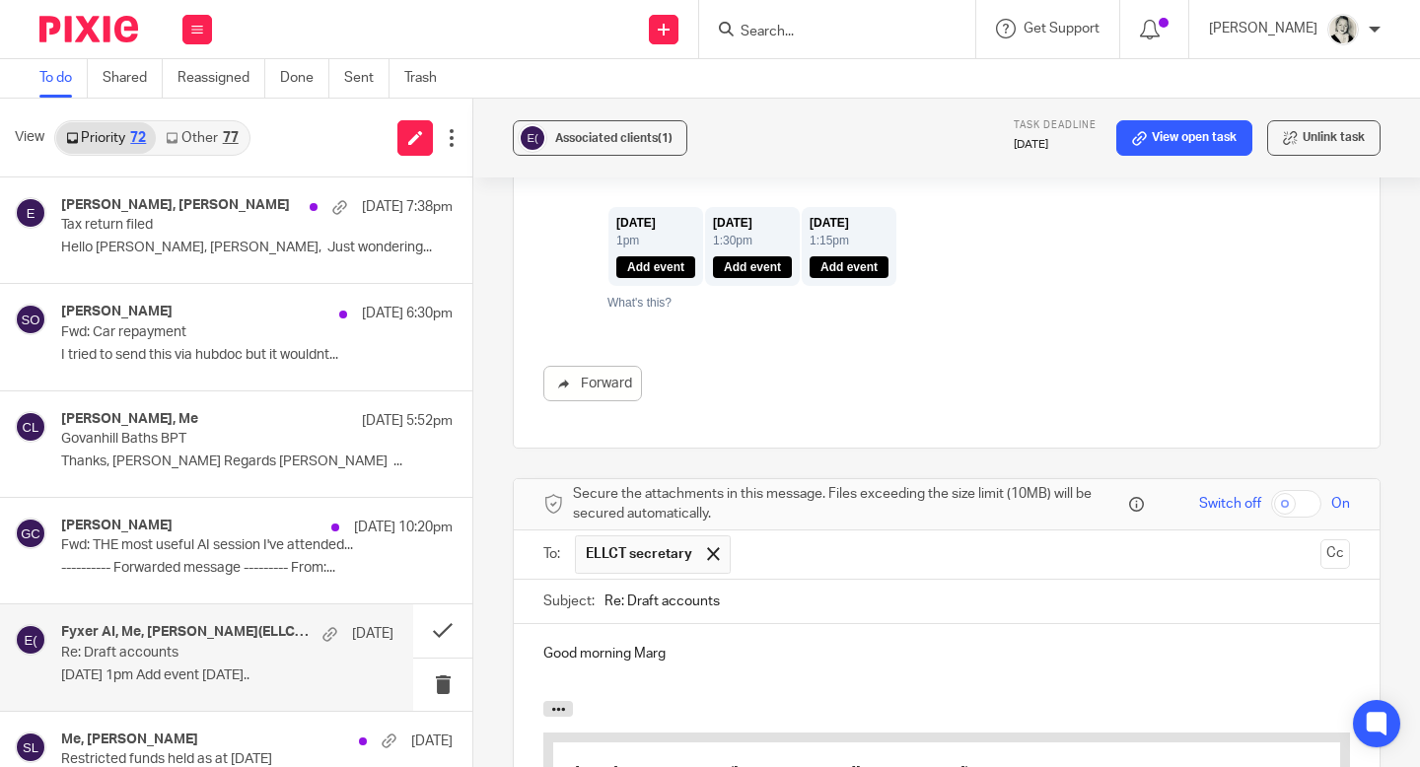
scroll to position [3247, 0]
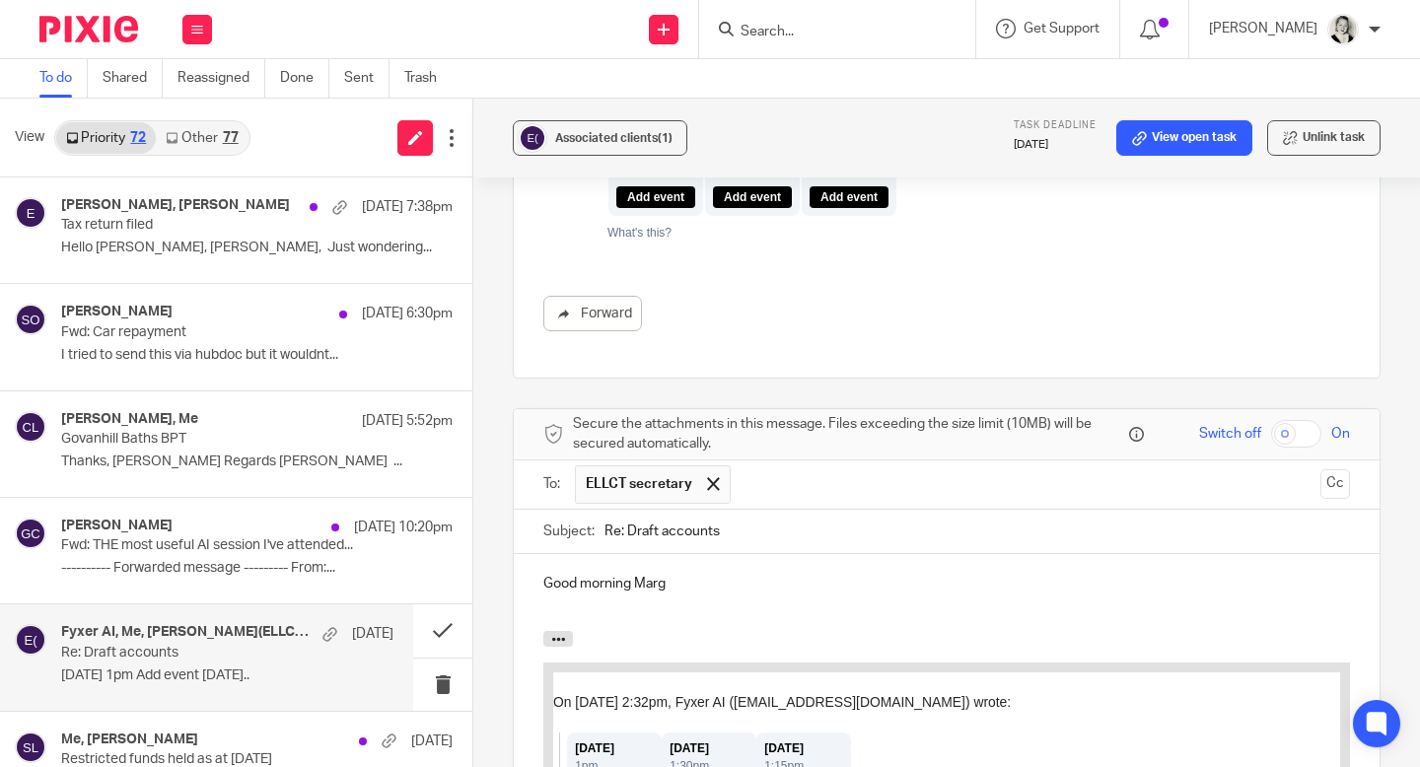
click at [678, 574] on p "Good morning Marg" at bounding box center [947, 584] width 807 height 20
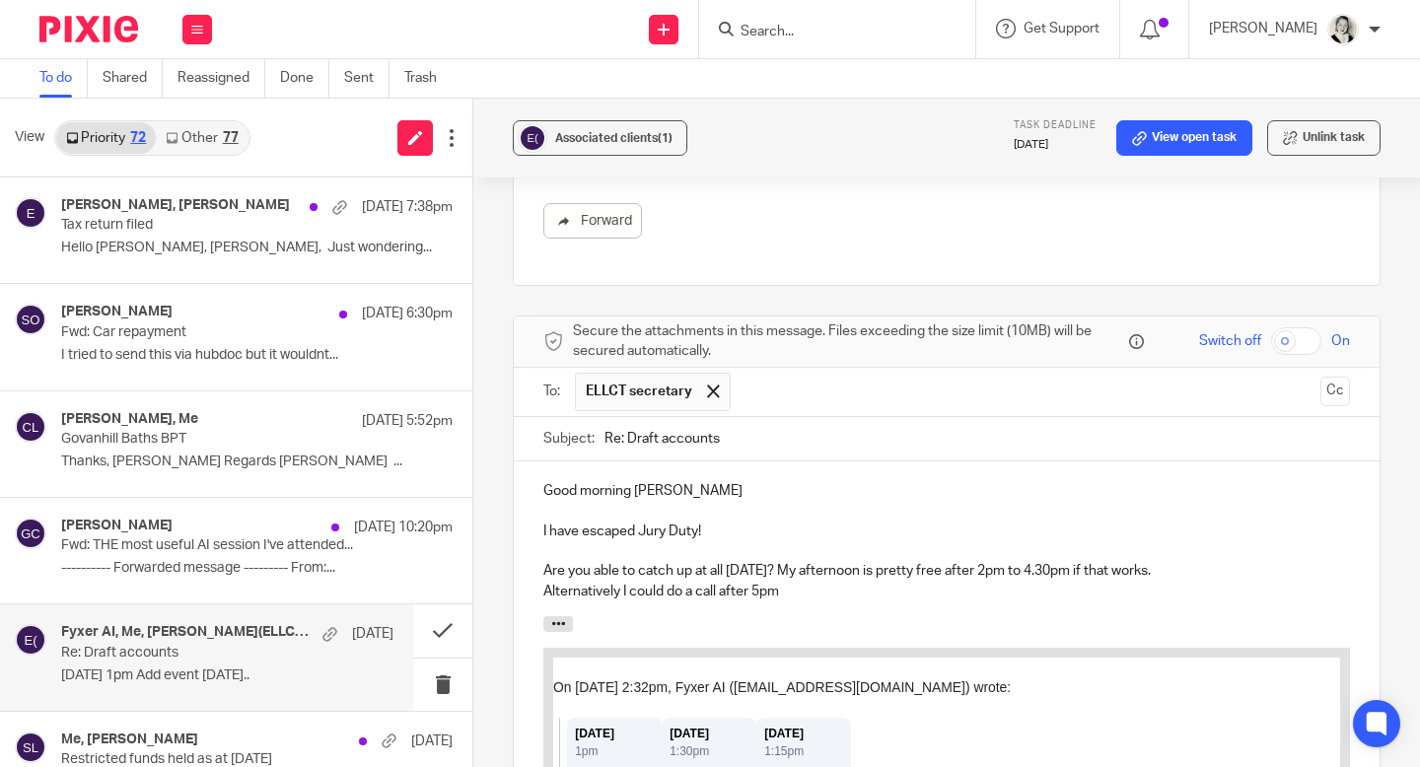
scroll to position [3341, 0]
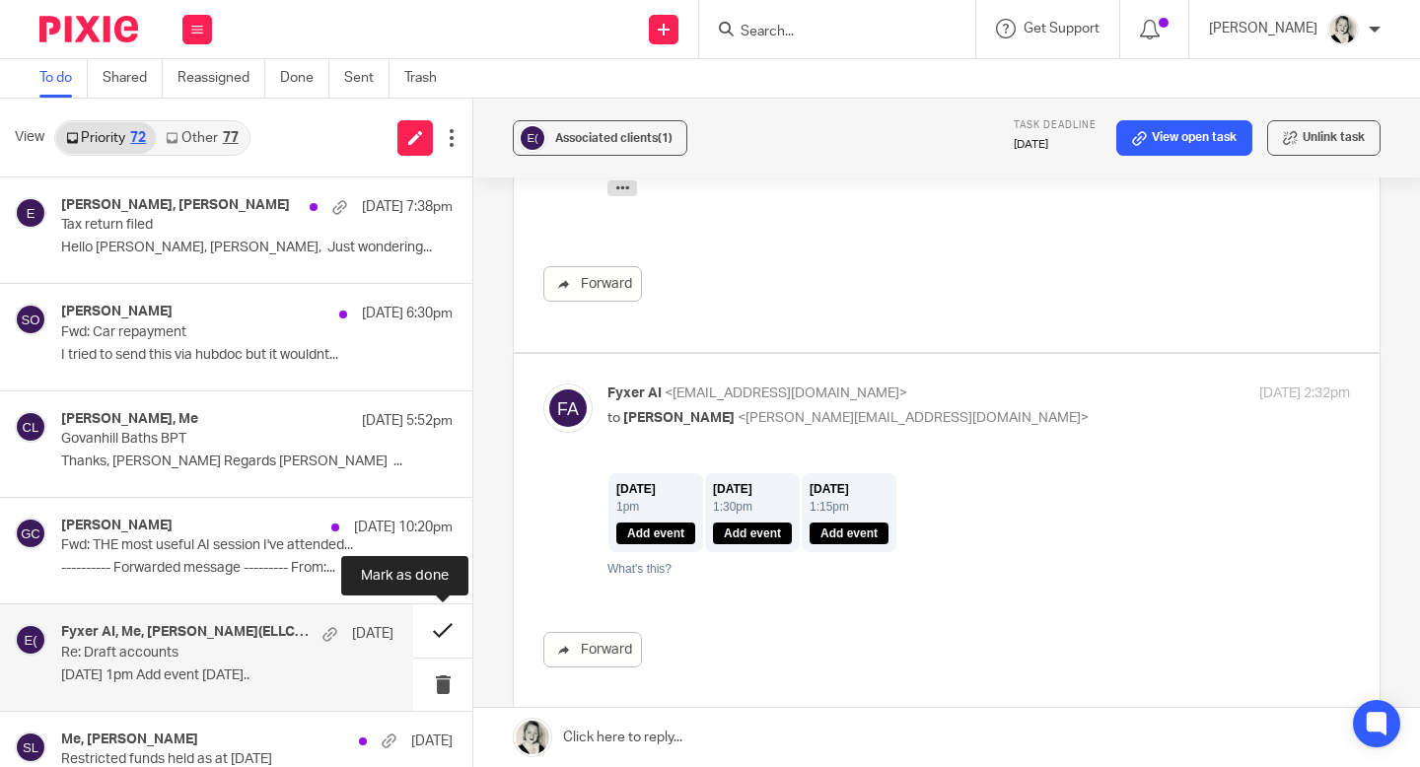
click at [438, 623] on button at bounding box center [442, 631] width 59 height 52
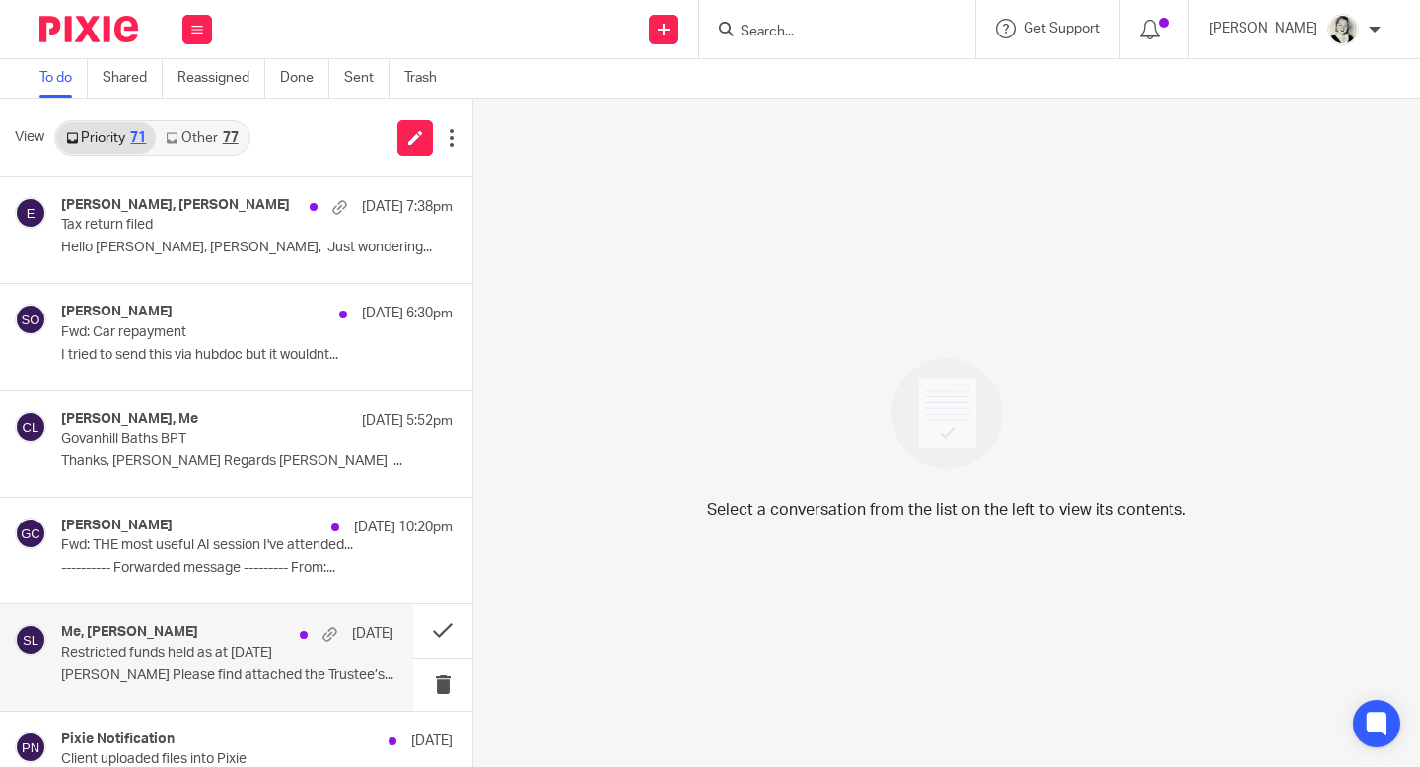
click at [190, 628] on div "Me, Steven Watson 22 Aug" at bounding box center [227, 634] width 332 height 20
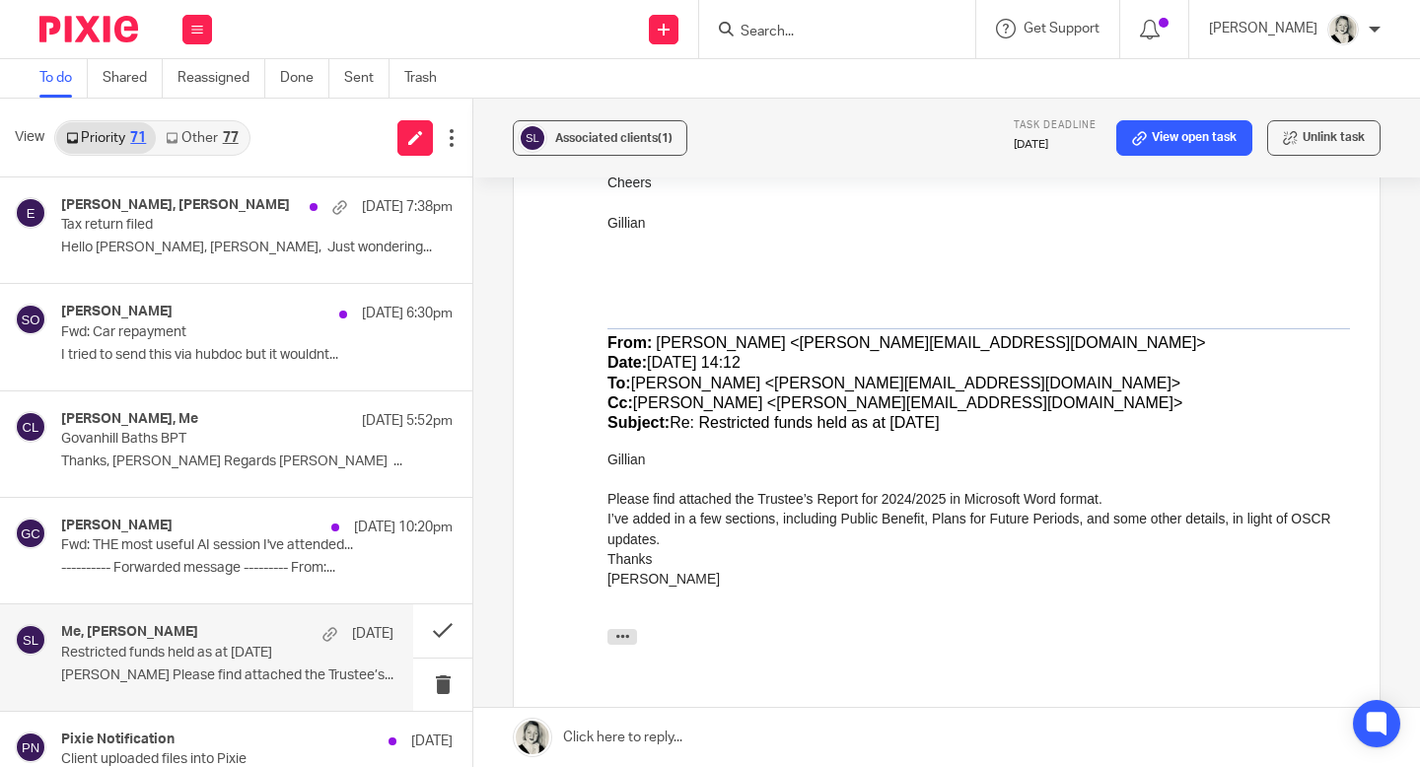
scroll to position [498, 0]
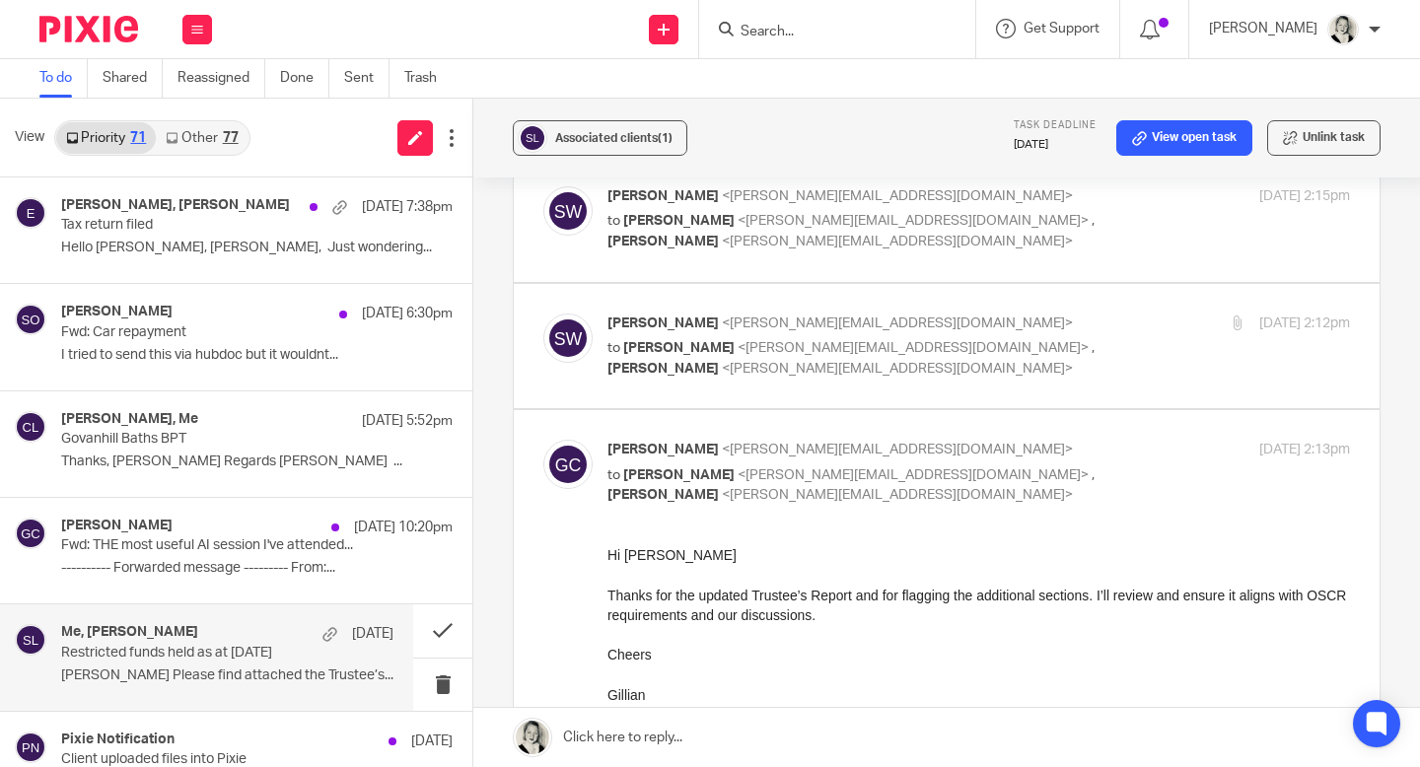
click at [680, 341] on span "[PERSON_NAME]" at bounding box center [678, 348] width 111 height 14
checkbox input "true"
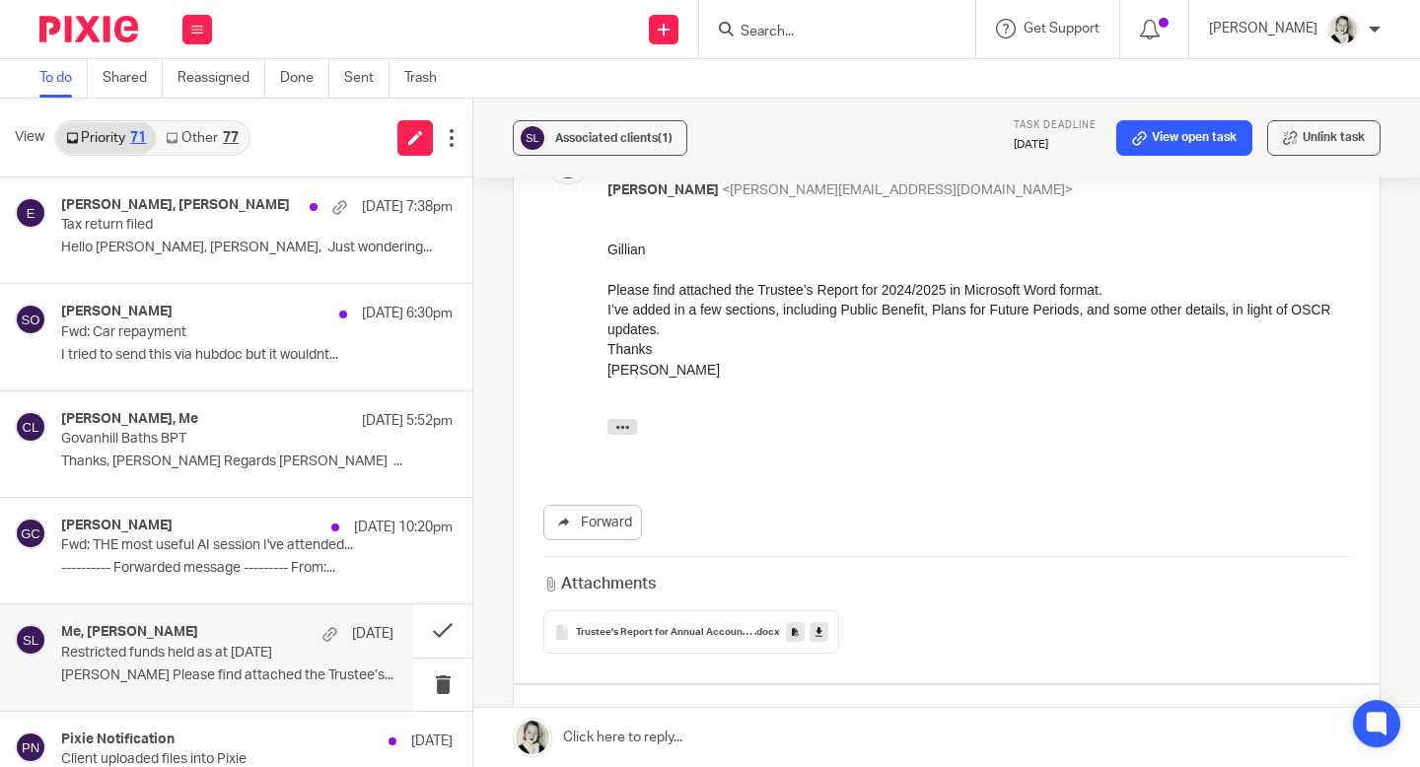
scroll to position [732, 0]
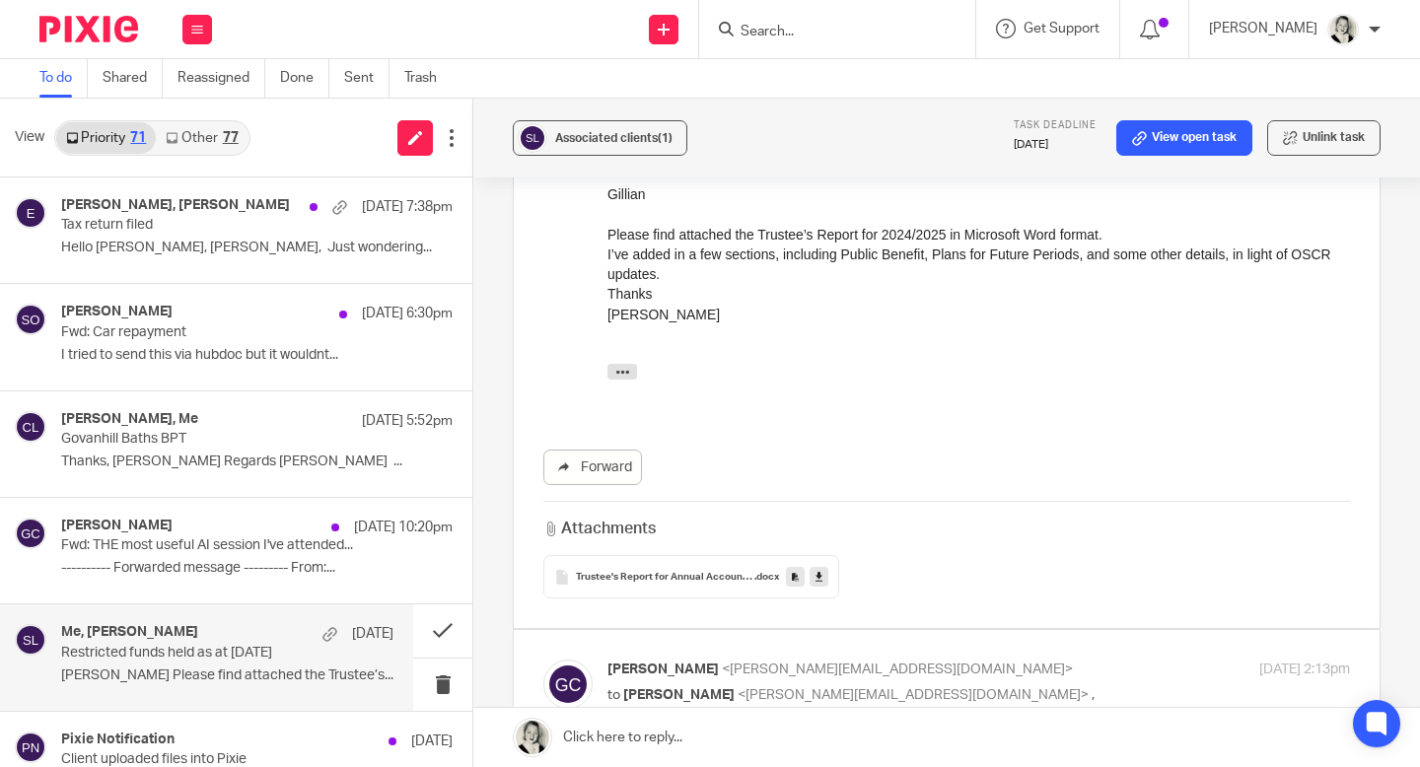
click at [821, 570] on icon at bounding box center [819, 577] width 7 height 15
